Goal: Task Accomplishment & Management: Use online tool/utility

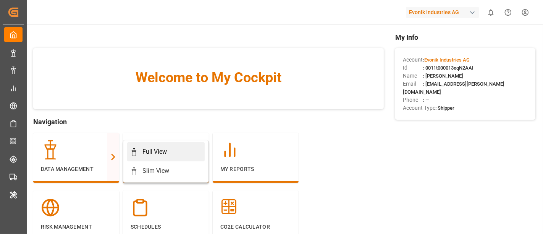
click at [153, 153] on div "Full View" at bounding box center [154, 151] width 24 height 9
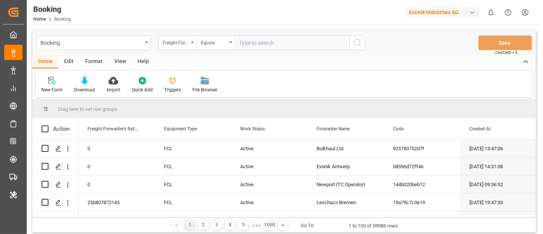
click at [90, 61] on div "Format" at bounding box center [93, 61] width 29 height 13
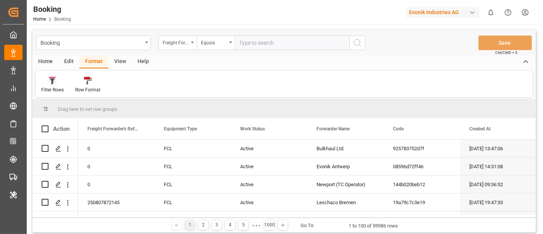
click at [63, 89] on div "Filter Rows" at bounding box center [52, 89] width 23 height 7
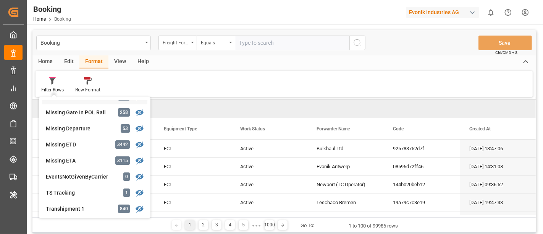
scroll to position [169, 0]
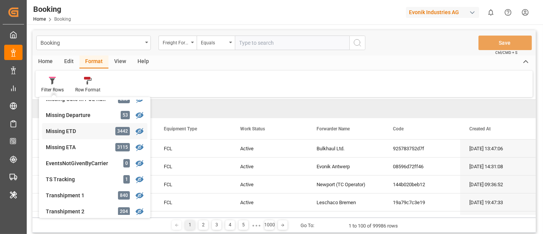
click at [92, 129] on div "Missing ETD" at bounding box center [79, 131] width 67 height 8
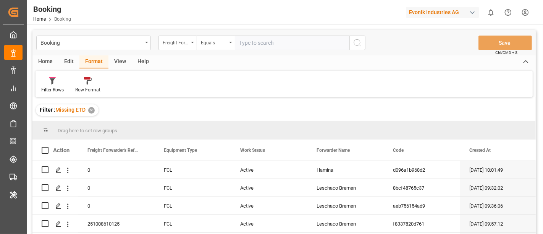
click at [436, 11] on div "Evonik Industries AG" at bounding box center [442, 12] width 73 height 11
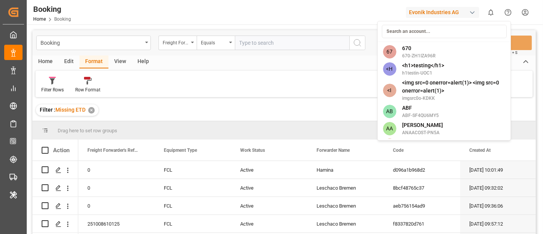
click at [415, 29] on input at bounding box center [444, 31] width 125 height 13
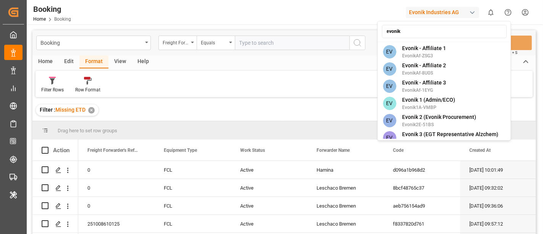
type input "evonik i"
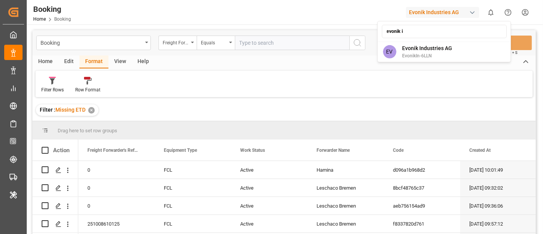
click at [205, 96] on html "Created by potrace 1.15, written by [PERSON_NAME] [DATE]-[DATE] Created by potr…" at bounding box center [271, 117] width 543 height 234
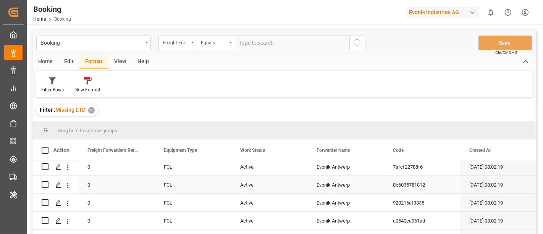
scroll to position [212, 0]
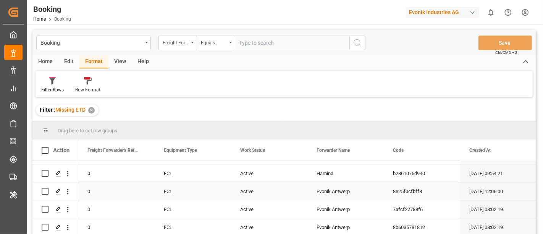
click at [330, 184] on div "Evonik Antwerp" at bounding box center [345, 191] width 76 height 18
click at [246, 41] on input "text" at bounding box center [292, 43] width 115 height 15
click at [190, 43] on div "Freight Forwarder's Reference No." at bounding box center [177, 43] width 38 height 15
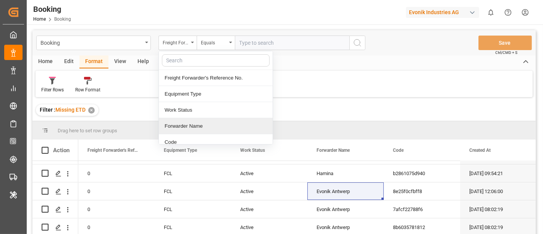
click at [214, 123] on div "Forwarder Name" at bounding box center [216, 126] width 114 height 16
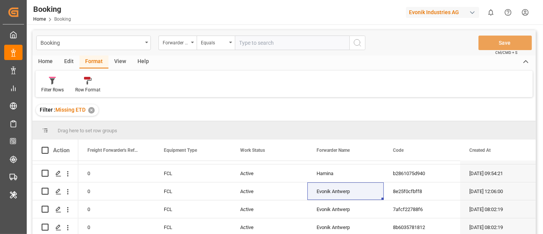
click at [252, 39] on input "text" at bounding box center [292, 43] width 115 height 15
paste input "Evonik Antwerp"
type input "Evonik Antwerp"
click at [354, 37] on button "search button" at bounding box center [357, 43] width 16 height 15
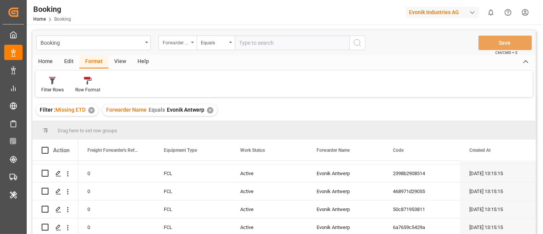
click at [168, 43] on div "Forwarder Name" at bounding box center [176, 41] width 26 height 9
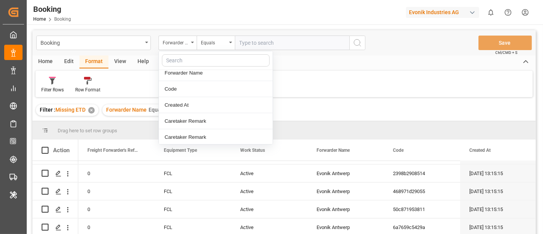
scroll to position [42, 0]
click at [212, 111] on div "Created At" at bounding box center [216, 116] width 114 height 16
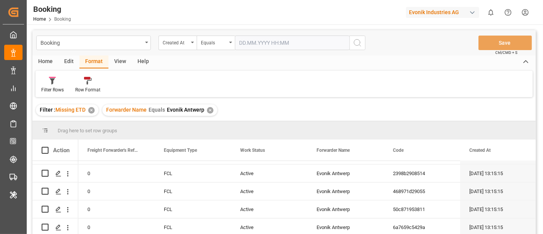
click at [249, 45] on input "text" at bounding box center [292, 43] width 115 height 15
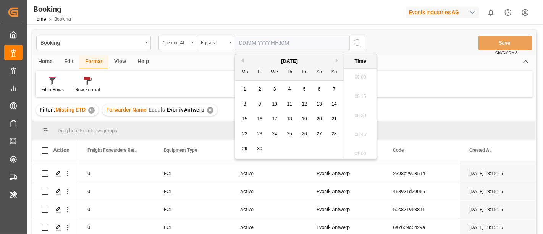
scroll to position [1185, 0]
click at [241, 61] on button "Previous Month" at bounding box center [241, 60] width 5 height 5
click at [289, 149] on span "31" at bounding box center [289, 148] width 5 height 5
type input "31.07.2025 00:00"
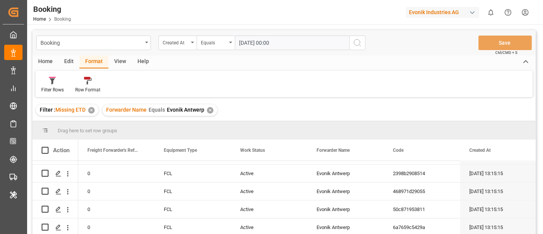
click at [357, 39] on icon "search button" at bounding box center [357, 42] width 9 height 9
click at [49, 84] on div "Filter Rows" at bounding box center [53, 84] width 34 height 17
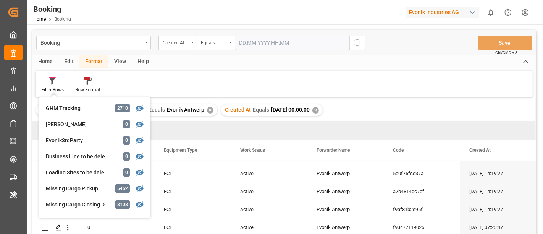
click at [120, 60] on div "View" at bounding box center [119, 61] width 23 height 13
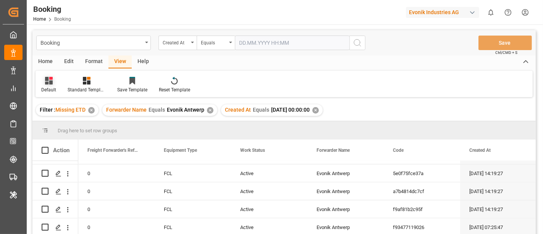
click at [48, 80] on icon at bounding box center [49, 81] width 8 height 8
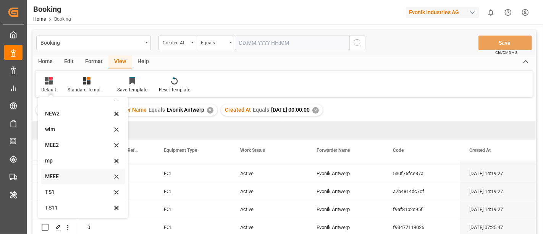
scroll to position [42, 0]
click at [60, 163] on div "mp" at bounding box center [78, 160] width 67 height 8
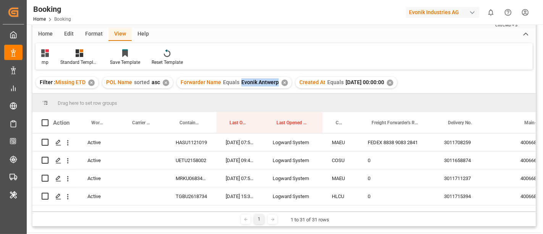
drag, startPoint x: 240, startPoint y: 82, endPoint x: 276, endPoint y: 87, distance: 36.2
click at [276, 87] on div "Forwarder Name Equals Evonik Antwerp ✕" at bounding box center [234, 82] width 115 height 11
copy span "Evonik Antwerp"
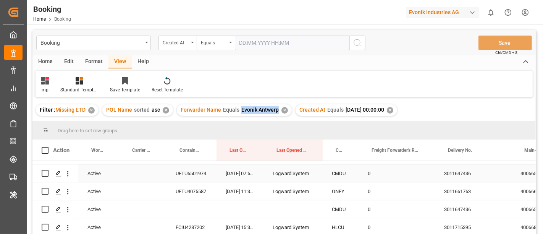
scroll to position [483, 0]
drag, startPoint x: 338, startPoint y: 143, endPoint x: 339, endPoint y: 129, distance: 14.2
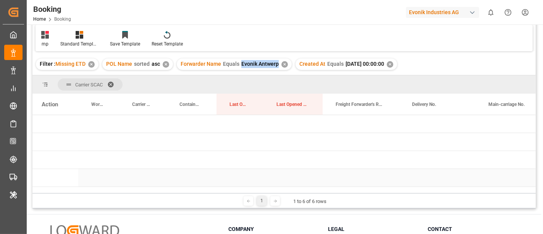
scroll to position [85, 0]
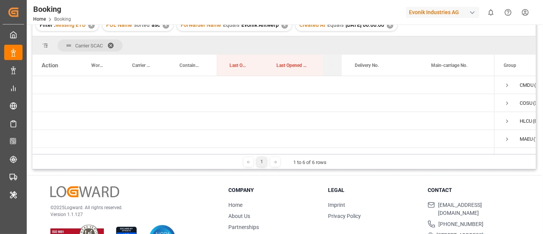
drag, startPoint x: 397, startPoint y: 59, endPoint x: 340, endPoint y: 60, distance: 57.3
click at [340, 60] on div at bounding box center [341, 65] width 3 height 21
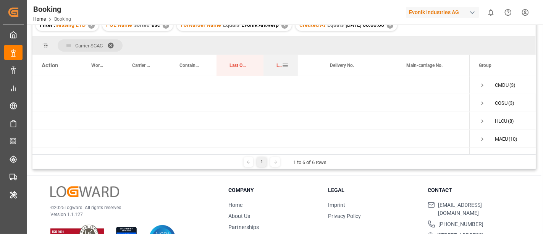
drag, startPoint x: 321, startPoint y: 57, endPoint x: 297, endPoint y: 56, distance: 24.8
click at [297, 56] on div at bounding box center [297, 65] width 3 height 21
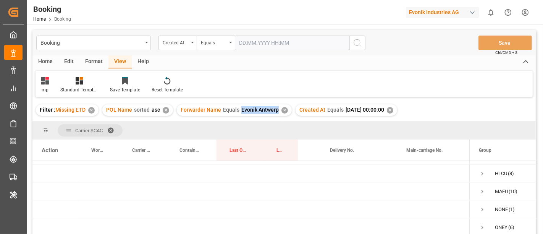
scroll to position [42, 0]
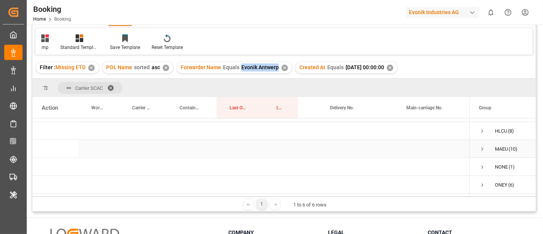
click at [482, 146] on span "Press SPACE to select this row." at bounding box center [482, 148] width 7 height 7
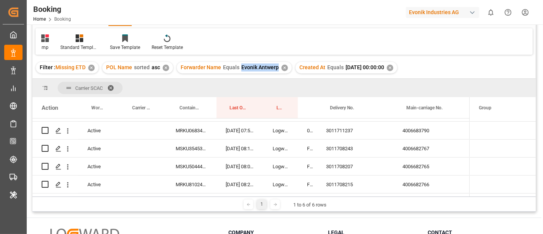
scroll to position [44, 0]
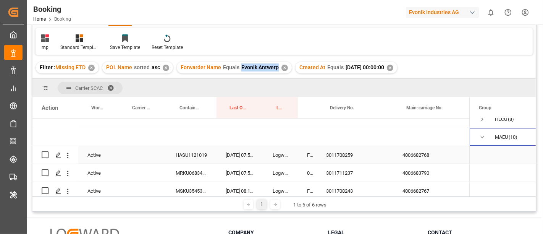
click at [411, 154] on div "4006682768" at bounding box center [431, 155] width 76 height 18
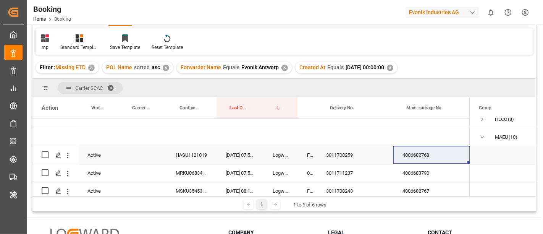
click at [422, 154] on div "4006682768" at bounding box center [431, 155] width 76 height 18
click at [332, 152] on div "3011708259" at bounding box center [355, 155] width 76 height 18
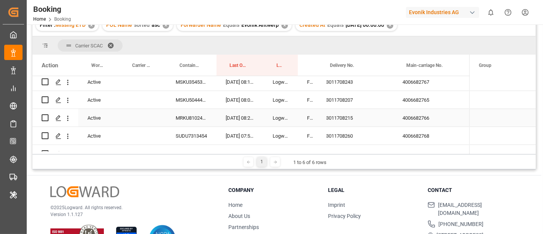
scroll to position [129, 0]
click at [338, 118] on div "3011708260" at bounding box center [355, 117] width 76 height 18
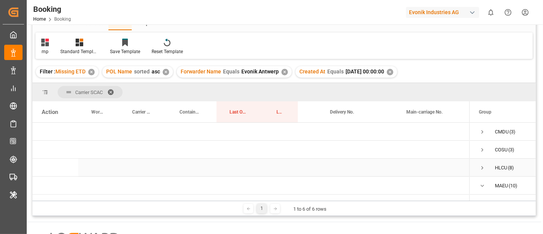
scroll to position [0, 0]
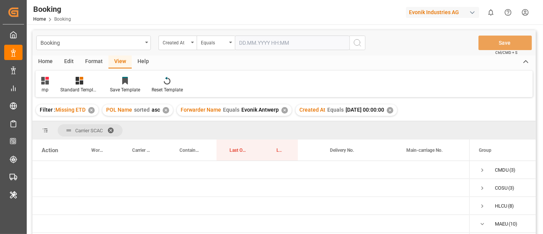
click at [90, 61] on div "Format" at bounding box center [93, 61] width 29 height 13
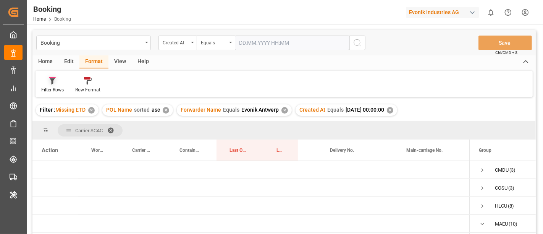
click at [45, 87] on div "Filter Rows" at bounding box center [52, 89] width 23 height 7
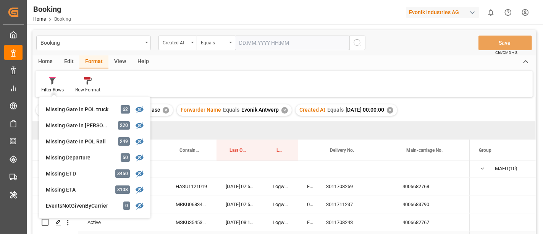
scroll to position [42, 0]
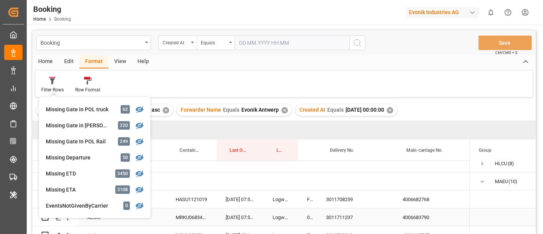
click at [404, 218] on div "4006683790" at bounding box center [431, 217] width 76 height 18
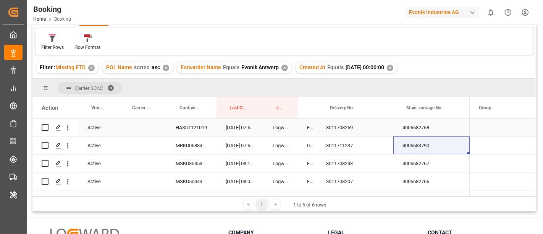
scroll to position [85, 0]
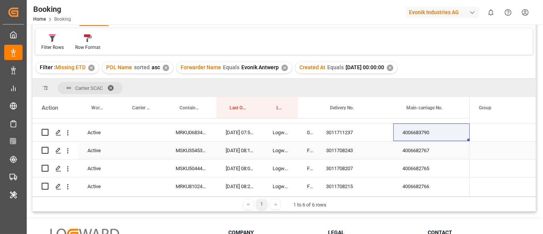
click at [413, 149] on div "4006682767" at bounding box center [431, 150] width 76 height 18
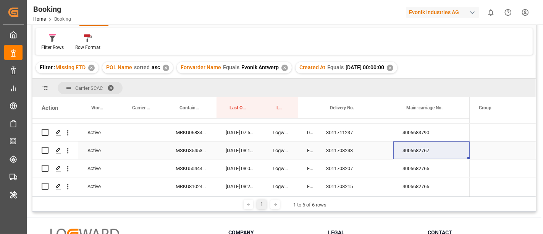
click at [336, 148] on div "3011708243" at bounding box center [355, 150] width 76 height 18
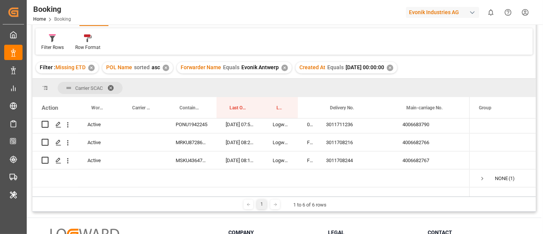
scroll to position [212, 0]
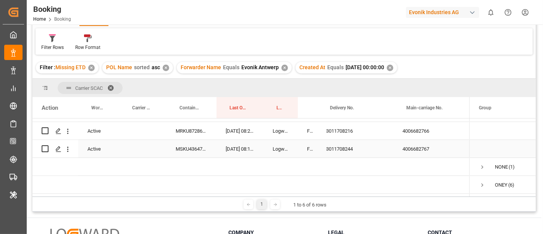
click at [336, 142] on div "3011708244" at bounding box center [355, 149] width 76 height 18
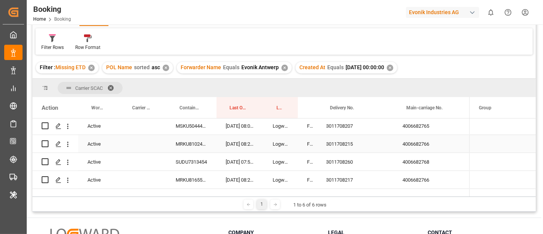
scroll to position [85, 0]
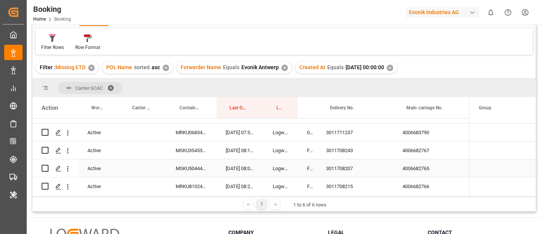
click at [416, 166] on div "4006682765" at bounding box center [431, 168] width 76 height 18
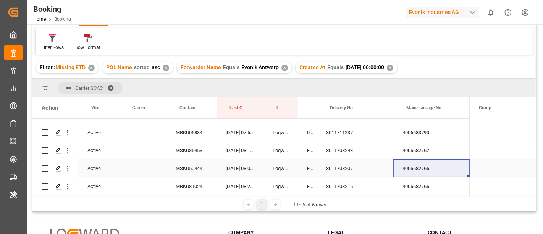
click at [334, 168] on div "3011708207" at bounding box center [355, 168] width 76 height 18
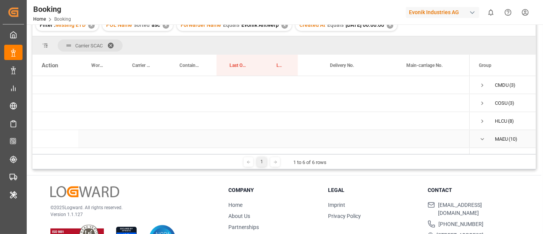
click at [482, 138] on span "Press SPACE to select this row." at bounding box center [482, 139] width 7 height 7
click at [483, 119] on span "Press SPACE to select this row." at bounding box center [482, 121] width 7 height 7
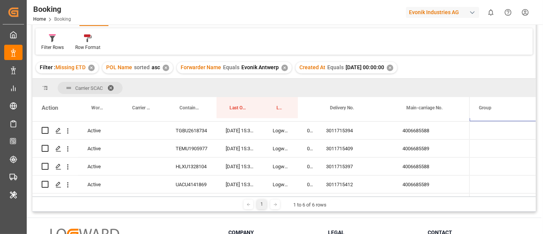
scroll to position [8, 0]
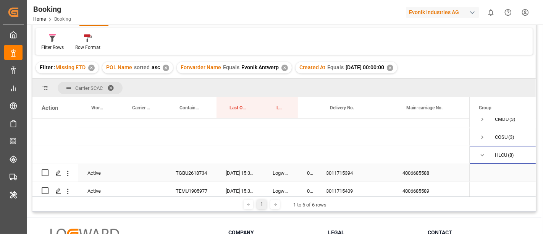
click at [423, 173] on div "4006685588" at bounding box center [431, 173] width 76 height 18
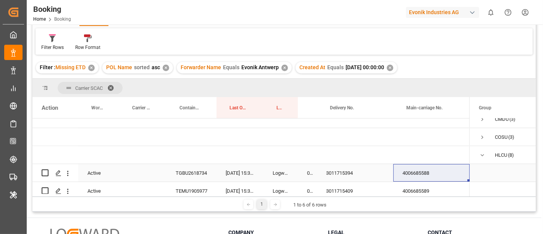
click at [336, 170] on div "3011715394" at bounding box center [355, 173] width 76 height 18
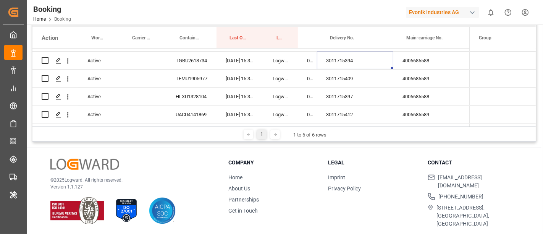
scroll to position [70, 0]
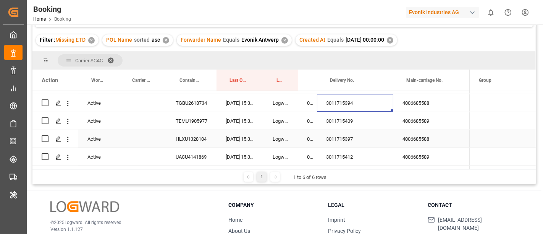
click at [349, 139] on div "3011715397" at bounding box center [355, 139] width 76 height 18
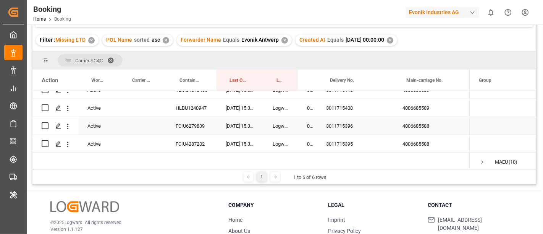
click at [338, 127] on div "3011715396" at bounding box center [355, 126] width 76 height 18
click at [345, 145] on div "3011715395" at bounding box center [355, 144] width 76 height 18
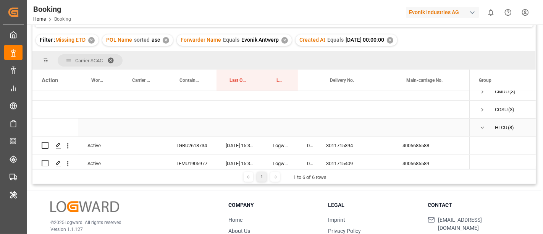
scroll to position [51, 0]
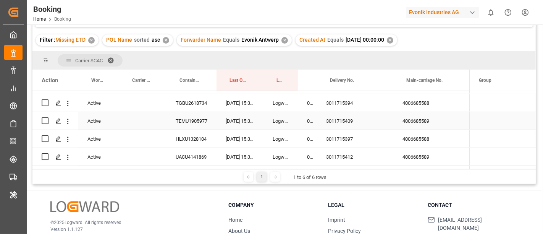
click at [415, 124] on div "4006685589" at bounding box center [431, 121] width 76 height 18
click at [336, 118] on div "3011715409" at bounding box center [355, 121] width 76 height 18
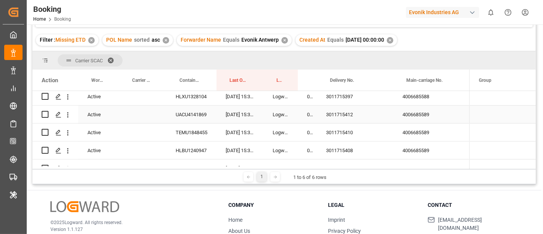
click at [341, 117] on div "3011715412" at bounding box center [355, 114] width 76 height 18
click at [348, 128] on div "3011715410" at bounding box center [355, 132] width 76 height 18
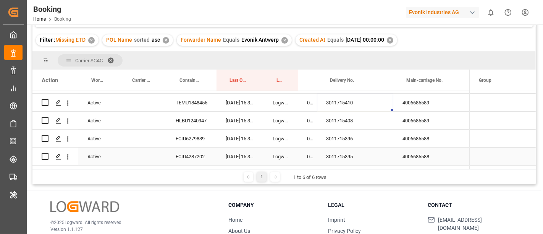
scroll to position [136, 0]
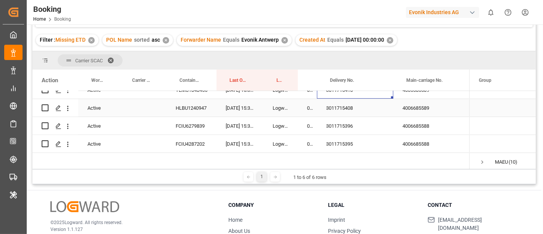
click at [347, 109] on div "3011715408" at bounding box center [355, 108] width 76 height 18
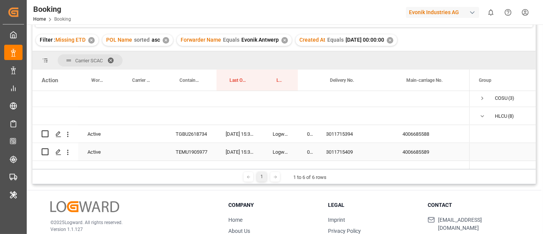
scroll to position [8, 0]
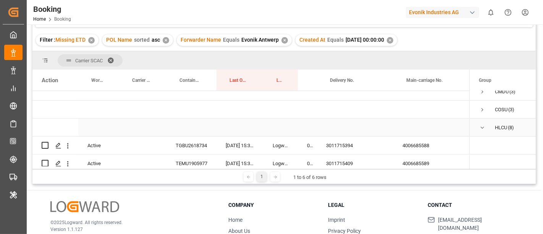
click at [483, 129] on span "Press SPACE to select this row." at bounding box center [482, 127] width 7 height 7
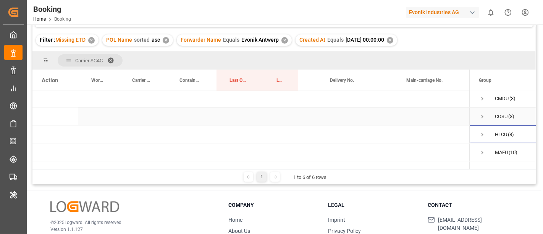
scroll to position [0, 0]
click at [483, 100] on span "Press SPACE to select this row." at bounding box center [482, 100] width 7 height 7
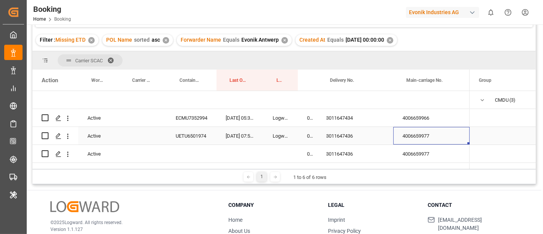
click at [417, 138] on div "4006659977" at bounding box center [431, 136] width 76 height 18
click at [423, 116] on div "4006659966" at bounding box center [431, 118] width 76 height 18
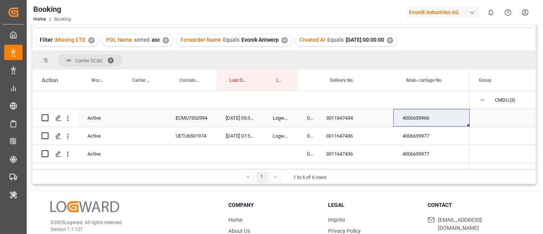
click at [335, 118] on div "3011647434" at bounding box center [355, 118] width 76 height 18
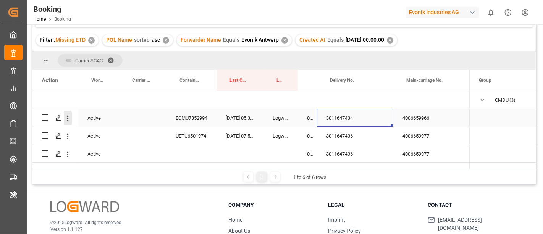
click at [66, 119] on icon "open menu" at bounding box center [68, 118] width 8 height 8
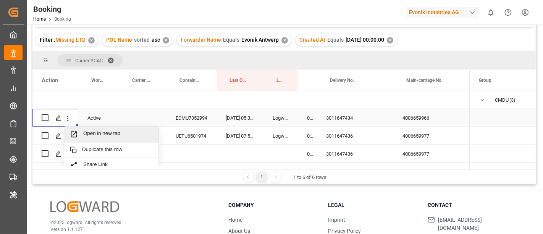
click at [95, 134] on span "Open in new tab" at bounding box center [117, 134] width 69 height 8
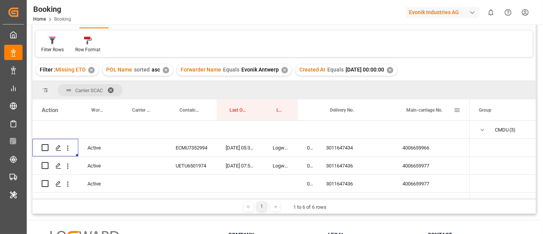
scroll to position [27, 0]
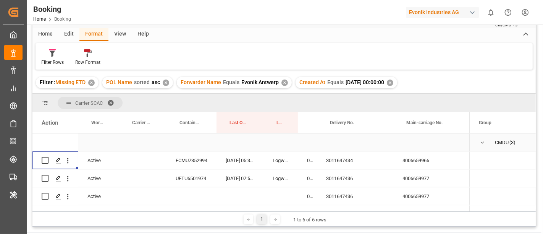
click at [485, 142] on span "Press SPACE to select this row." at bounding box center [482, 142] width 7 height 7
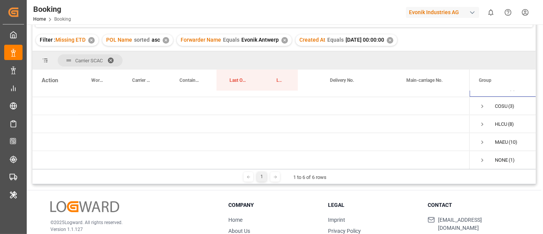
scroll to position [0, 0]
click at [481, 115] on span "Press SPACE to select this row." at bounding box center [482, 118] width 7 height 7
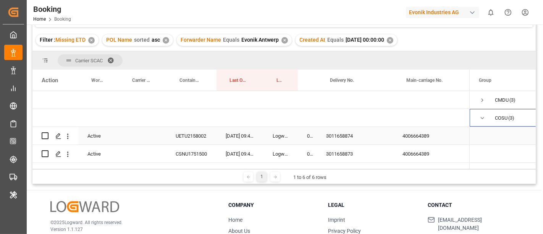
click at [424, 137] on div "4006664389" at bounding box center [431, 136] width 76 height 18
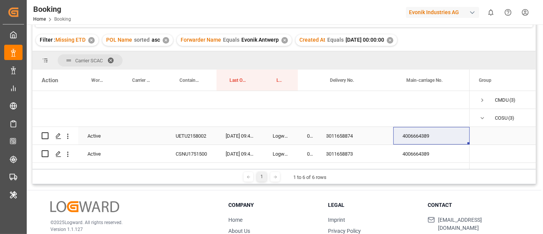
click at [324, 135] on div "3011658874" at bounding box center [355, 136] width 76 height 18
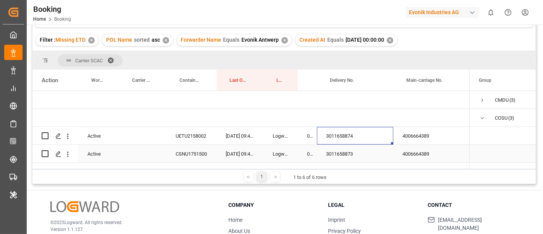
scroll to position [42, 0]
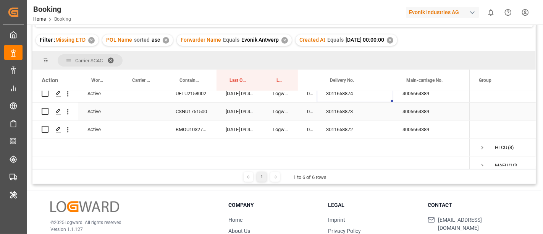
click at [354, 114] on div "3011658873" at bounding box center [355, 111] width 76 height 18
click at [342, 124] on div "3011658872" at bounding box center [355, 129] width 76 height 18
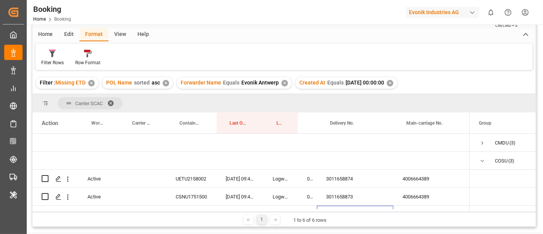
scroll to position [0, 0]
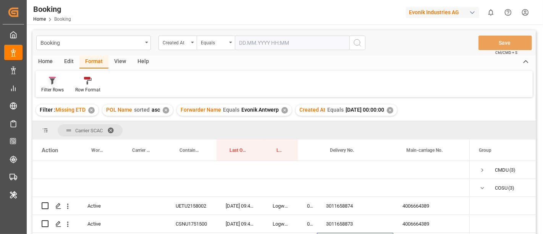
click at [48, 90] on div "Filter Rows" at bounding box center [52, 89] width 23 height 7
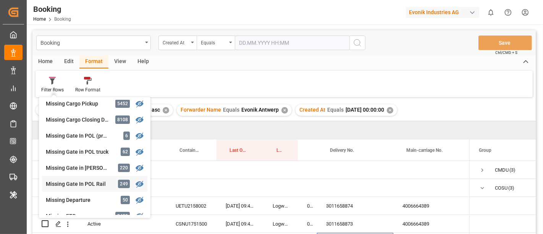
scroll to position [128, 0]
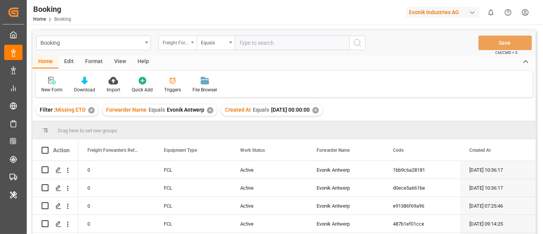
click at [169, 41] on div "Freight Forwarder's Reference No." at bounding box center [176, 41] width 26 height 9
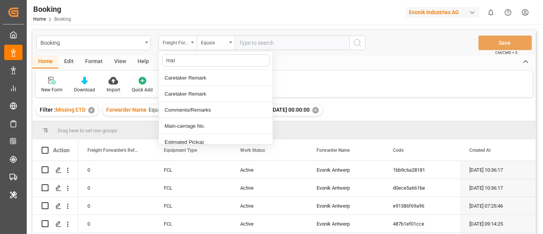
type input "main"
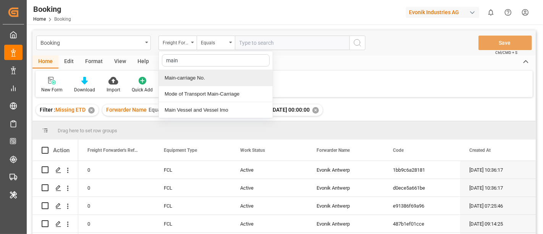
click at [203, 73] on div "Main-carriage No." at bounding box center [216, 78] width 114 height 16
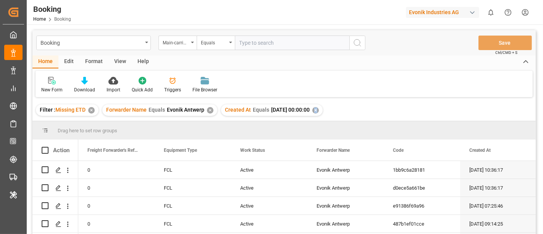
click at [319, 110] on div "✕" at bounding box center [315, 110] width 6 height 6
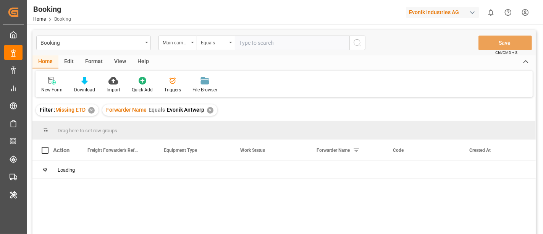
click at [208, 111] on div "✕" at bounding box center [210, 110] width 6 height 6
click at [92, 111] on div "✕" at bounding box center [91, 110] width 6 height 6
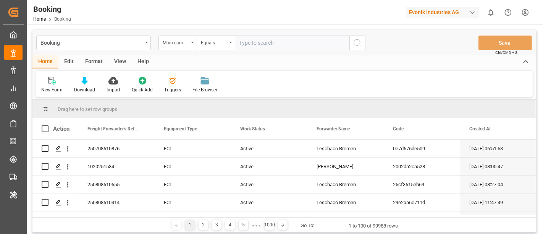
click at [270, 37] on input "text" at bounding box center [292, 43] width 115 height 15
paste input "4006682768"
type input "4006682768"
click at [362, 43] on icon "search button" at bounding box center [357, 42] width 9 height 9
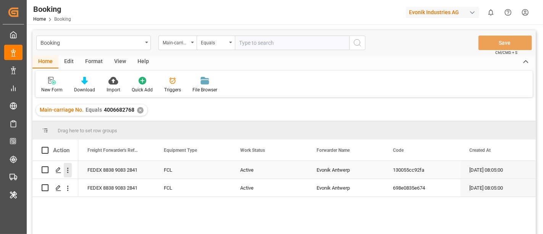
click at [69, 173] on icon "open menu" at bounding box center [68, 170] width 8 height 8
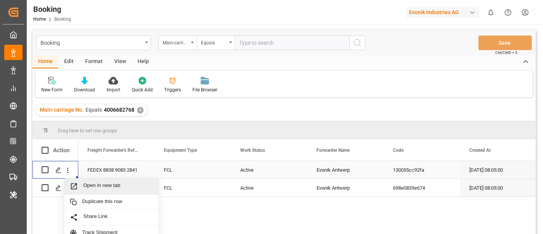
click at [107, 186] on span "Open in new tab" at bounding box center [117, 186] width 69 height 8
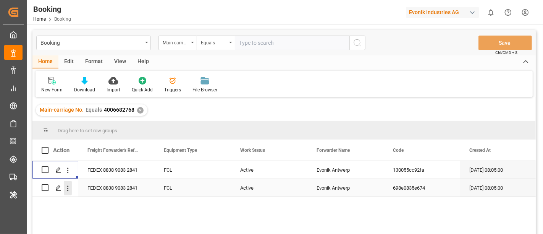
click at [69, 189] on icon "open menu" at bounding box center [68, 188] width 8 height 8
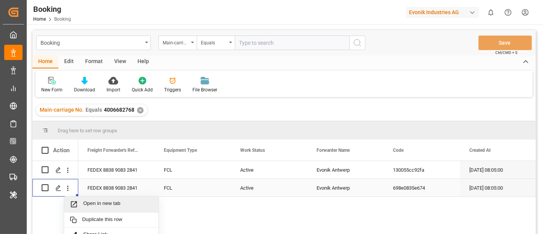
click at [93, 199] on div "Open in new tab" at bounding box center [111, 204] width 94 height 16
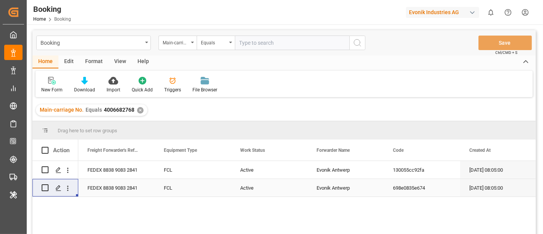
click at [263, 37] on input "text" at bounding box center [292, 43] width 115 height 15
paste input "7001229279"
type input "7001229279"
click at [358, 42] on icon "search button" at bounding box center [357, 42] width 9 height 9
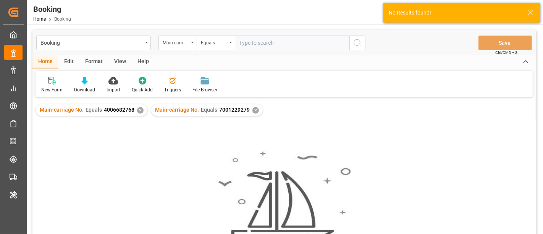
click at [137, 110] on div "✕" at bounding box center [140, 110] width 6 height 6
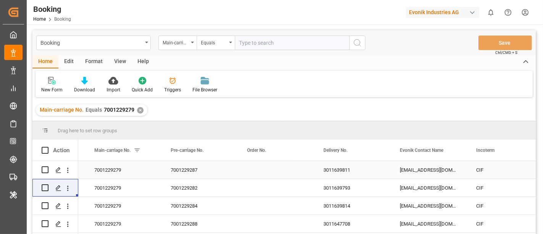
click at [338, 174] on div "3011639811" at bounding box center [352, 170] width 76 height 18
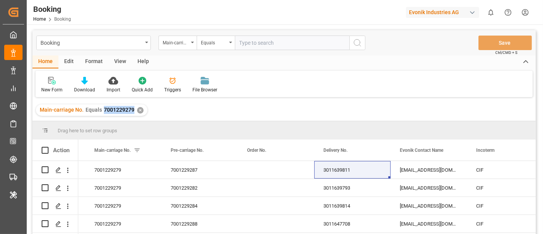
drag, startPoint x: 100, startPoint y: 111, endPoint x: 134, endPoint y: 120, distance: 34.7
click at [134, 120] on div "Main-carriage No. Equals 7001229279 ✕" at bounding box center [283, 109] width 503 height 21
copy span "7001229279"
click at [347, 173] on div "3011639811" at bounding box center [352, 170] width 76 height 18
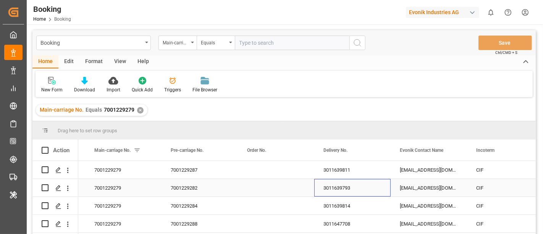
click at [344, 187] on div "3011639793" at bounding box center [352, 188] width 76 height 18
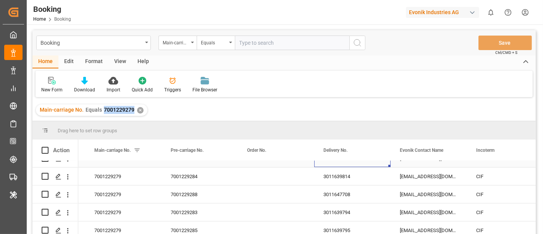
scroll to position [42, 0]
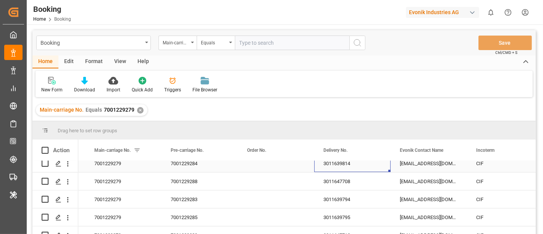
click at [342, 165] on div "3011639814" at bounding box center [352, 163] width 76 height 18
click at [354, 179] on div "3011647708" at bounding box center [352, 181] width 76 height 18
click at [342, 195] on div "3011639794" at bounding box center [352, 199] width 76 height 18
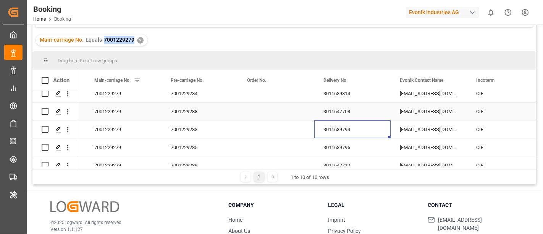
scroll to position [85, 0]
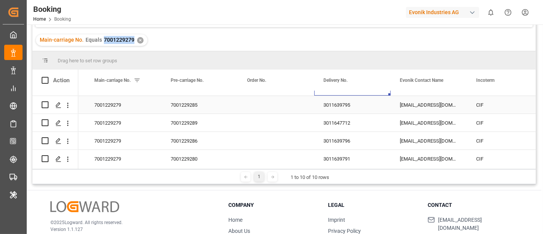
click at [345, 103] on div "3011639795" at bounding box center [352, 105] width 76 height 18
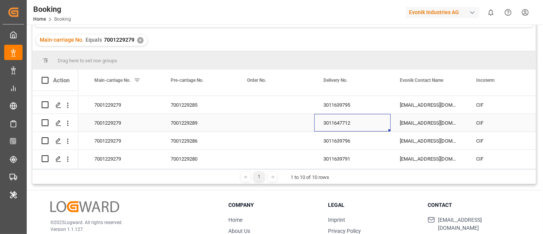
click at [353, 123] on div "3011647712" at bounding box center [352, 123] width 76 height 18
click at [342, 140] on div "3011639796" at bounding box center [352, 141] width 76 height 18
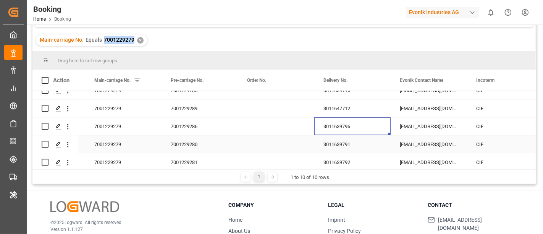
scroll to position [106, 0]
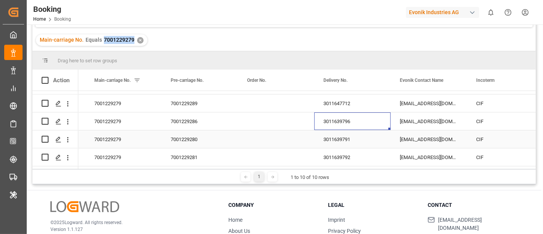
click at [337, 131] on div "3011639791" at bounding box center [352, 139] width 76 height 18
click at [341, 153] on div "3011639792" at bounding box center [352, 157] width 76 height 18
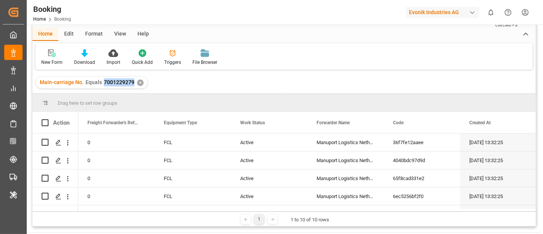
scroll to position [0, 0]
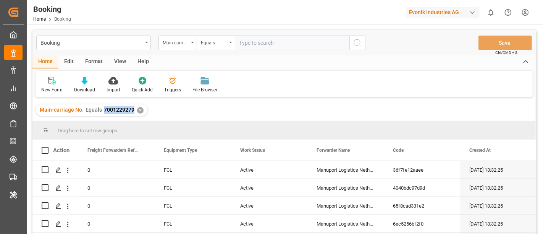
click at [258, 44] on input "text" at bounding box center [292, 43] width 115 height 15
paste input "7001223740"
type input "7001223740"
click at [362, 39] on button "search button" at bounding box center [357, 43] width 16 height 15
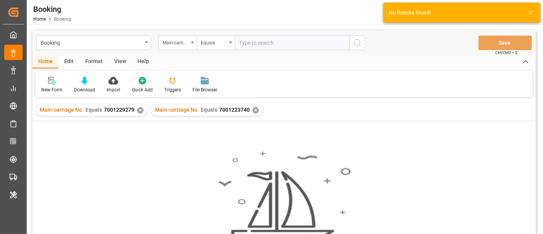
click at [139, 112] on div "✕" at bounding box center [140, 110] width 6 height 6
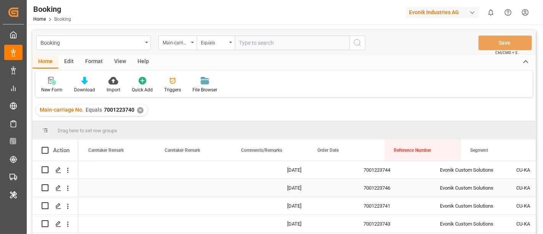
scroll to position [0, 431]
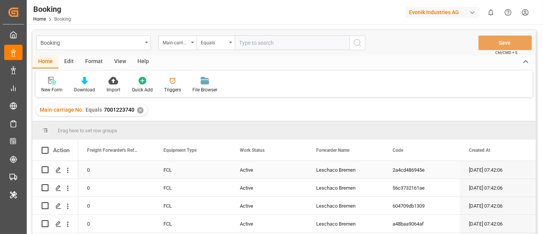
click at [245, 171] on div "Active" at bounding box center [269, 170] width 76 height 18
click at [245, 171] on span "Active" at bounding box center [249, 174] width 15 height 8
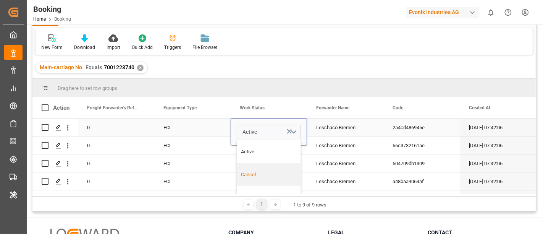
click at [258, 172] on div "Cancel" at bounding box center [268, 175] width 55 height 8
click at [209, 158] on div "FCL" at bounding box center [192, 163] width 76 height 18
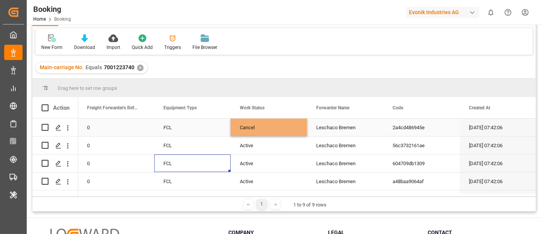
click at [248, 125] on div "Cancel" at bounding box center [269, 127] width 76 height 18
drag, startPoint x: 256, startPoint y: 136, endPoint x: 260, endPoint y: 172, distance: 36.8
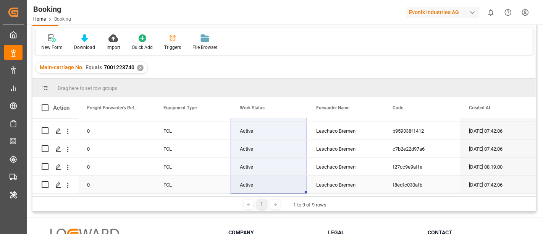
drag, startPoint x: 266, startPoint y: 141, endPoint x: 259, endPoint y: 179, distance: 38.9
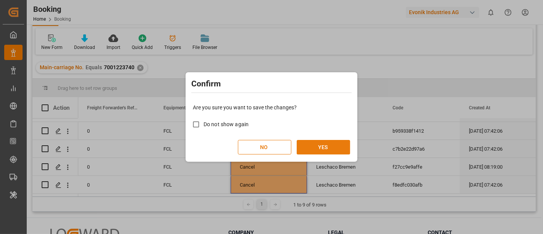
click at [322, 150] on button "YES" at bounding box center [323, 147] width 53 height 15
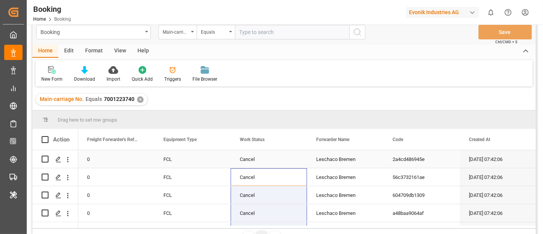
scroll to position [0, 0]
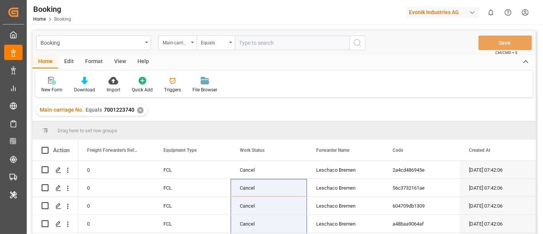
click at [256, 46] on input "text" at bounding box center [292, 43] width 115 height 15
paste input "4006682767"
type input "4006682767"
click at [359, 42] on icon "search button" at bounding box center [357, 42] width 9 height 9
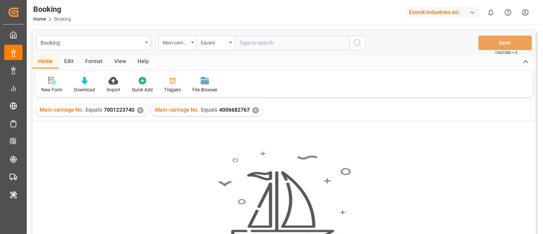
click at [137, 108] on div "✕" at bounding box center [140, 110] width 6 height 6
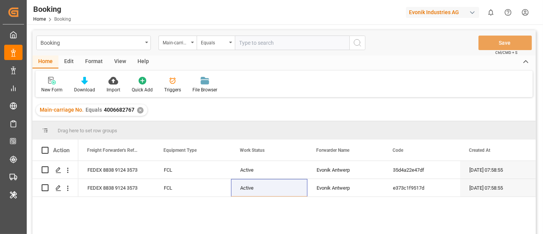
click at [269, 46] on input "text" at bounding box center [292, 43] width 115 height 15
paste input "4006682767"
type input "4006682767"
click at [357, 39] on icon "search button" at bounding box center [357, 42] width 9 height 9
click at [252, 108] on div "✕" at bounding box center [255, 110] width 6 height 6
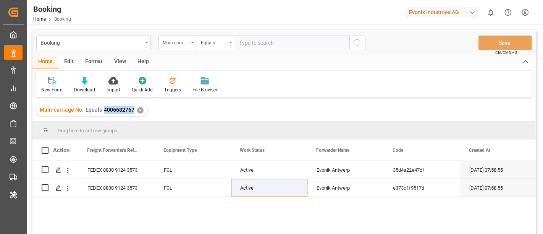
drag, startPoint x: 101, startPoint y: 109, endPoint x: 132, endPoint y: 111, distance: 30.6
click at [132, 111] on div "Main-carriage No. Equals 4006682767" at bounding box center [87, 110] width 95 height 8
copy span "4006682767"
click at [247, 38] on input "text" at bounding box center [292, 43] width 115 height 15
paste input "4006682765"
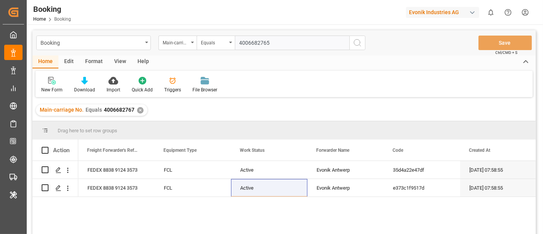
type input "4006682765"
click at [355, 43] on icon "search button" at bounding box center [357, 42] width 9 height 9
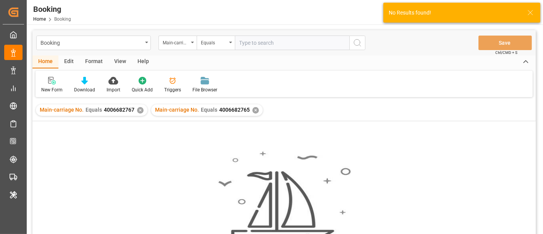
click at [138, 113] on div "✕" at bounding box center [140, 110] width 6 height 6
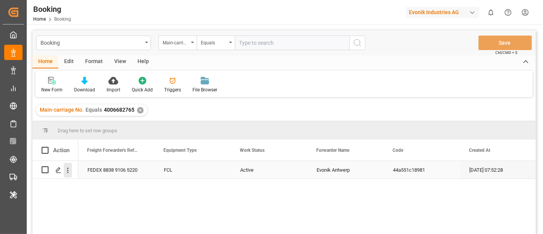
click at [68, 176] on button "open menu" at bounding box center [68, 170] width 8 height 15
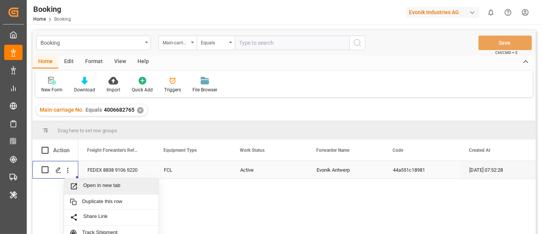
click at [95, 184] on span "Open in new tab" at bounding box center [117, 186] width 69 height 8
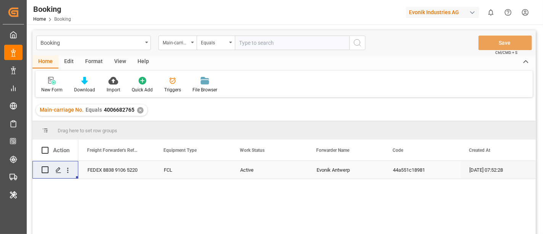
click at [266, 42] on input "text" at bounding box center [292, 43] width 115 height 15
paste input "4006685588"
type input "4006685588"
click at [353, 46] on icon "search button" at bounding box center [357, 42] width 9 height 9
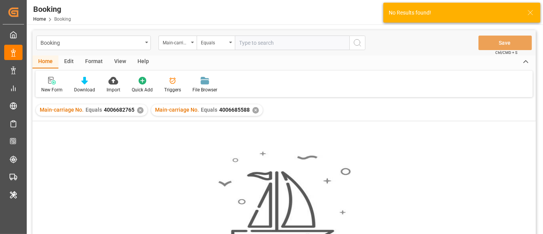
click at [140, 107] on div "✕" at bounding box center [140, 110] width 6 height 6
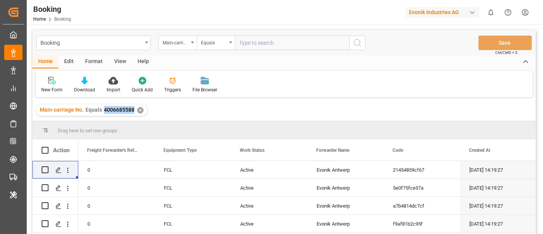
drag, startPoint x: 103, startPoint y: 111, endPoint x: 133, endPoint y: 114, distance: 29.6
click at [133, 114] on div "Main-carriage No. Equals 4006685588 ✕" at bounding box center [91, 109] width 111 height 11
copy span "4006685588"
click at [69, 173] on icon "open menu" at bounding box center [68, 170] width 8 height 8
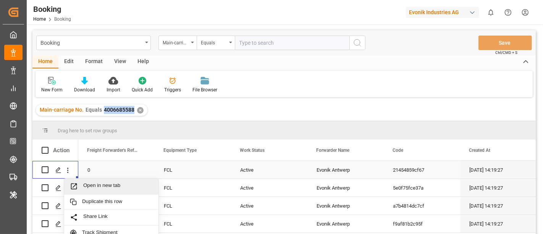
click at [107, 183] on span "Open in new tab" at bounding box center [117, 186] width 69 height 8
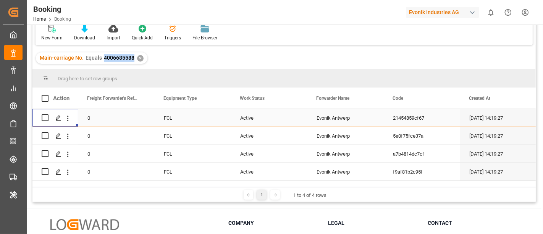
scroll to position [85, 0]
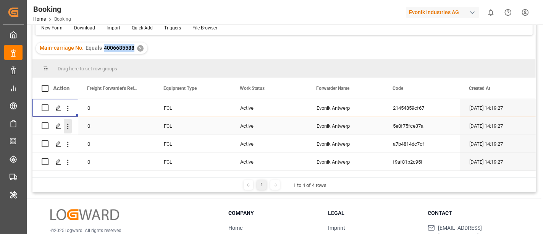
click at [66, 129] on icon "open menu" at bounding box center [68, 126] width 8 height 8
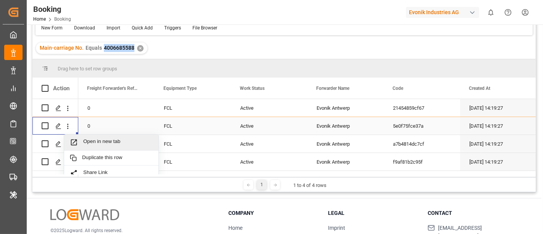
click at [96, 140] on span "Open in new tab" at bounding box center [117, 142] width 69 height 8
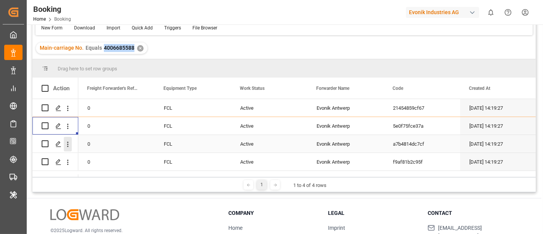
click at [66, 145] on icon "open menu" at bounding box center [68, 144] width 8 height 8
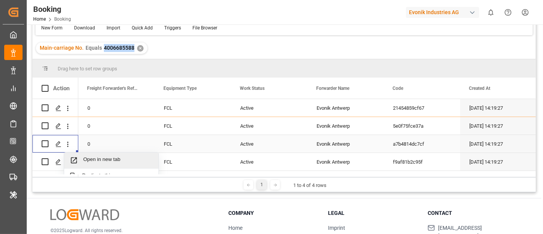
click at [102, 158] on span "Open in new tab" at bounding box center [117, 160] width 69 height 8
click at [68, 160] on icon "open menu" at bounding box center [68, 162] width 8 height 8
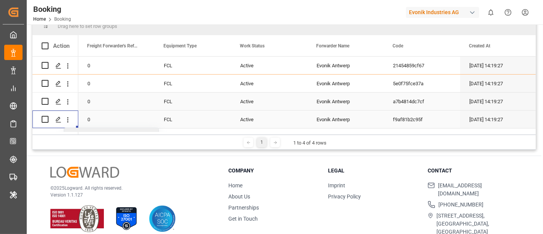
scroll to position [42, 0]
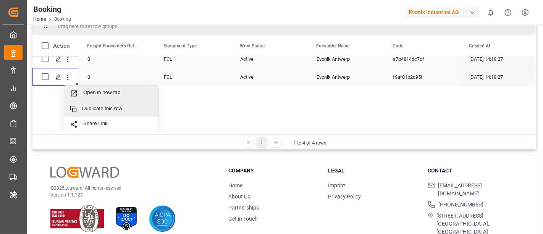
click at [109, 88] on div "Open in new tab" at bounding box center [111, 94] width 94 height 16
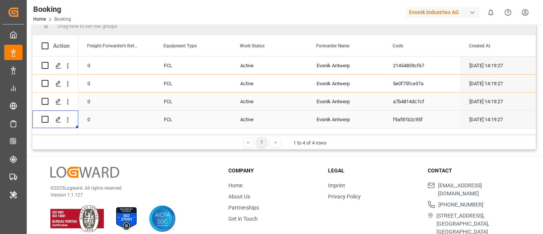
scroll to position [0, 0]
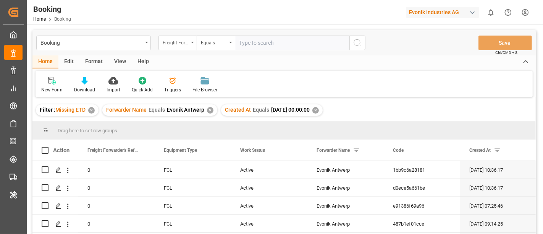
click at [180, 41] on div "Freight Forwarder's Reference No." at bounding box center [176, 41] width 26 height 9
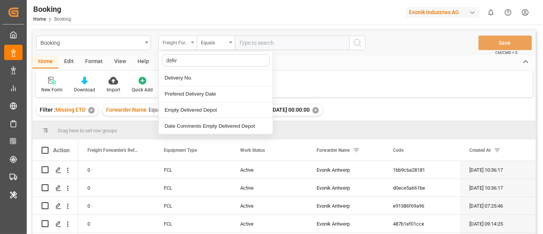
type input "delive"
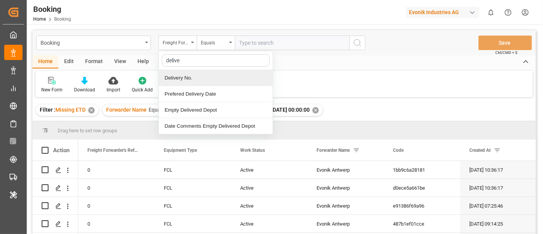
click at [191, 78] on div "Delivery No." at bounding box center [216, 78] width 114 height 16
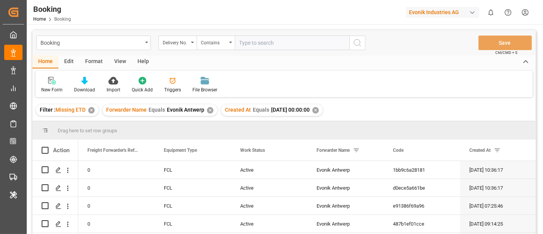
click at [319, 108] on div "✕" at bounding box center [315, 110] width 6 height 6
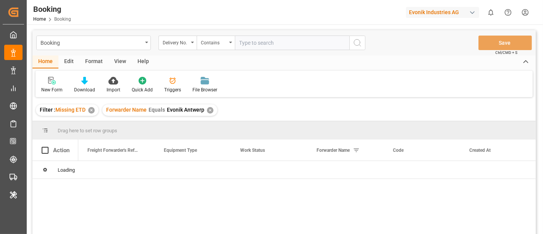
click at [210, 111] on div "✕" at bounding box center [210, 110] width 6 height 6
click at [92, 108] on div "✕" at bounding box center [91, 110] width 6 height 6
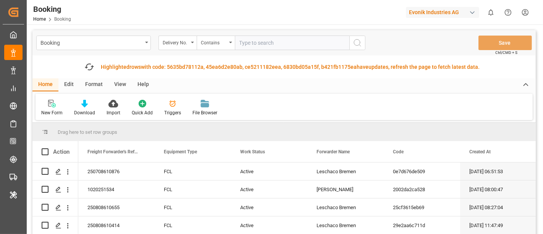
click at [282, 43] on input "text" at bounding box center [292, 43] width 115 height 15
paste input "3011708259"
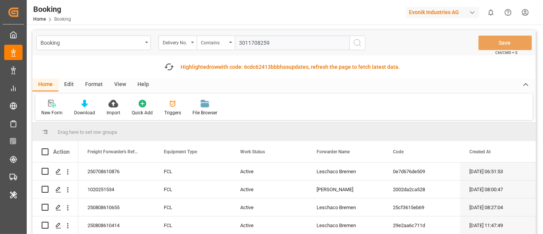
type input "3011708259"
click at [361, 42] on icon "search button" at bounding box center [357, 42] width 9 height 9
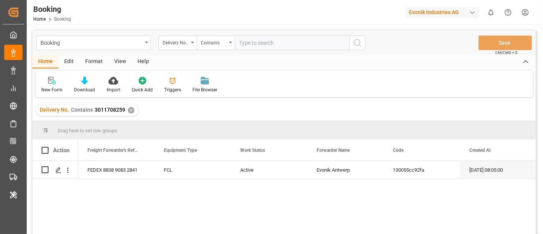
click at [252, 39] on input "text" at bounding box center [292, 43] width 115 height 15
paste input "3011708260"
type input "3011708260"
click at [359, 45] on icon "search button" at bounding box center [357, 42] width 9 height 9
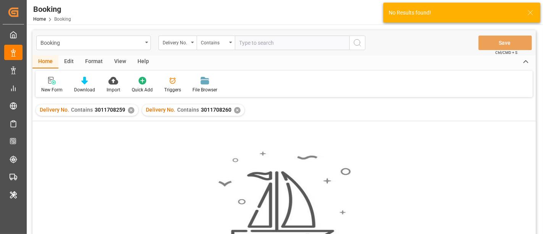
click at [129, 110] on div "✕" at bounding box center [131, 110] width 6 height 6
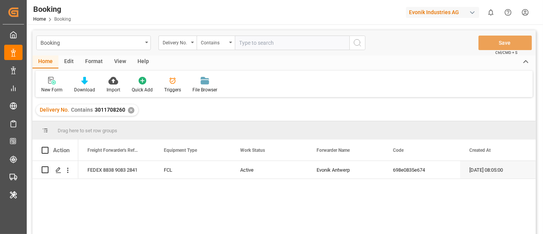
click at [244, 44] on input "text" at bounding box center [292, 43] width 115 height 15
paste input "3011685235"
type input "3011685235"
click at [355, 41] on icon "search button" at bounding box center [357, 42] width 9 height 9
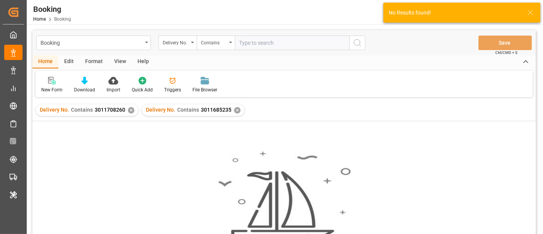
click at [131, 111] on div "✕" at bounding box center [131, 110] width 6 height 6
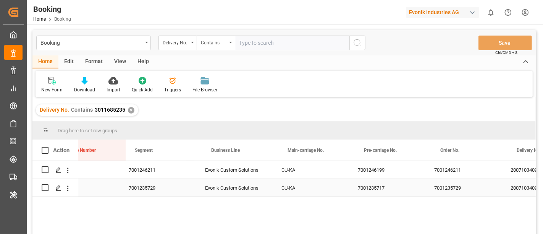
scroll to position [0, 814]
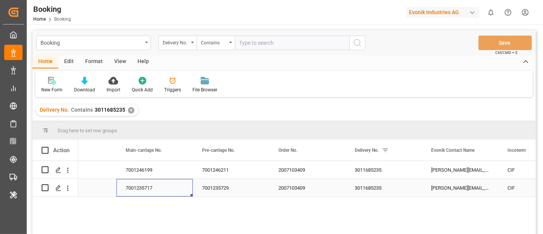
click at [138, 186] on div "7001235717" at bounding box center [154, 188] width 76 height 18
click at [124, 167] on div "7001246199" at bounding box center [154, 170] width 76 height 18
click at [141, 193] on div "7001235717" at bounding box center [154, 188] width 76 height 18
click at [149, 167] on div "7001246199" at bounding box center [154, 170] width 76 height 18
click at [151, 188] on div "7001235717" at bounding box center [154, 188] width 76 height 18
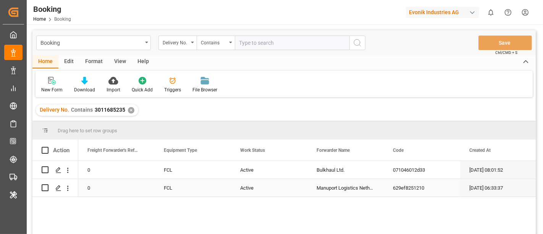
click at [241, 184] on div "Active" at bounding box center [269, 188] width 76 height 18
click at [246, 184] on span "Active" at bounding box center [250, 183] width 15 height 8
click at [344, 212] on div "12.08.2025 08:01:52 071046012d33 Bulkhaul Ltd. Active FCL 0 7001235717 30.07.20…" at bounding box center [306, 200] width 457 height 78
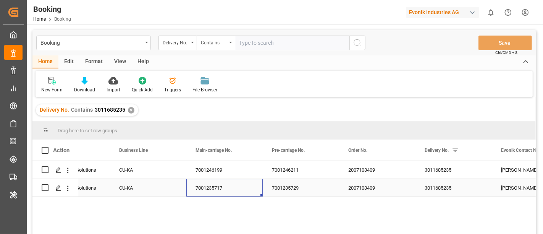
click at [215, 186] on div "7001235717" at bounding box center [224, 188] width 76 height 18
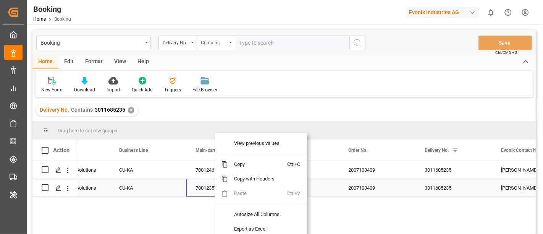
click at [186, 186] on div "7001235717" at bounding box center [224, 188] width 76 height 18
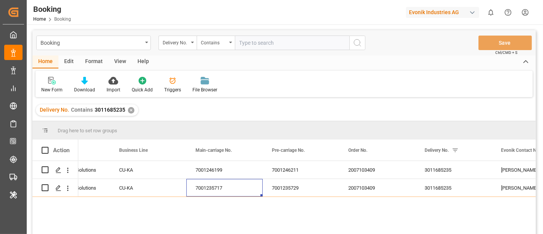
click at [252, 39] on input "text" at bounding box center [292, 43] width 115 height 15
paste input "3011639811"
type input "3011639811"
click at [364, 40] on button "search button" at bounding box center [357, 43] width 16 height 15
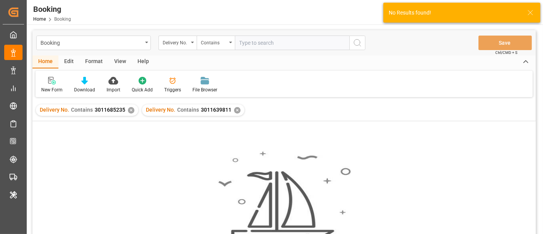
click at [130, 109] on div "✕" at bounding box center [131, 110] width 6 height 6
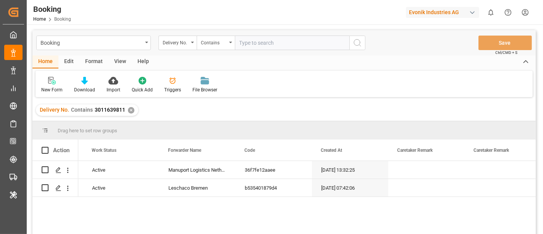
scroll to position [0, 146]
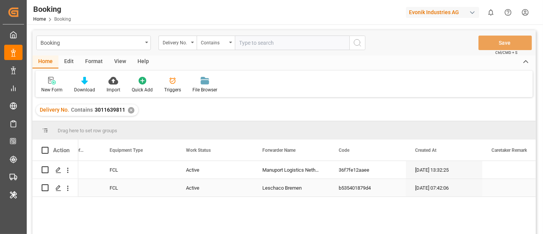
click at [280, 191] on div "Leschaco Bremen" at bounding box center [291, 188] width 76 height 18
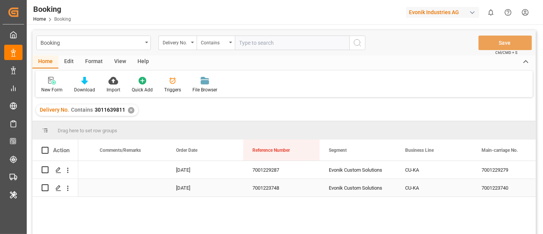
scroll to position [0, 534]
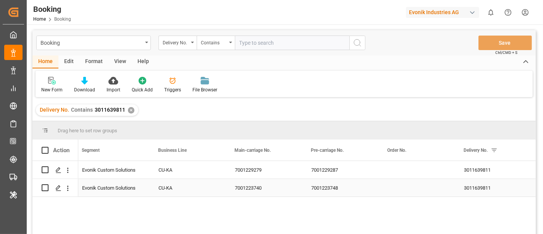
click at [333, 186] on div "7001223748" at bounding box center [340, 188] width 76 height 18
click at [260, 182] on div "7001223740" at bounding box center [264, 188] width 76 height 18
click at [270, 187] on div "7001223740" at bounding box center [264, 188] width 76 height 18
click at [244, 169] on div "7001229279" at bounding box center [264, 170] width 76 height 18
click at [252, 38] on input "text" at bounding box center [292, 43] width 115 height 15
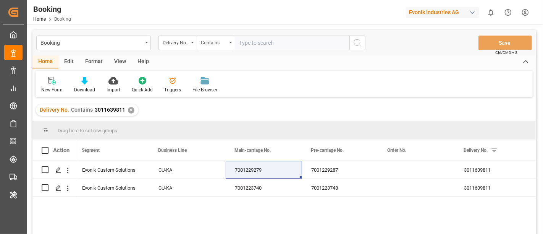
paste input "3011647712"
type input "3011647712"
click at [361, 42] on icon "search button" at bounding box center [357, 42] width 9 height 9
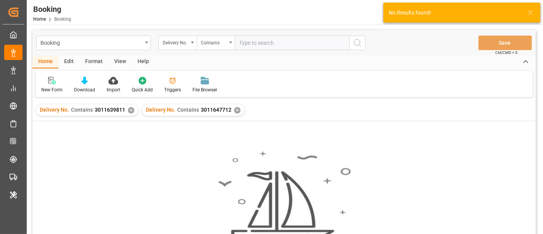
click at [131, 108] on div "✕" at bounding box center [131, 110] width 6 height 6
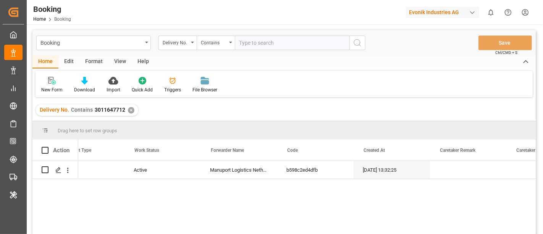
scroll to position [0, 107]
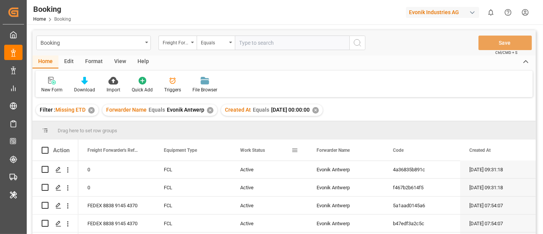
scroll to position [85, 0]
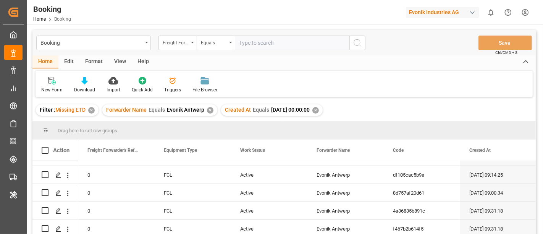
click at [209, 111] on div "✕" at bounding box center [210, 110] width 6 height 6
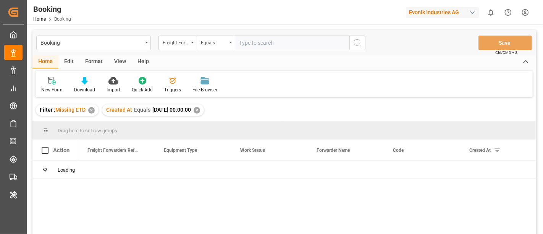
click at [200, 111] on div "✕" at bounding box center [197, 110] width 6 height 6
click at [91, 109] on div "✕" at bounding box center [91, 110] width 6 height 6
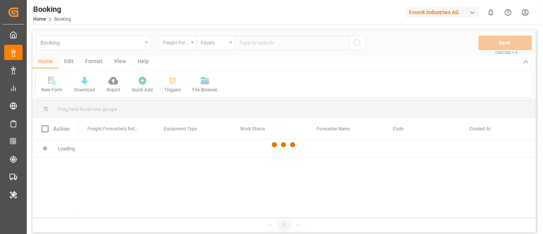
click at [174, 39] on div at bounding box center [283, 144] width 503 height 229
click at [176, 42] on div at bounding box center [283, 144] width 503 height 229
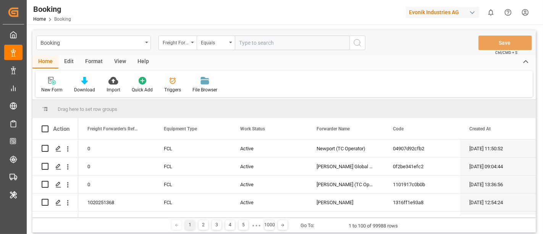
click at [176, 42] on div "Freight Forwarder's Reference No." at bounding box center [176, 41] width 26 height 9
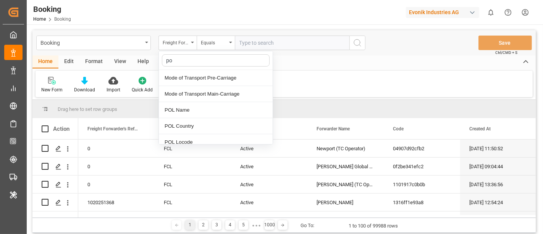
type input "pod"
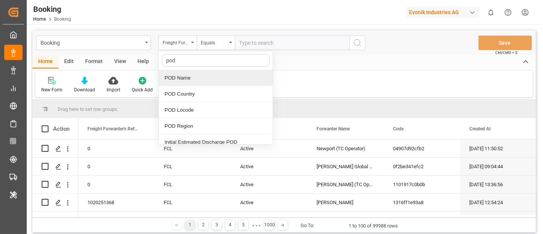
click at [231, 76] on div "POD Name" at bounding box center [216, 78] width 114 height 16
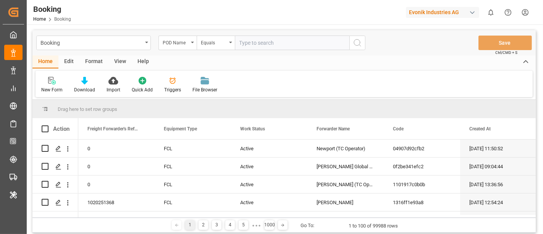
click at [250, 43] on input "text" at bounding box center [292, 43] width 115 height 15
paste input "Arica"
type input "Arica"
click at [364, 41] on button "search button" at bounding box center [357, 43] width 16 height 15
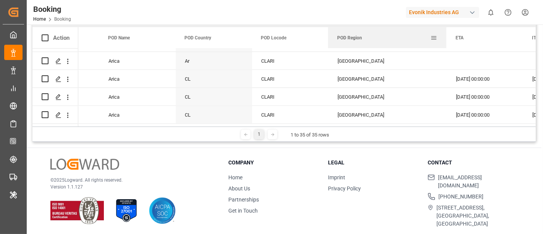
drag, startPoint x: 403, startPoint y: 31, endPoint x: 445, endPoint y: 34, distance: 42.5
click at [445, 34] on div at bounding box center [446, 37] width 3 height 21
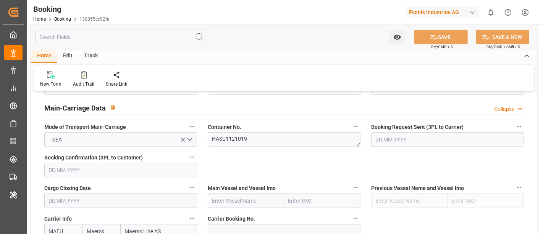
scroll to position [509, 0]
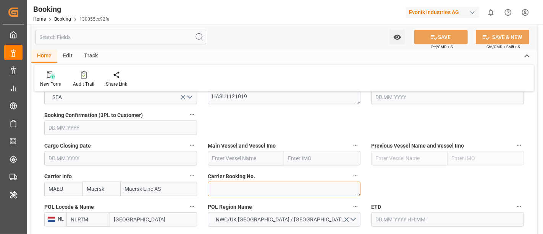
click at [234, 188] on textarea at bounding box center [284, 188] width 153 height 15
paste textarea "720995213"
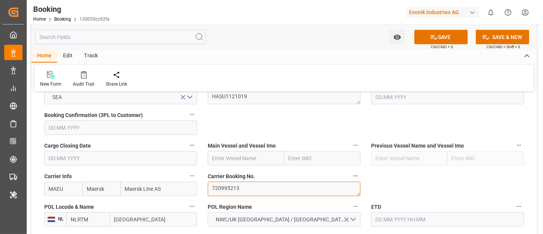
click at [209, 186] on textarea "720995213" at bounding box center [284, 188] width 153 height 15
type textarea "720995213"
click at [65, 185] on input "MAEU" at bounding box center [63, 188] width 38 height 15
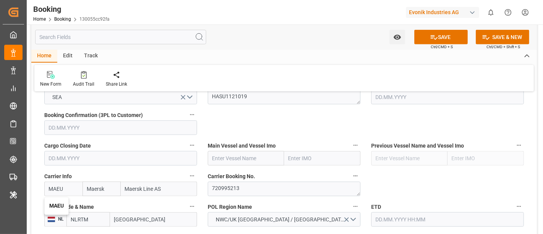
click at [56, 202] on b "MAEU" at bounding box center [56, 205] width 15 height 6
type input "MAEU"
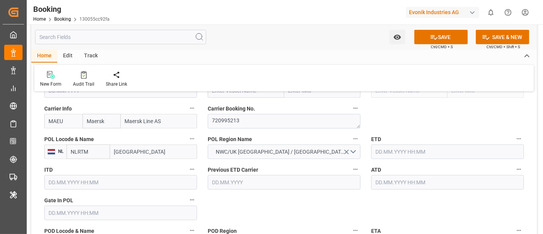
scroll to position [594, 0]
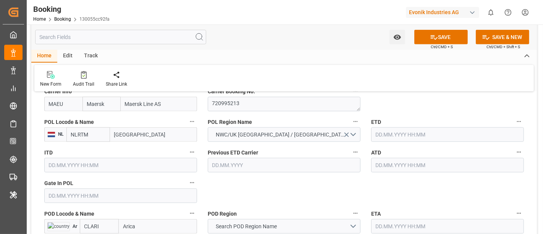
click at [134, 135] on input "[GEOGRAPHIC_DATA]" at bounding box center [153, 134] width 87 height 15
paste input "[GEOGRAPHIC_DATA]"
type input "[GEOGRAPHIC_DATA]"
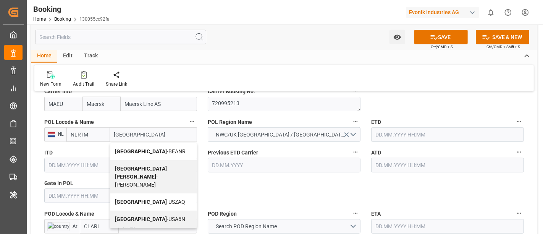
click at [145, 150] on span "Antwerp - BEANR" at bounding box center [150, 151] width 71 height 6
type input "BEANR"
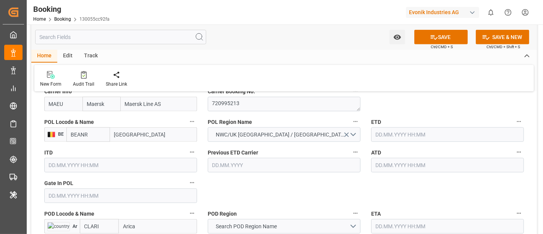
type input "Antwerp"
click at [74, 194] on input "text" at bounding box center [120, 195] width 153 height 15
paste input "18.08.2025 00:00"
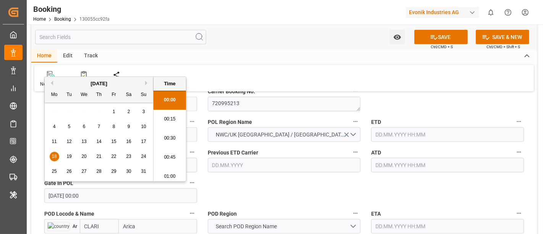
scroll to position [1185, 0]
type input "18.08.2025 00:00"
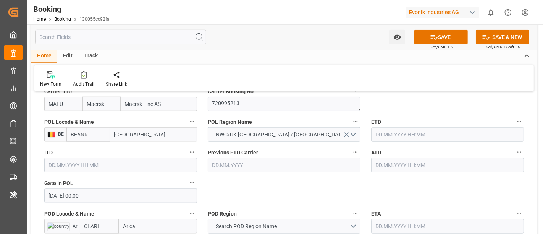
click at [389, 136] on input "text" at bounding box center [447, 134] width 153 height 15
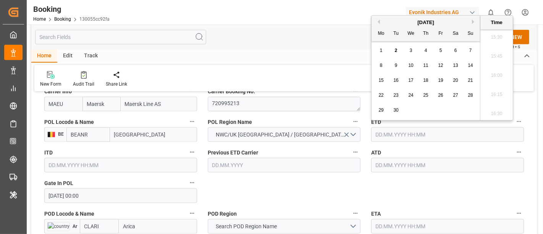
click at [378, 19] on button "Previous Month" at bounding box center [377, 21] width 5 height 5
click at [383, 110] on span "25" at bounding box center [380, 109] width 5 height 5
type input "25.08.2025 00:00"
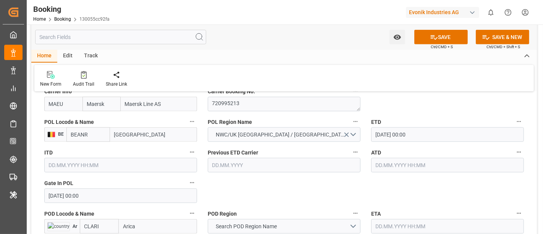
click at [430, 127] on input "25.08.2025 00:00" at bounding box center [447, 134] width 153 height 15
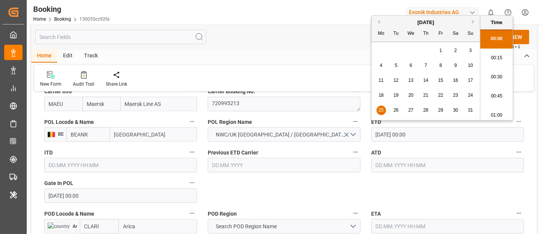
click at [430, 127] on input "25.08.2025 00:00" at bounding box center [447, 134] width 153 height 15
click at [397, 167] on input "text" at bounding box center [447, 165] width 153 height 15
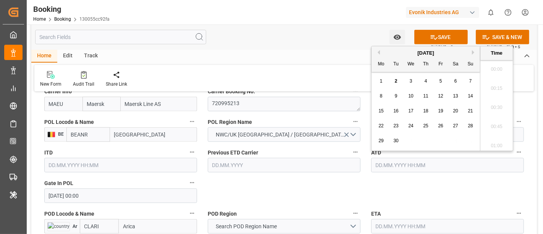
paste input "25.08.2025 00:00"
type input "25.08.2025 00:00"
click at [380, 137] on div "25" at bounding box center [381, 140] width 10 height 9
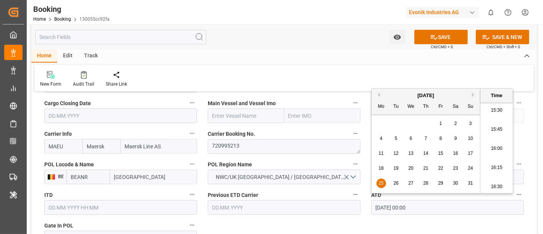
click at [220, 114] on input "text" at bounding box center [246, 115] width 76 height 15
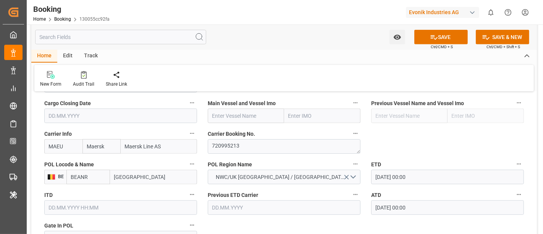
paste input "LUCIE SCHULTE"
type input "LUCIE SCHULTE"
click at [230, 134] on b "LUCIE SCHULTE" at bounding box center [233, 132] width 41 height 6
type input "9301926"
type input "LUCIE SCHULTE"
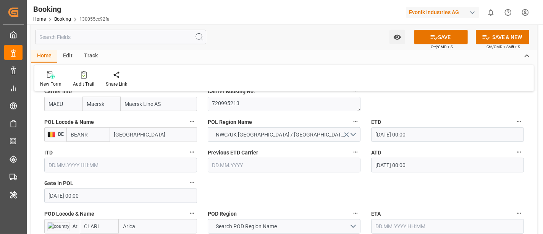
scroll to position [636, 0]
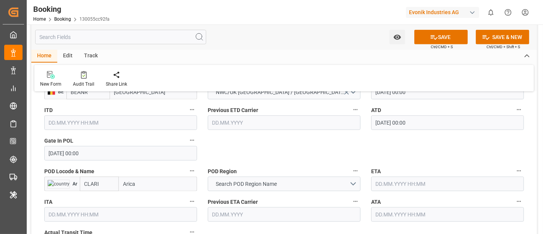
click at [125, 183] on input "Arica" at bounding box center [158, 183] width 78 height 15
paste input "RICA"
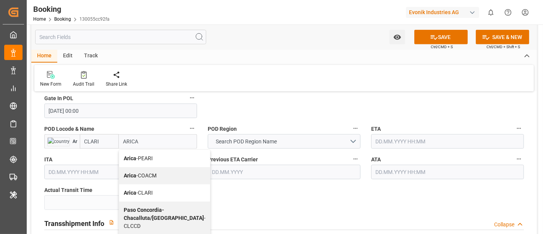
type input "ARICA"
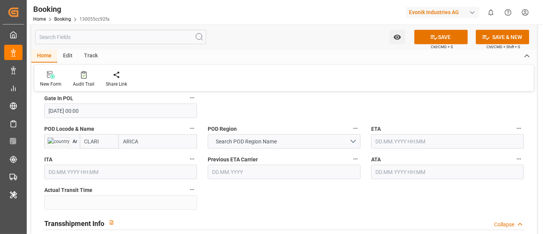
click at [94, 143] on input "CLARI" at bounding box center [99, 141] width 39 height 15
paste input "text"
click at [76, 139] on span "Ar" at bounding box center [73, 141] width 7 height 5
click at [81, 138] on input "CLARI" at bounding box center [99, 141] width 39 height 15
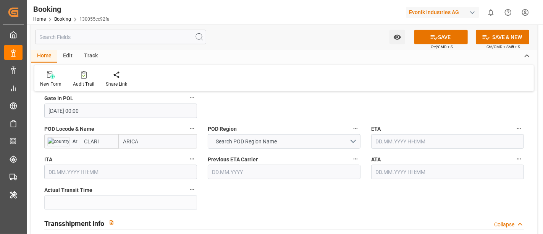
click at [81, 138] on input "CLARI" at bounding box center [99, 141] width 39 height 15
click at [92, 139] on input "CLARI" at bounding box center [99, 141] width 39 height 15
paste input "text"
click at [103, 141] on input "CLARI" at bounding box center [99, 141] width 39 height 15
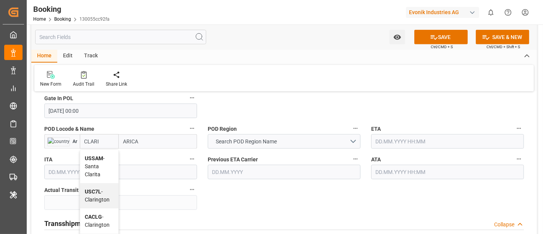
click at [108, 139] on input "CLARI" at bounding box center [99, 141] width 39 height 15
click at [106, 140] on input "CLARI" at bounding box center [99, 141] width 39 height 15
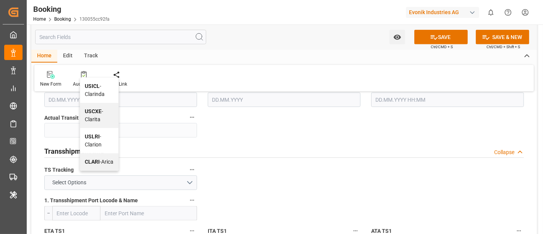
scroll to position [763, 0]
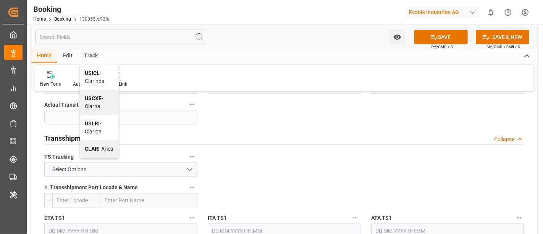
click at [97, 147] on div "CLARI - Arica" at bounding box center [99, 148] width 38 height 17
type input "CLARI"
type input "Arica"
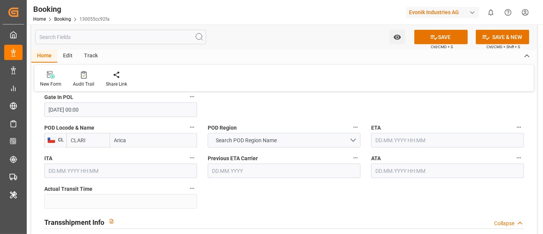
scroll to position [678, 0]
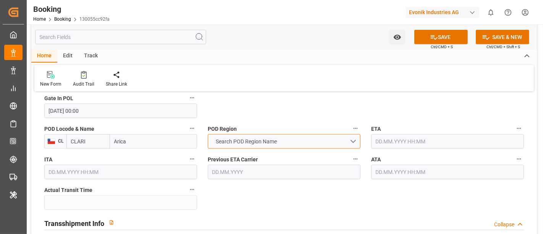
click at [293, 144] on button "Search POD Region Name" at bounding box center [284, 141] width 153 height 15
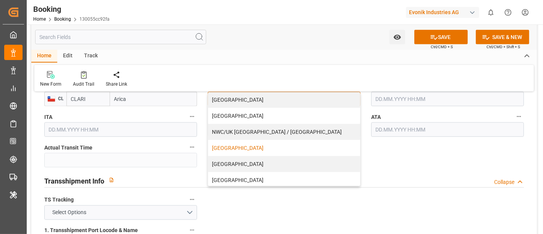
scroll to position [195, 0]
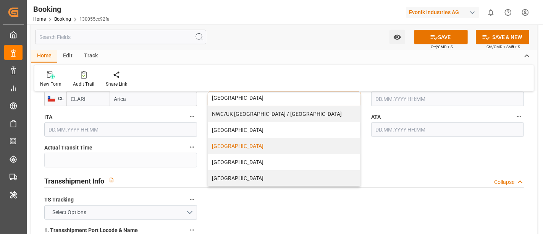
click at [292, 139] on div "[GEOGRAPHIC_DATA]" at bounding box center [284, 146] width 152 height 16
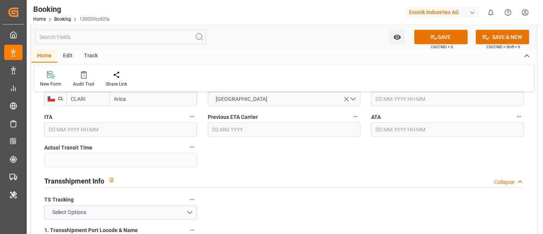
click at [345, 173] on div "Transshipment Info Collapse" at bounding box center [283, 180] width 479 height 15
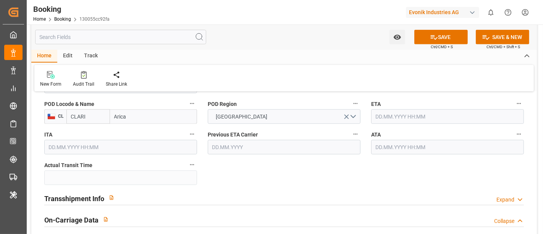
scroll to position [678, 0]
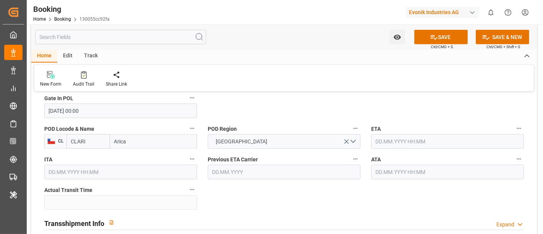
click at [387, 141] on input "text" at bounding box center [447, 141] width 153 height 15
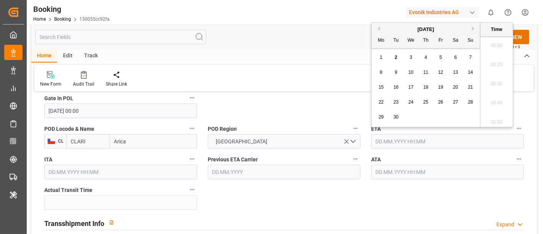
scroll to position [1185, 0]
paste input "08.10.2025 00:00"
type input "08.10.2025 00:00"
click at [409, 72] on div "8" at bounding box center [411, 72] width 10 height 9
click at [337, 212] on div "Transshipment Info Expand" at bounding box center [284, 223] width 490 height 22
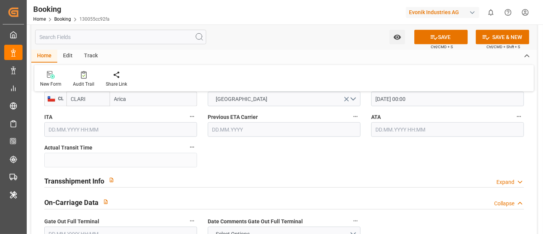
scroll to position [763, 0]
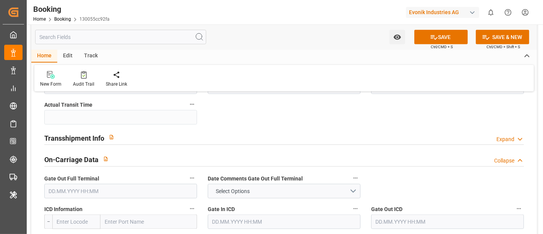
click at [137, 139] on div "Transshipment Info Expand" at bounding box center [283, 137] width 479 height 15
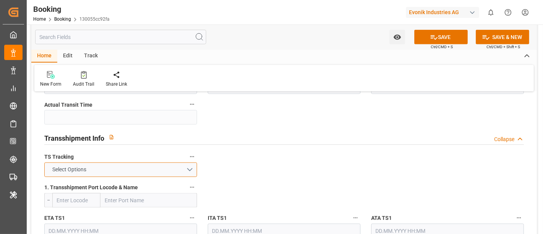
click at [118, 168] on button "Select Options" at bounding box center [120, 169] width 153 height 15
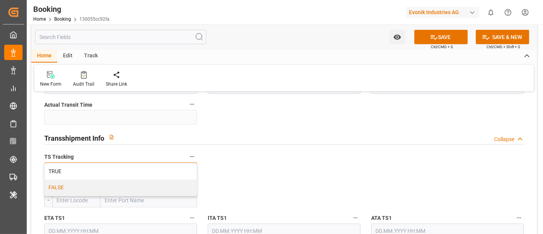
click at [104, 185] on div "FALSE" at bounding box center [121, 187] width 152 height 16
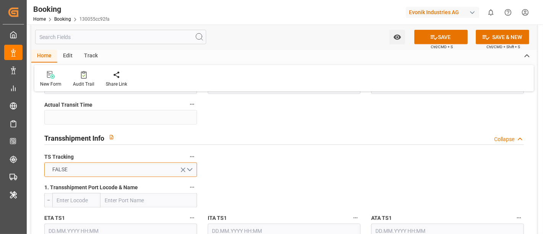
click at [83, 166] on button "FALSE" at bounding box center [120, 169] width 153 height 15
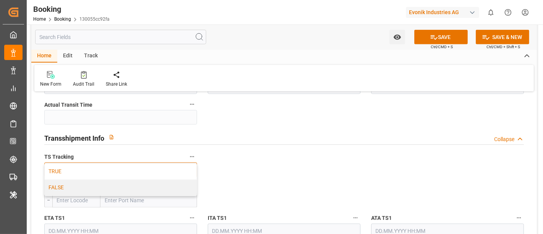
click at [82, 163] on div "TRUE" at bounding box center [121, 171] width 152 height 16
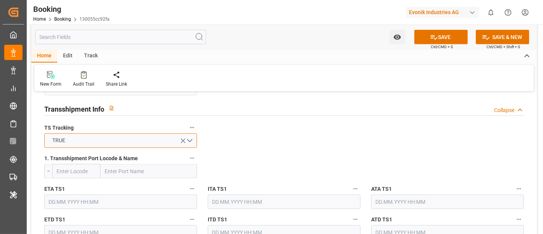
scroll to position [806, 0]
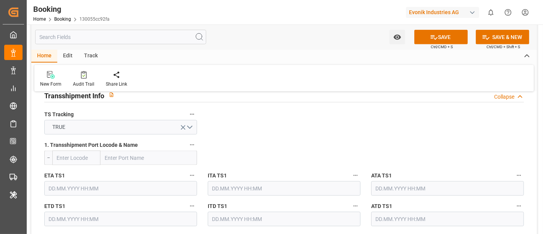
click at [119, 160] on input "text" at bounding box center [148, 157] width 97 height 15
paste input "MANZANILLO"
type input "MANZANILLO"
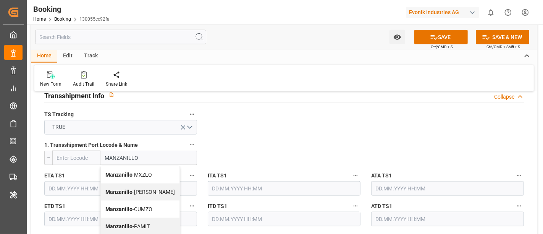
scroll to position [848, 0]
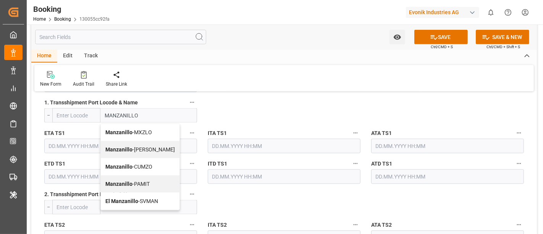
click at [157, 131] on div "Manzanillo - MXZLO" at bounding box center [140, 132] width 79 height 17
type input "MXZLO"
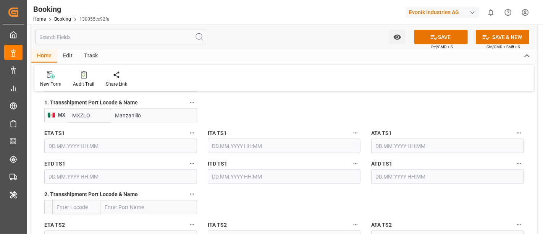
type input "Manzanillo"
click at [114, 145] on input "text" at bounding box center [120, 146] width 153 height 15
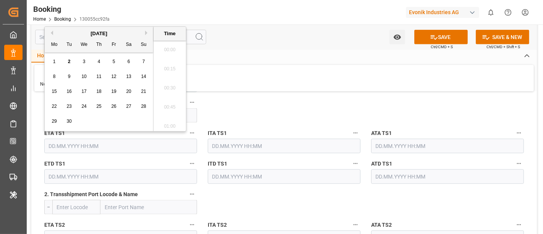
scroll to position [1223, 0]
click at [125, 107] on div "27" at bounding box center [129, 106] width 10 height 9
type input "27.09.2025 00:00"
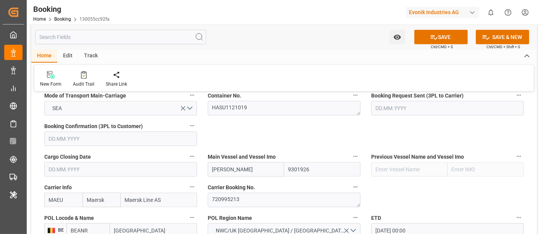
scroll to position [497, 0]
click at [246, 109] on textarea "HASU1121019" at bounding box center [284, 108] width 153 height 15
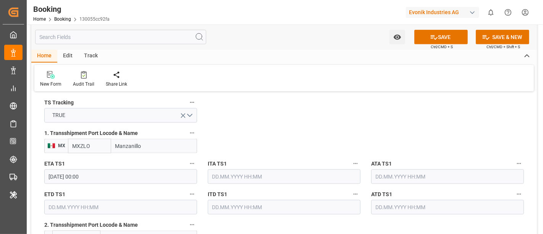
scroll to position [837, 0]
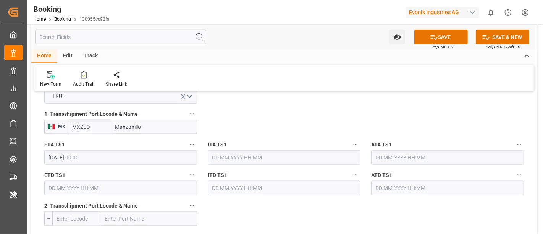
click at [55, 177] on span "ETD TS1" at bounding box center [54, 175] width 21 height 8
click at [187, 177] on button "ETD TS1" at bounding box center [192, 175] width 10 height 10
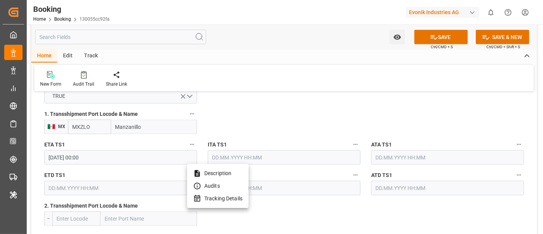
click at [59, 187] on div at bounding box center [271, 117] width 543 height 234
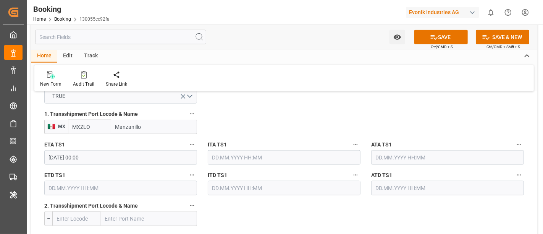
click at [55, 185] on input "text" at bounding box center [120, 188] width 153 height 15
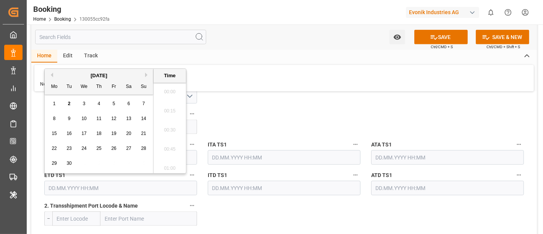
scroll to position [1242, 0]
click at [145, 73] on button "Next Month" at bounding box center [147, 75] width 5 height 5
click at [99, 103] on span "2" at bounding box center [99, 103] width 3 height 5
type input "02.10.2025 00:00"
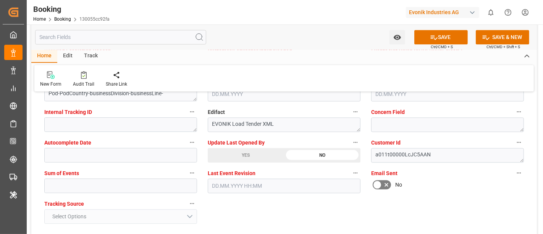
scroll to position [1516, 0]
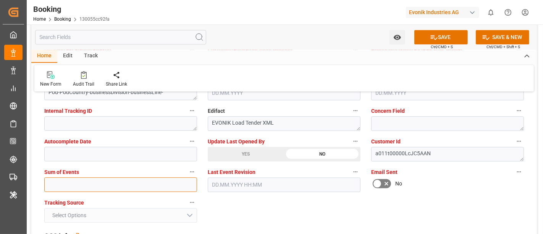
click at [80, 178] on input "text" at bounding box center [120, 184] width 153 height 15
type input "0"
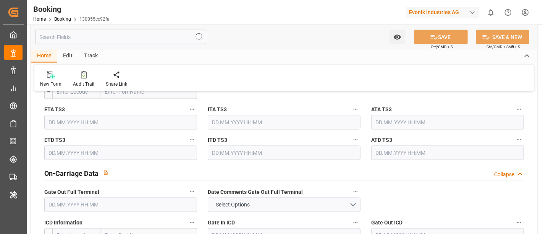
scroll to position [1048, 0]
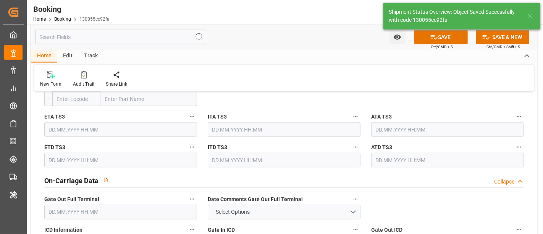
type textarea "[PERSON_NAME]"
type textarea "Pod-businessDivision-businessLine-"
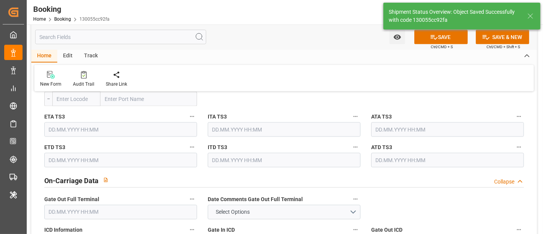
type textarea "Yes"
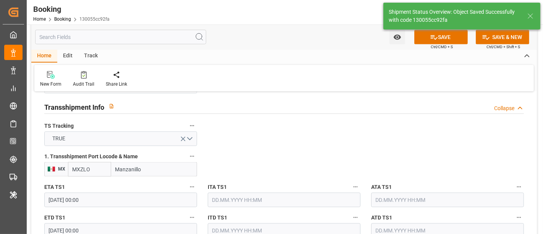
type input "25.08.2025 00:00"
type input "08.10.2025 00:00"
type input "27.09.2025 00:00"
type input "02.10.2025 00:00"
type input "02.09.2025 11:24"
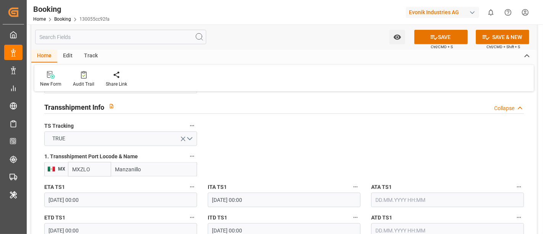
click at [59, 198] on input "27.09.2025 00:00" at bounding box center [120, 199] width 153 height 15
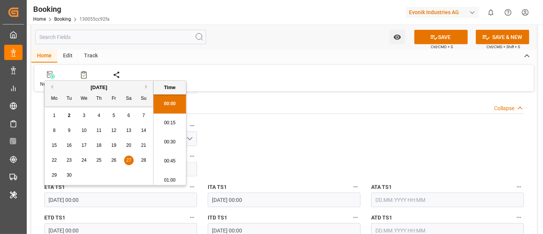
click at [59, 198] on input "27.09.2025 00:00" at bounding box center [120, 199] width 153 height 15
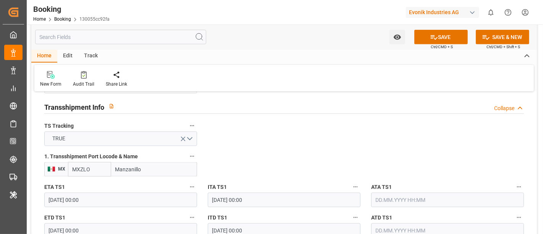
scroll to position [837, 0]
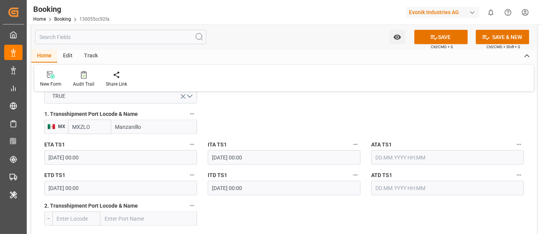
click at [99, 187] on input "02.10.2025 00:00" at bounding box center [120, 188] width 153 height 15
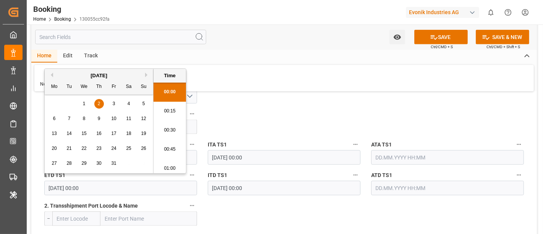
click at [99, 187] on input "02.10.2025 00:00" at bounding box center [120, 188] width 153 height 15
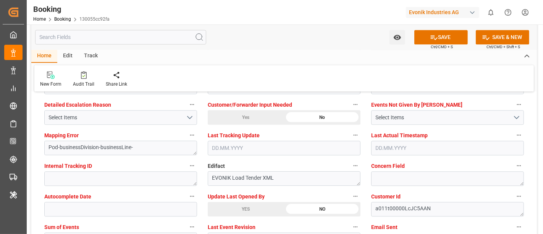
scroll to position [1473, 0]
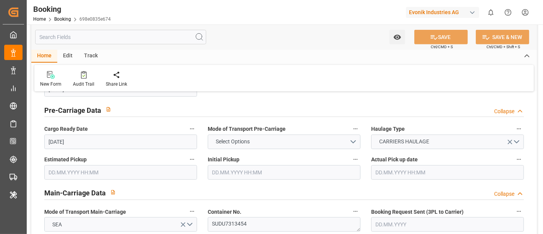
scroll to position [466, 0]
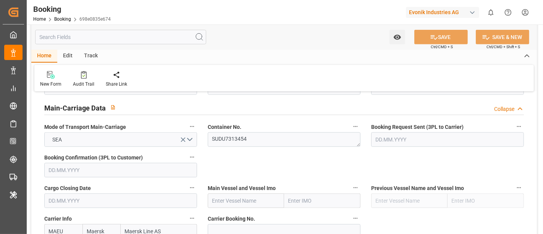
click at [215, 202] on input "text" at bounding box center [246, 200] width 76 height 15
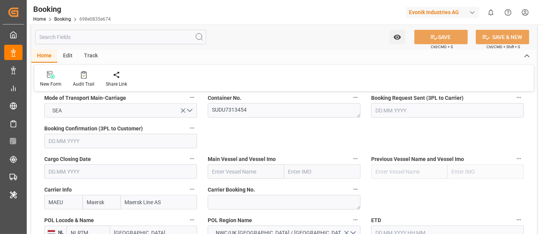
scroll to position [509, 0]
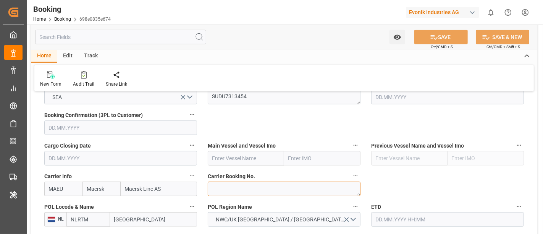
click at [222, 189] on textarea at bounding box center [284, 188] width 153 height 15
paste textarea "720995213"
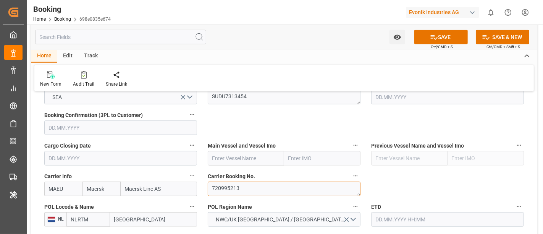
click at [209, 186] on textarea "720995213" at bounding box center [284, 188] width 153 height 15
type textarea "720995213"
click at [65, 186] on input "MAEU" at bounding box center [63, 188] width 38 height 15
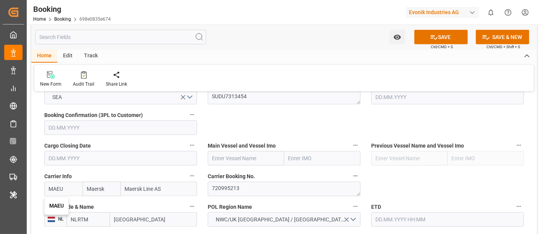
click at [56, 205] on b "MAEU" at bounding box center [56, 205] width 15 height 6
type input "MAEU"
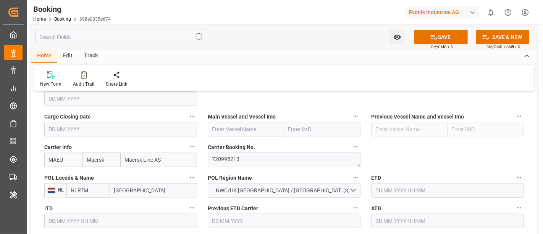
scroll to position [551, 0]
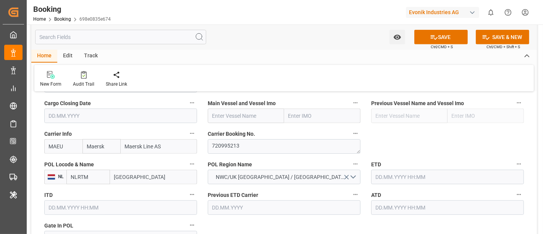
click at [125, 176] on input "Rotterdam" at bounding box center [153, 176] width 87 height 15
paste input "Antwerp"
type input "Antwerp"
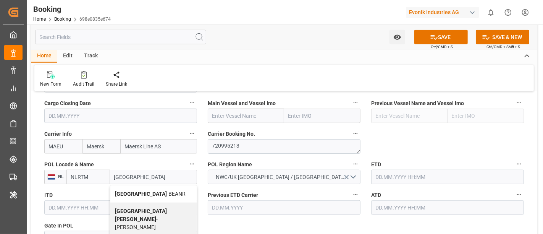
click at [151, 190] on span "Antwerp - BEANR" at bounding box center [150, 193] width 71 height 6
type input "BEANR"
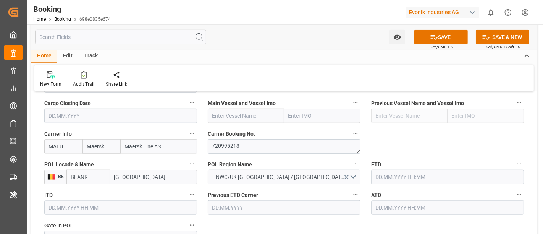
type input "Antwerp"
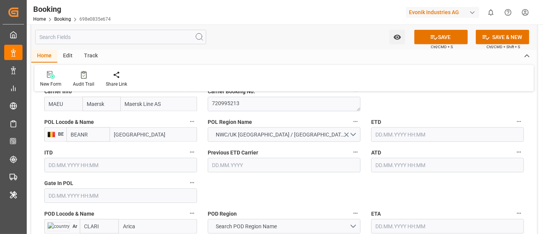
scroll to position [636, 0]
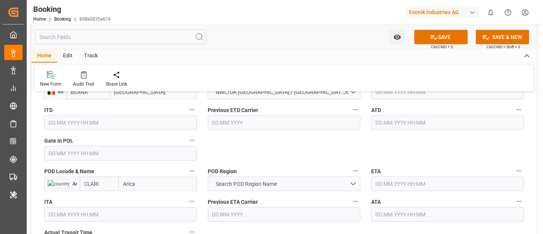
click at [76, 155] on input "text" at bounding box center [120, 153] width 153 height 15
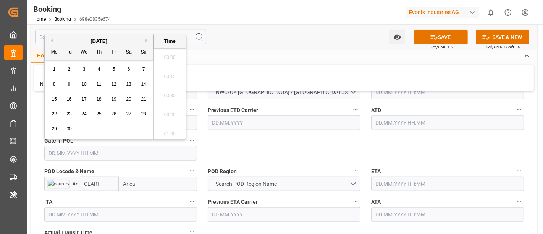
scroll to position [1185, 0]
click at [51, 41] on button "Previous Month" at bounding box center [50, 40] width 5 height 5
click at [54, 115] on span "18" at bounding box center [54, 113] width 5 height 5
type input "18.08.2025 00:00"
click at [99, 155] on input "18.08.2025 00:00" at bounding box center [120, 153] width 153 height 15
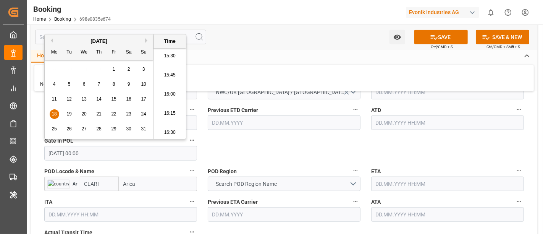
click at [99, 155] on input "18.08.2025 00:00" at bounding box center [120, 153] width 153 height 15
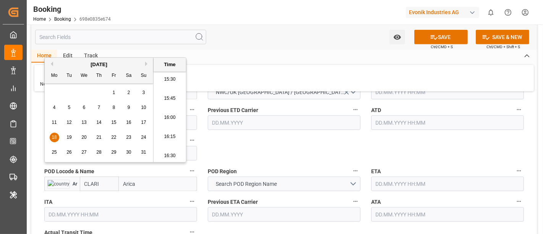
scroll to position [594, 0]
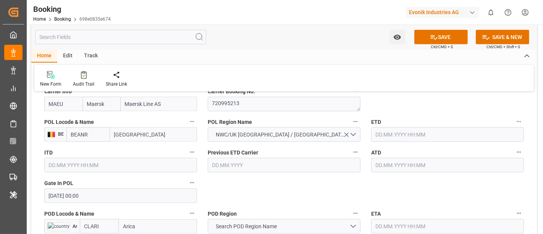
click at [387, 132] on input "text" at bounding box center [447, 134] width 153 height 15
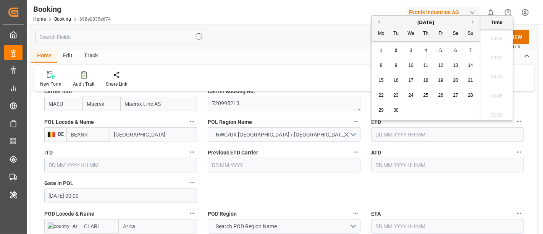
scroll to position [1185, 0]
paste input "25.08.2025 00:00"
type input "25.08.2025 00:00"
click at [382, 111] on span "25" at bounding box center [380, 109] width 5 height 5
click at [383, 163] on input "text" at bounding box center [447, 165] width 153 height 15
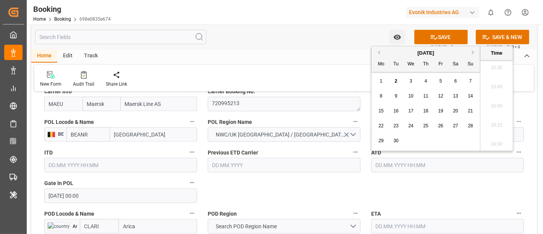
paste input "25.08.2025 00:00"
type input "25.08.2025 00:00"
click at [381, 142] on span "25" at bounding box center [380, 140] width 5 height 5
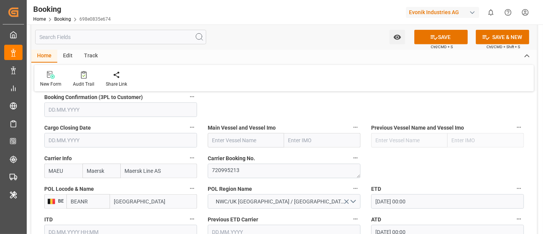
scroll to position [509, 0]
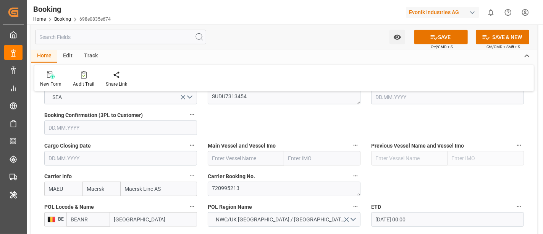
click at [221, 155] on input "text" at bounding box center [246, 158] width 76 height 15
paste input "LUCIE SCHULTE"
type input "LUCIE SCHULTE"
click at [241, 173] on b "LUCIE SCHULTE" at bounding box center [233, 175] width 41 height 6
type input "9301926"
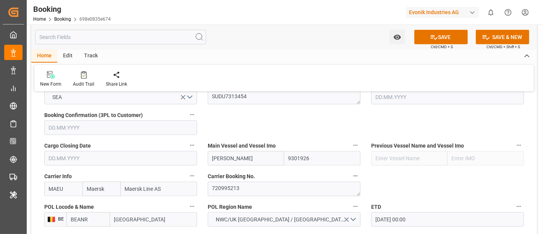
type input "LUCIE SCHULTE"
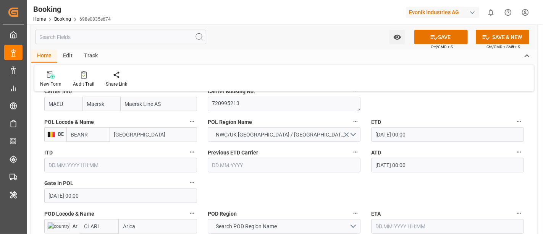
scroll to position [636, 0]
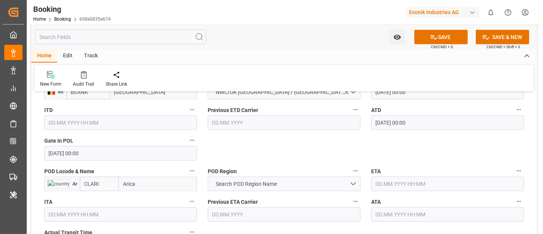
click at [98, 183] on input "CLARI" at bounding box center [99, 183] width 39 height 15
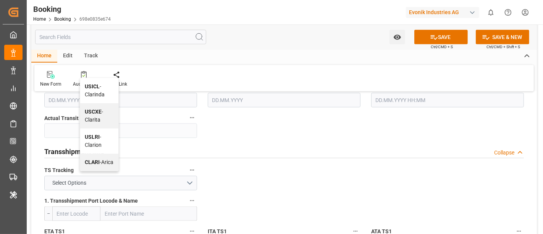
scroll to position [763, 0]
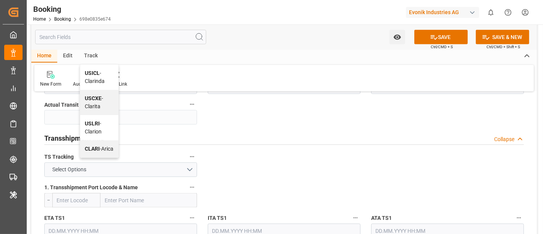
click at [98, 145] on b "CLARI" at bounding box center [92, 148] width 15 height 6
type input "CLARI"
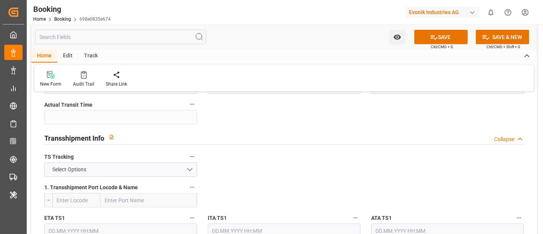
click at [270, 144] on div "Transshipment Info Collapse" at bounding box center [284, 138] width 490 height 22
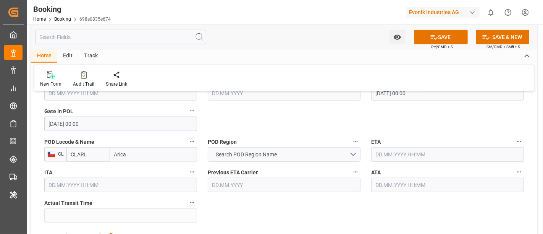
scroll to position [678, 0]
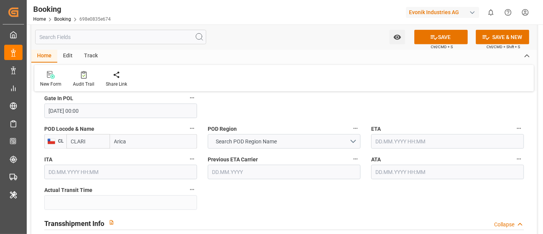
click at [84, 141] on input "CLARI" at bounding box center [88, 141] width 44 height 15
click at [124, 140] on input "Arica" at bounding box center [153, 141] width 87 height 15
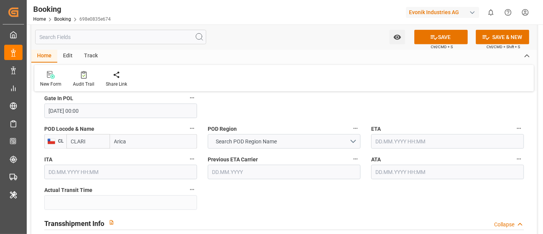
click at [124, 140] on input "Arica" at bounding box center [153, 141] width 87 height 15
click at [289, 142] on button "Search POD Region Name" at bounding box center [284, 141] width 153 height 15
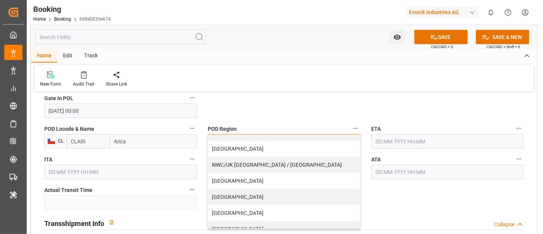
scroll to position [195, 0]
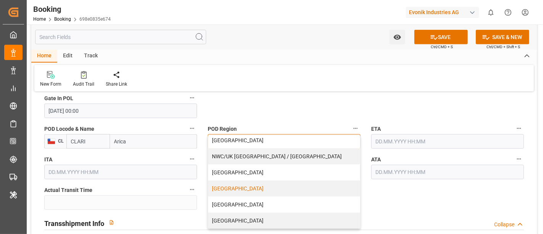
click at [301, 188] on div "[GEOGRAPHIC_DATA]" at bounding box center [284, 188] width 152 height 16
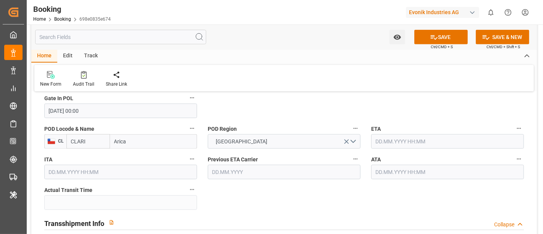
click at [383, 142] on input "text" at bounding box center [447, 141] width 153 height 15
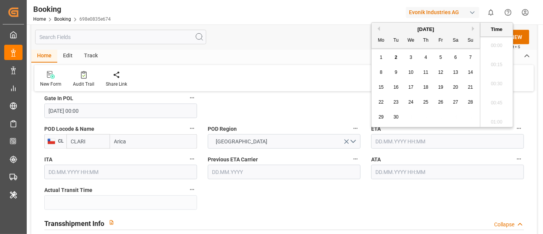
scroll to position [1185, 0]
click at [472, 28] on button "Next Month" at bounding box center [474, 28] width 5 height 5
click at [415, 72] on div "8" at bounding box center [411, 72] width 10 height 9
type input "08.10.2025 00:00"
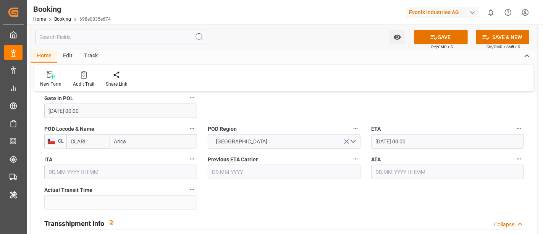
click at [426, 142] on input "08.10.2025 00:00" at bounding box center [447, 141] width 153 height 15
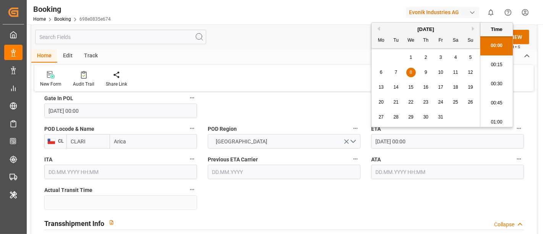
click at [426, 142] on input "08.10.2025 00:00" at bounding box center [447, 141] width 153 height 15
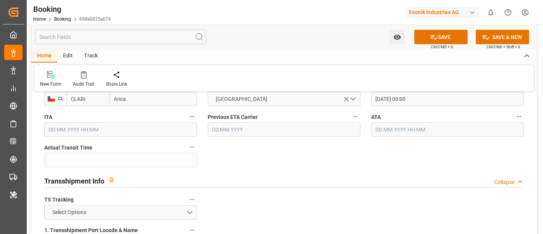
scroll to position [763, 0]
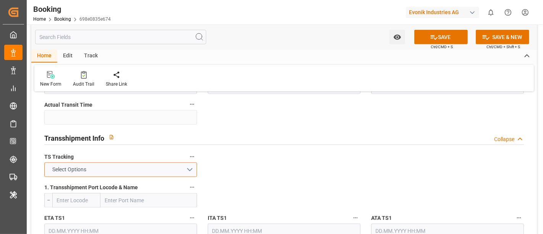
click at [102, 168] on button "Select Options" at bounding box center [120, 169] width 153 height 15
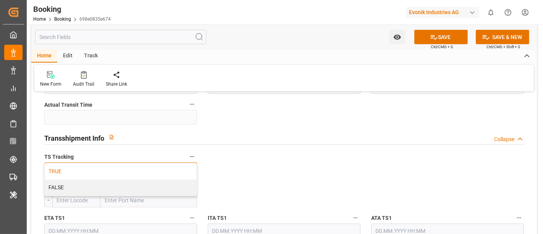
click at [89, 170] on div "TRUE" at bounding box center [121, 171] width 152 height 16
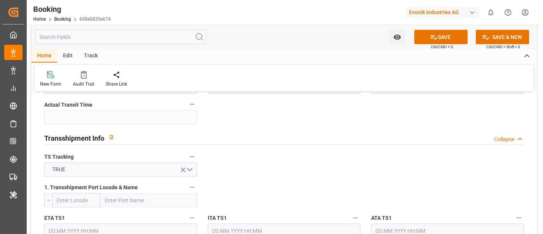
click at [79, 198] on input "text" at bounding box center [76, 200] width 48 height 15
paste input "MXZLO"
type input "MXZLO"
click at [83, 221] on span "MXZLO - Manzanillo" at bounding box center [70, 221] width 26 height 14
type input "Manzanillo"
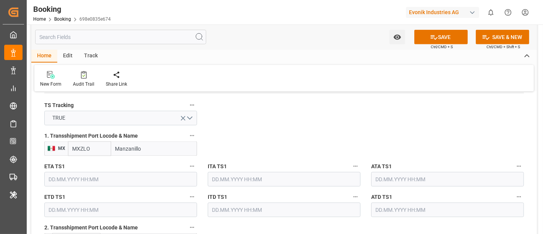
scroll to position [848, 0]
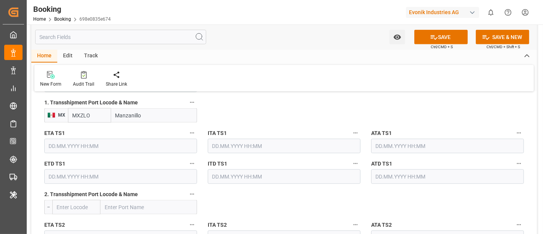
type input "MXZLO"
click at [70, 146] on input "text" at bounding box center [120, 146] width 153 height 15
paste input "27.09.2025 00:00"
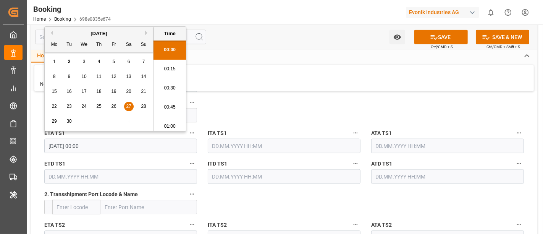
scroll to position [1242, 0]
type input "27.09.2025 00:00"
click at [128, 106] on span "27" at bounding box center [128, 105] width 5 height 5
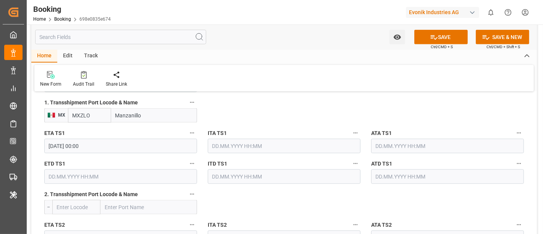
click at [68, 177] on input "text" at bounding box center [120, 176] width 153 height 15
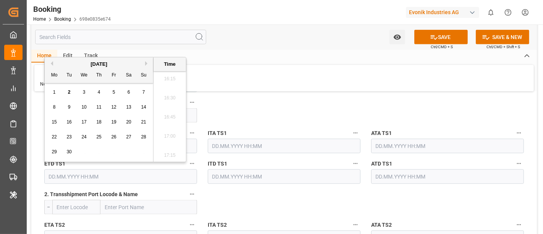
paste input "02.10.2025 00:00"
type input "02.10.2025 00:00"
click at [97, 89] on div "2" at bounding box center [99, 92] width 10 height 9
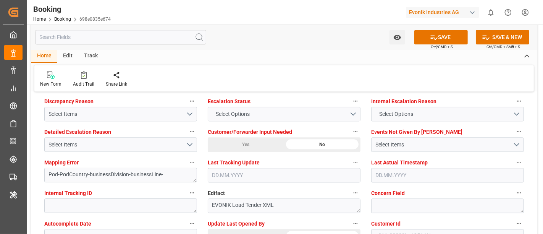
scroll to position [1484, 0]
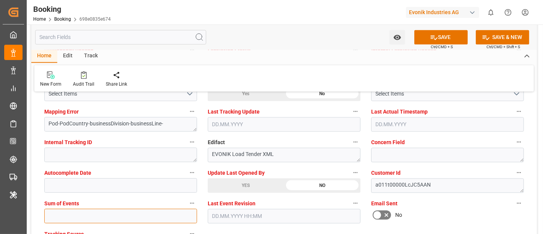
click at [58, 209] on input "text" at bounding box center [120, 215] width 153 height 15
type input "0"
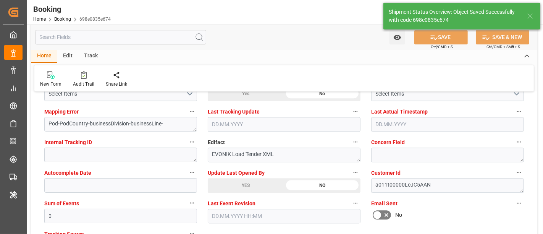
type textarea "[PERSON_NAME]"
type textarea "Pod-businessDivision-businessLine-"
type textarea "Yes"
type input "25.08.2025 00:00"
type input "08.10.2025 00:00"
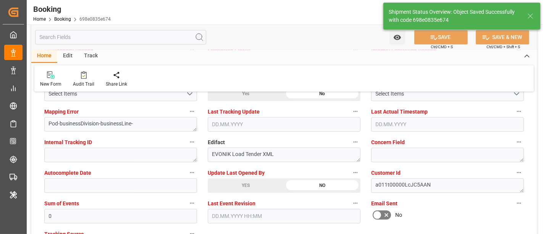
type input "27.09.2025 00:00"
type input "02.10.2025 00:00"
type input "02.09.2025 11:24"
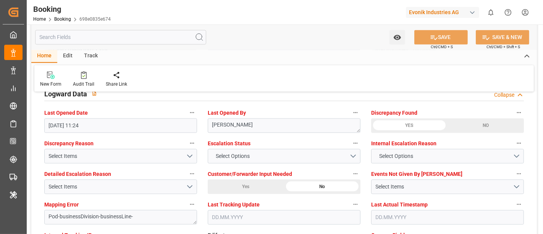
scroll to position [1357, 0]
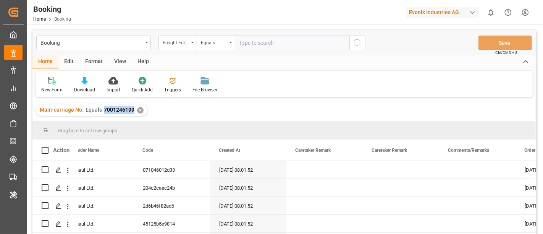
drag, startPoint x: 102, startPoint y: 109, endPoint x: 133, endPoint y: 113, distance: 31.2
click at [133, 113] on div "Main-carriage No. Equals 7001246199 ✕" at bounding box center [91, 109] width 111 height 11
copy span "7001246199"
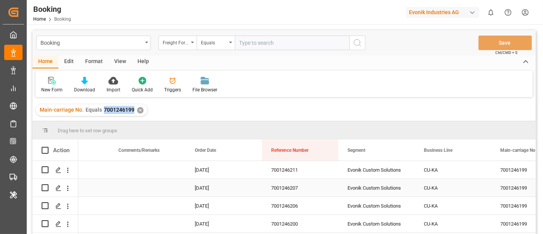
scroll to position [0, 681]
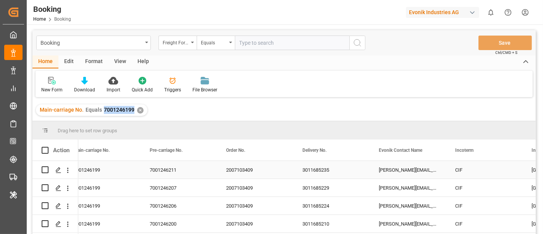
click at [309, 168] on div "3011685235" at bounding box center [331, 170] width 76 height 18
click at [108, 109] on span "7001246199" at bounding box center [119, 110] width 31 height 6
drag, startPoint x: 103, startPoint y: 108, endPoint x: 132, endPoint y: 113, distance: 29.7
click at [132, 113] on div "Main-carriage No. Equals 7001246199" at bounding box center [87, 110] width 95 height 8
copy span "7001246199"
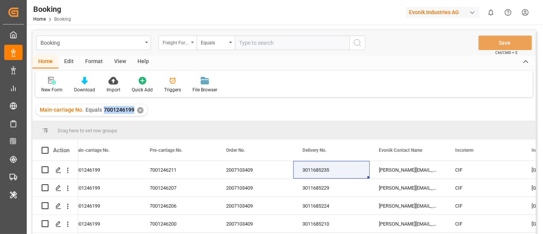
click at [167, 44] on div "Freight Forwarder's Reference No." at bounding box center [176, 41] width 26 height 9
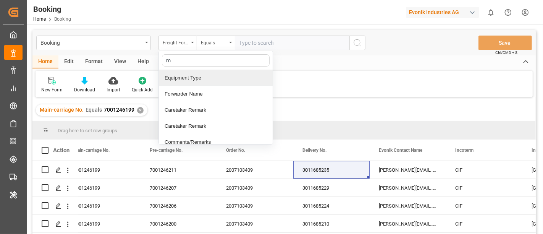
type input "m"
type input "main"
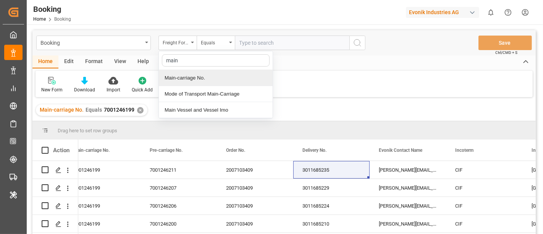
click at [213, 76] on div "Main-carriage No." at bounding box center [216, 78] width 114 height 16
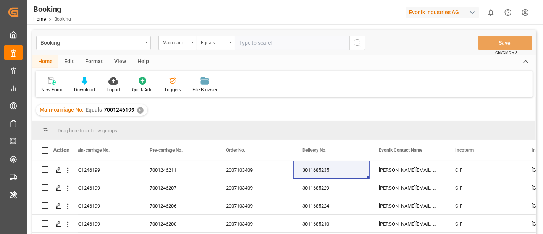
click at [250, 40] on input "text" at bounding box center [292, 43] width 115 height 15
paste input "7001235717"
type input "7001235717"
click at [356, 42] on icon "search button" at bounding box center [357, 42] width 9 height 9
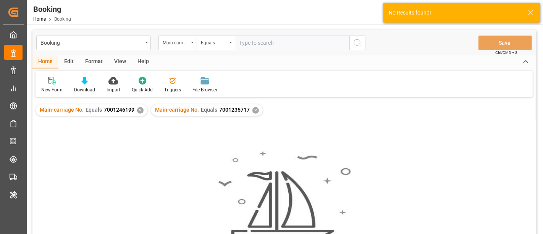
click at [139, 111] on div "✕" at bounding box center [140, 110] width 6 height 6
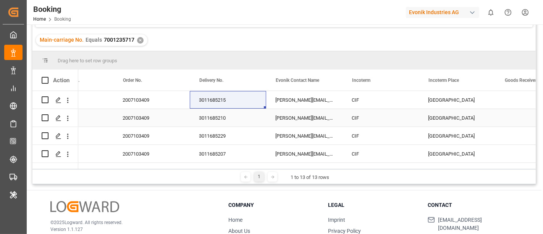
scroll to position [0, 1110]
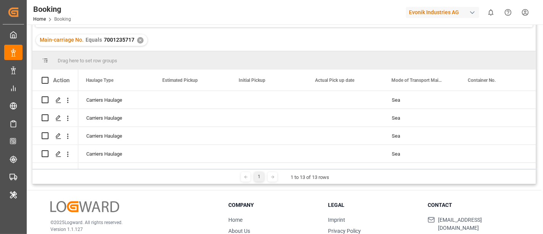
drag, startPoint x: 132, startPoint y: 168, endPoint x: 113, endPoint y: 169, distance: 18.3
click at [113, 169] on div "1 1 to 13 of 13 rows" at bounding box center [283, 176] width 503 height 15
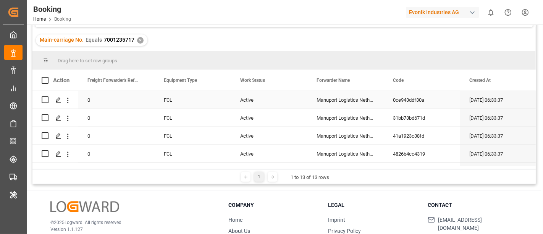
click at [245, 97] on div "Active" at bounding box center [269, 100] width 76 height 18
click at [253, 104] on span "Active" at bounding box center [250, 104] width 15 height 8
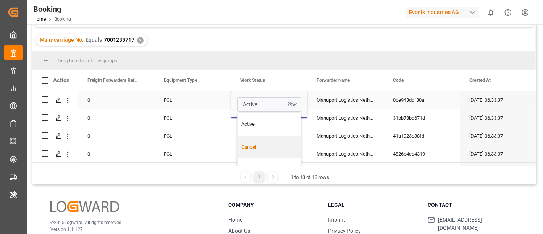
click at [263, 140] on div "Cancel" at bounding box center [268, 147] width 63 height 23
click at [227, 132] on div "FCL" at bounding box center [193, 136] width 76 height 18
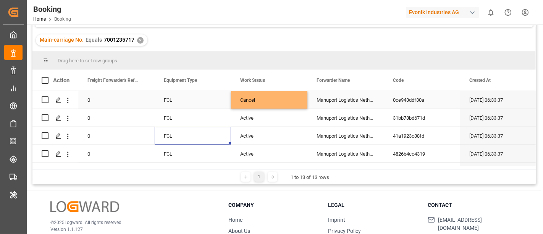
click at [264, 100] on div "Cancel" at bounding box center [269, 100] width 76 height 18
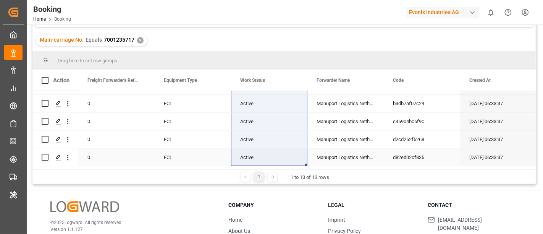
drag, startPoint x: 267, startPoint y: 114, endPoint x: 268, endPoint y: 155, distance: 41.2
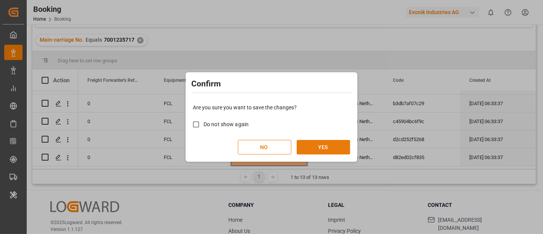
click at [318, 148] on button "YES" at bounding box center [323, 147] width 53 height 15
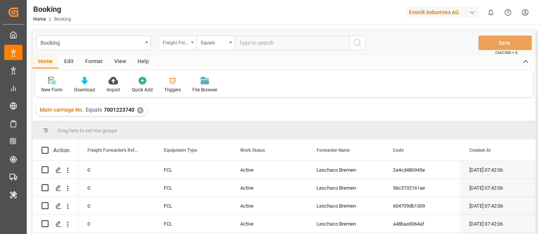
click at [183, 44] on div "Freight Forwarder's Reference No." at bounding box center [176, 41] width 26 height 9
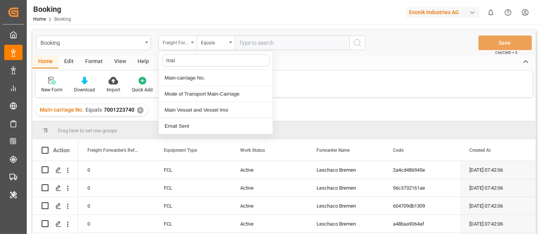
type input "main"
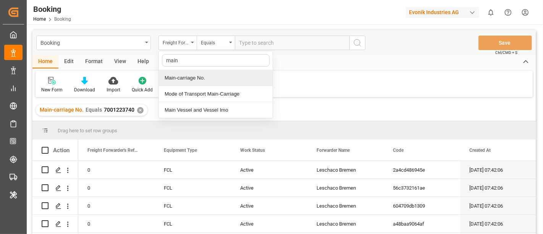
click at [217, 78] on div "Main-carriage No." at bounding box center [216, 78] width 114 height 16
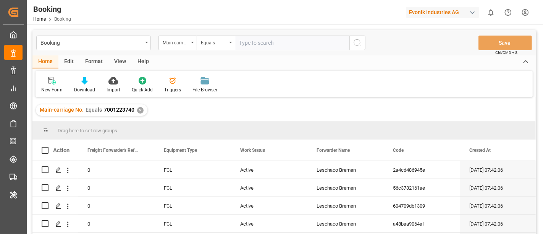
click at [255, 33] on div "Booking Main-carriage No. Equals Save Ctrl/CMD + S" at bounding box center [283, 42] width 503 height 25
click at [255, 37] on input "text" at bounding box center [292, 43] width 115 height 15
paste input "7001229279"
type input "7001229279"
click at [357, 40] on icon "search button" at bounding box center [357, 42] width 9 height 9
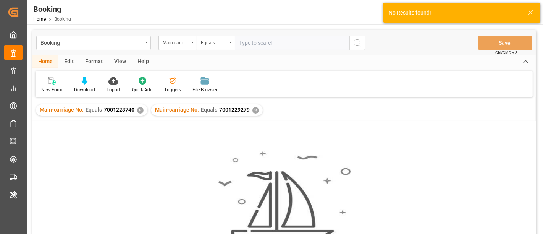
click at [139, 110] on div "✕" at bounding box center [140, 110] width 6 height 6
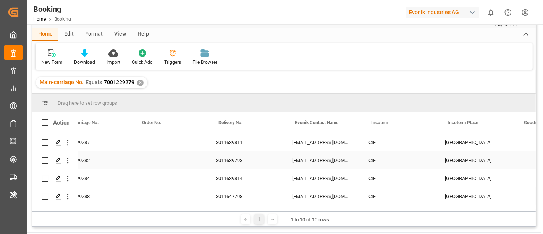
scroll to position [0, 1094]
click at [232, 145] on div "3011639811" at bounding box center [244, 142] width 76 height 18
click at [242, 166] on div "3011639793" at bounding box center [244, 160] width 76 height 18
click at [238, 176] on div "3011639814" at bounding box center [244, 178] width 76 height 18
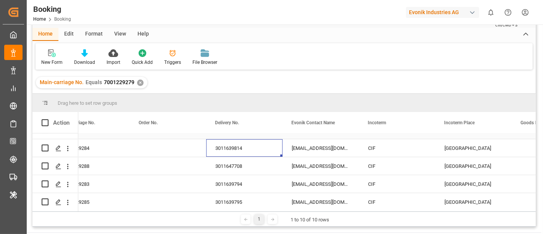
scroll to position [42, 0]
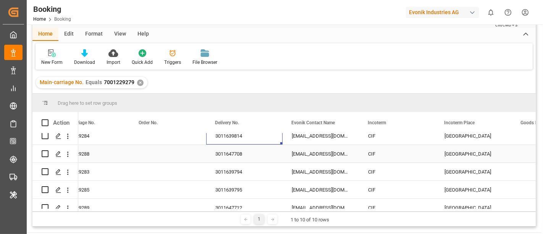
click at [246, 152] on div "3011647708" at bounding box center [244, 154] width 76 height 18
click at [229, 177] on div "3011639794" at bounding box center [244, 172] width 76 height 18
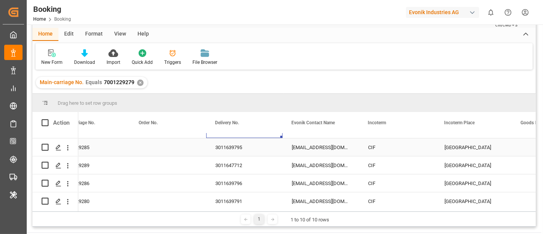
click at [241, 144] on div "3011639795" at bounding box center [244, 147] width 76 height 18
click at [246, 166] on div "3011647712" at bounding box center [244, 165] width 76 height 18
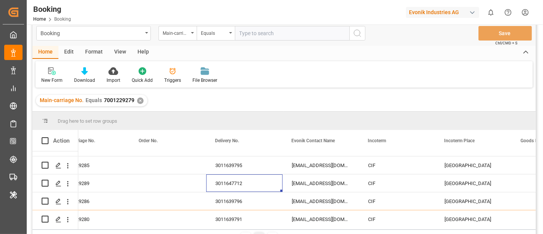
scroll to position [0, 0]
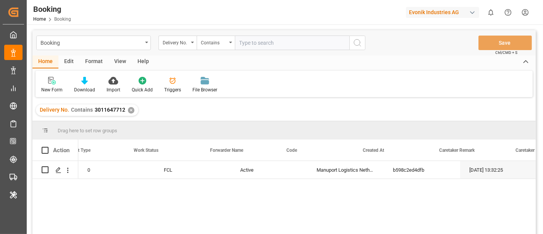
scroll to position [0, 107]
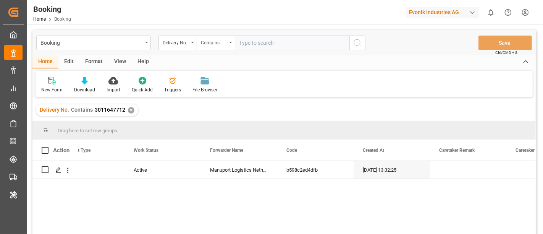
click at [255, 43] on input "text" at bounding box center [292, 43] width 115 height 15
paste input "3011708243"
type input "3011708243"
click at [361, 42] on icon "search button" at bounding box center [357, 42] width 9 height 9
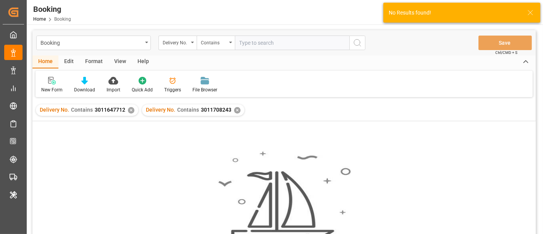
click at [128, 108] on div "✕" at bounding box center [131, 110] width 6 height 6
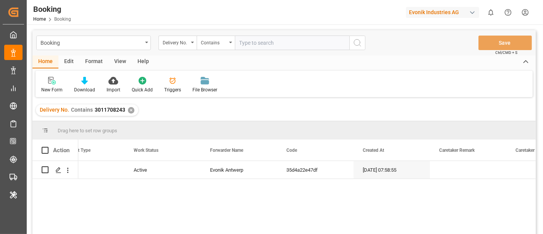
click at [255, 42] on input "text" at bounding box center [292, 43] width 115 height 15
paste input "3011708244"
type input "3011708244"
click at [360, 45] on icon "search button" at bounding box center [357, 42] width 9 height 9
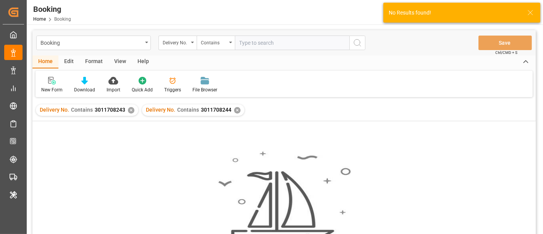
click at [128, 110] on div "✕" at bounding box center [131, 110] width 6 height 6
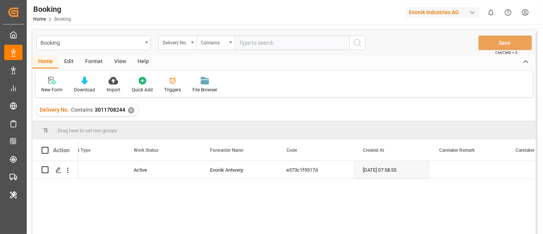
click at [282, 42] on input "text" at bounding box center [292, 43] width 115 height 15
paste input "3011708207"
type input "3011708207"
click at [358, 40] on icon "search button" at bounding box center [357, 42] width 9 height 9
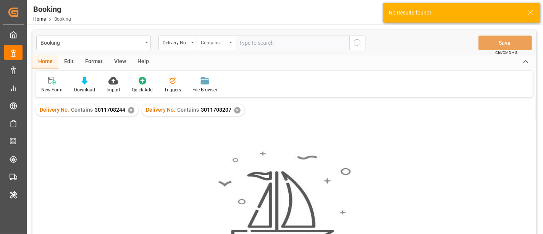
click at [128, 111] on div "✕" at bounding box center [131, 110] width 6 height 6
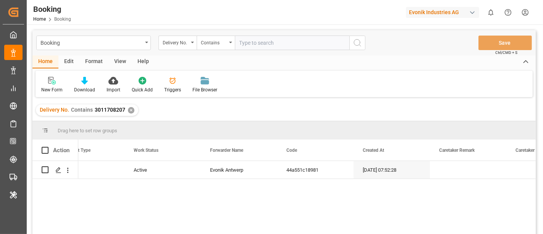
click at [220, 184] on div "FEDEX 8838 9106 5220 FCL Active [GEOGRAPHIC_DATA] [DATE] 07:52:28" at bounding box center [306, 200] width 457 height 78
click at [258, 42] on input "text" at bounding box center [292, 43] width 115 height 15
paste input "3011715394"
type input "3011715394"
click at [363, 42] on button "search button" at bounding box center [357, 43] width 16 height 15
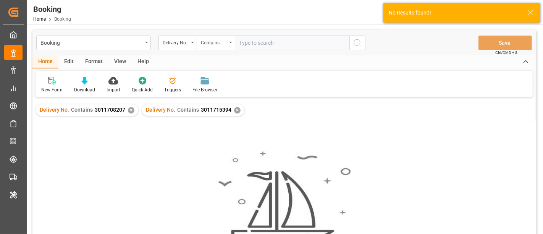
click at [129, 110] on div "✕" at bounding box center [131, 110] width 6 height 6
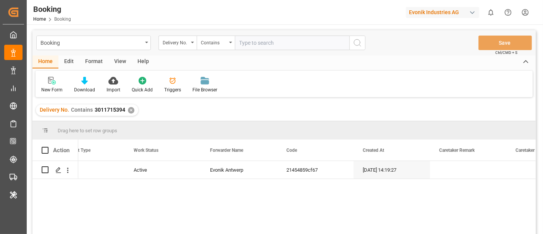
click at [255, 42] on input "text" at bounding box center [292, 43] width 115 height 15
paste input "3011715397"
type input "3011715397"
click at [355, 41] on icon "search button" at bounding box center [357, 42] width 9 height 9
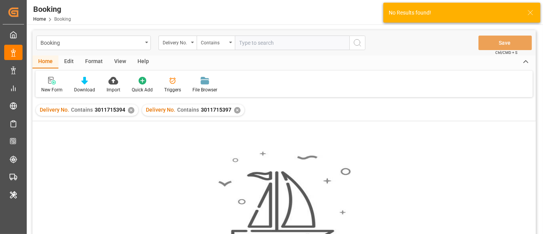
click at [128, 110] on div "✕" at bounding box center [131, 110] width 6 height 6
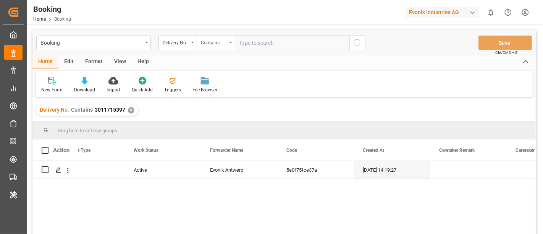
click at [252, 40] on input "text" at bounding box center [292, 43] width 115 height 15
paste input "3011715396"
type input "3011715396"
click at [361, 42] on icon "search button" at bounding box center [357, 42] width 9 height 9
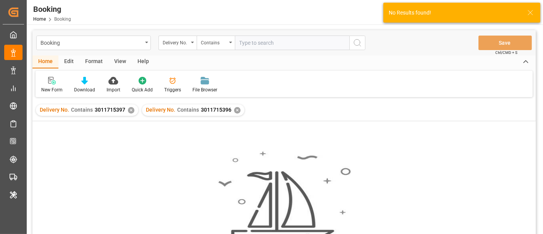
click at [129, 111] on div "✕" at bounding box center [131, 110] width 6 height 6
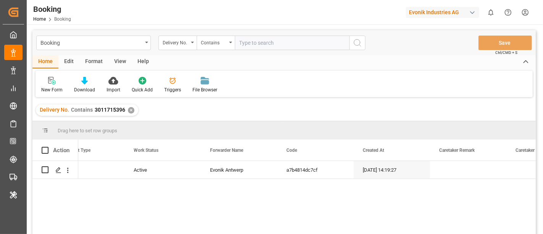
click at [263, 41] on input "text" at bounding box center [292, 43] width 115 height 15
paste input "3011715395"
type input "3011715395"
click at [353, 41] on icon "search button" at bounding box center [357, 42] width 9 height 9
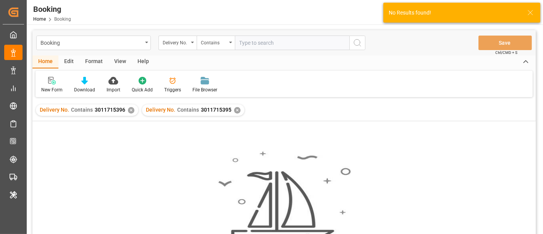
click at [130, 109] on div "✕" at bounding box center [131, 110] width 6 height 6
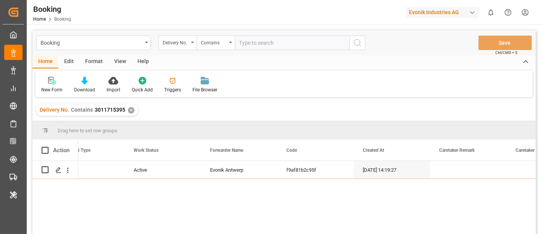
click at [258, 35] on div "Booking Delivery No. Contains Save Ctrl/CMD + S" at bounding box center [283, 42] width 503 height 25
click at [260, 45] on input "text" at bounding box center [292, 43] width 115 height 15
paste input "3011715409"
type input "3011715409"
click at [362, 44] on icon "search button" at bounding box center [357, 42] width 9 height 9
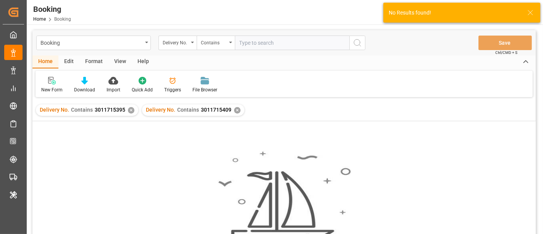
click at [128, 111] on div "✕" at bounding box center [131, 110] width 6 height 6
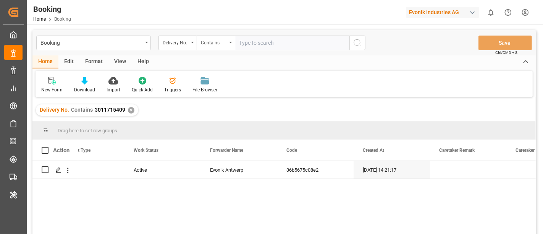
click at [266, 47] on input "text" at bounding box center [292, 43] width 115 height 15
paste input "3011715412"
type input "3011715412"
click at [357, 41] on icon "search button" at bounding box center [357, 42] width 9 height 9
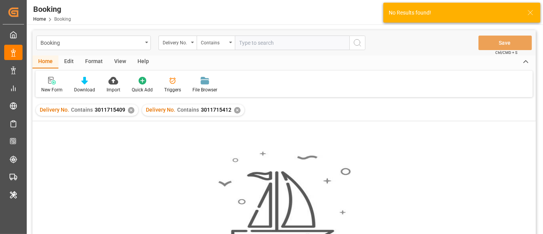
click at [128, 109] on div "✕" at bounding box center [131, 110] width 6 height 6
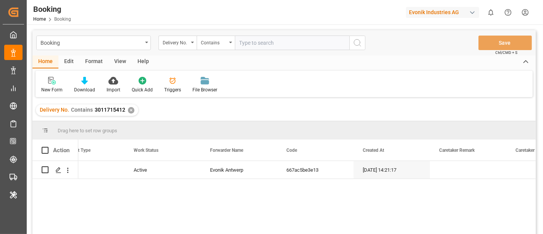
click at [260, 38] on input "text" at bounding box center [292, 43] width 115 height 15
paste input "3011715410"
type input "3011715410"
click at [357, 41] on icon "search button" at bounding box center [357, 42] width 9 height 9
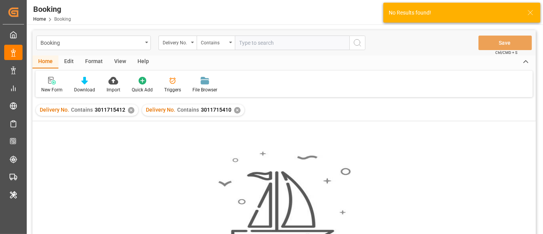
click at [131, 109] on div "✕" at bounding box center [131, 110] width 6 height 6
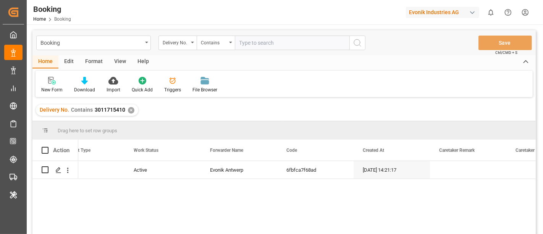
click at [255, 40] on input "text" at bounding box center [292, 43] width 115 height 15
paste input "3011715408"
type input "3011715408"
click at [357, 39] on circle "search button" at bounding box center [357, 42] width 6 height 6
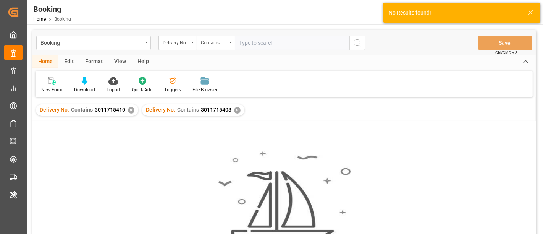
click at [129, 109] on div "✕" at bounding box center [131, 110] width 6 height 6
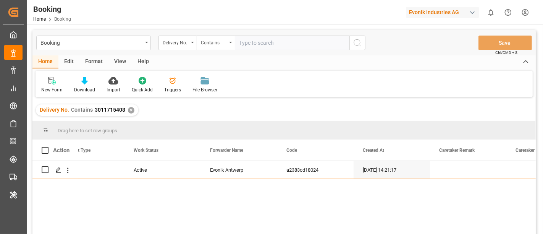
click at [242, 42] on input "text" at bounding box center [292, 43] width 115 height 15
paste input "3011647434"
type input "3011647434"
click at [361, 36] on button "search button" at bounding box center [357, 43] width 16 height 15
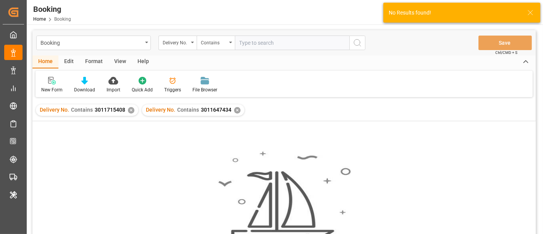
click at [129, 110] on div "✕" at bounding box center [131, 110] width 6 height 6
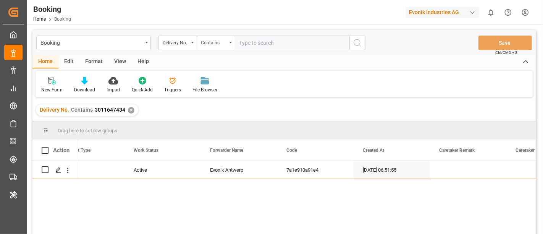
click at [258, 47] on input "text" at bounding box center [292, 43] width 115 height 15
paste input "3011658874"
type input "3011658874"
click at [360, 42] on circle "search button" at bounding box center [357, 42] width 6 height 6
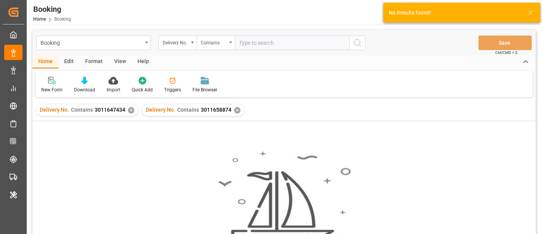
click at [128, 109] on div "✕" at bounding box center [131, 110] width 6 height 6
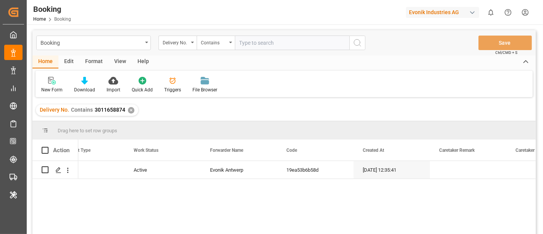
click at [273, 51] on div "Booking Delivery No. Contains Save Ctrl/CMD + S" at bounding box center [283, 42] width 503 height 25
click at [271, 45] on input "text" at bounding box center [292, 43] width 115 height 15
paste input "3011658873"
type input "3011658873"
click at [354, 40] on circle "search button" at bounding box center [357, 42] width 6 height 6
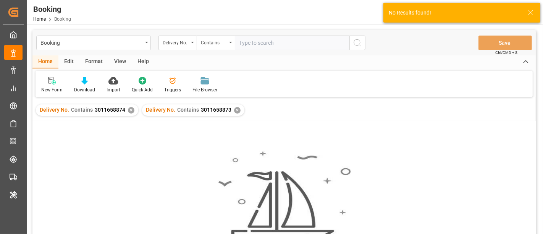
click at [128, 109] on div "✕" at bounding box center [131, 110] width 6 height 6
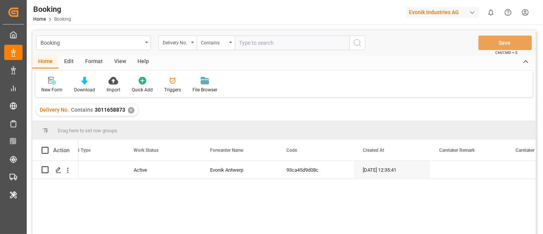
click at [250, 47] on input "text" at bounding box center [292, 43] width 115 height 15
paste input "3011658872"
type input "3011658872"
click at [357, 41] on icon "search button" at bounding box center [357, 42] width 9 height 9
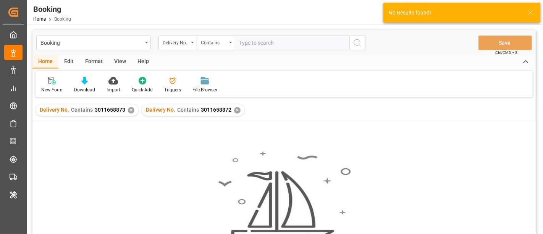
click at [128, 109] on div "✕" at bounding box center [131, 110] width 6 height 6
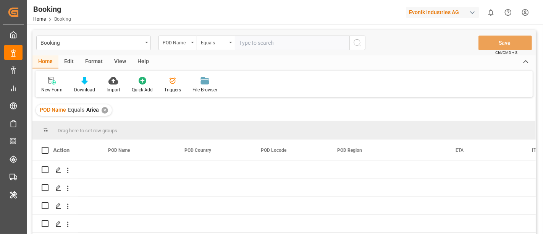
scroll to position [0, 4255]
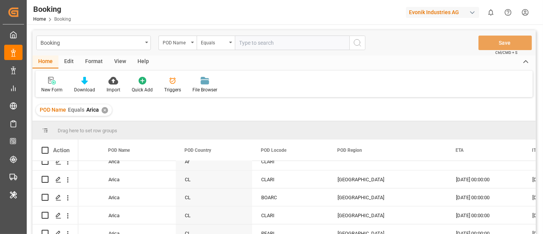
click at [255, 45] on input "text" at bounding box center [292, 43] width 115 height 15
paste input "[GEOGRAPHIC_DATA]"
type input "[GEOGRAPHIC_DATA]"
click at [358, 44] on icon "search button" at bounding box center [357, 42] width 9 height 9
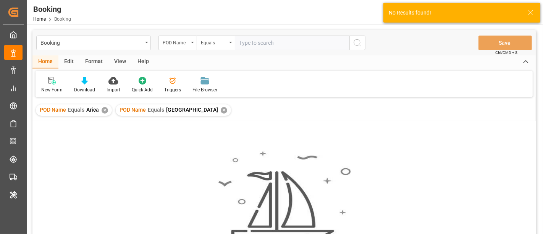
click at [103, 110] on div "✕" at bounding box center [105, 110] width 6 height 6
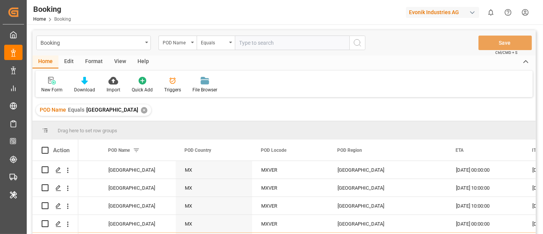
click at [240, 42] on input "text" at bounding box center [292, 43] width 115 height 15
paste input "Gebze"
type input "Gebze"
click at [354, 44] on circle "search button" at bounding box center [357, 42] width 6 height 6
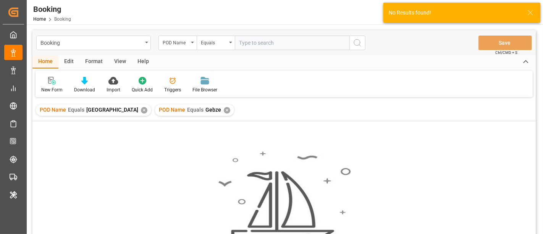
click at [141, 110] on div "✕" at bounding box center [144, 110] width 6 height 6
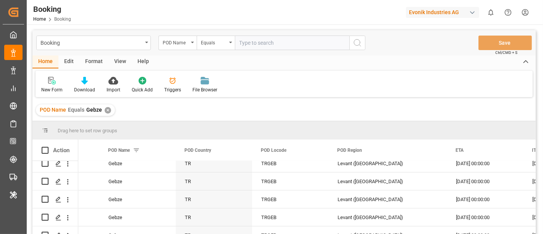
click at [251, 41] on input "text" at bounding box center [292, 43] width 115 height 15
paste input "Keelung (Chilung)"
type input "Keelung (Chilung)"
click at [358, 42] on icon "search button" at bounding box center [357, 42] width 9 height 9
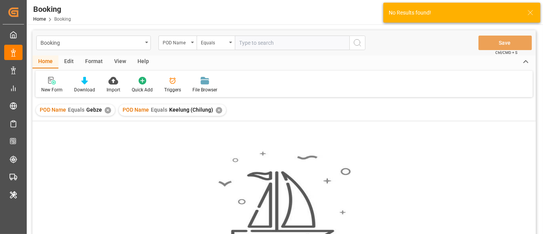
click at [108, 110] on div "✕" at bounding box center [108, 110] width 6 height 6
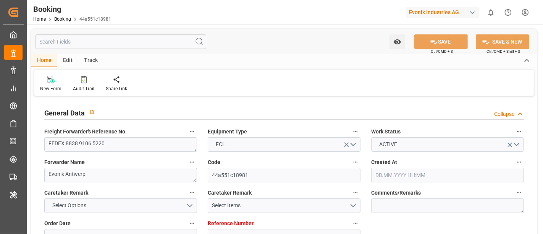
type input "0"
type input "Maersk"
type input "Maersk Line AS"
type input "NLRTM"
type input "CLARI"
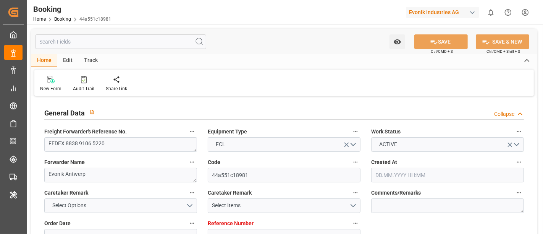
type input "[DATE] 07:52"
type input "[DATE]"
type input "13.10.2025"
type input "14.08.2025"
type input "27.08.2025 08:02"
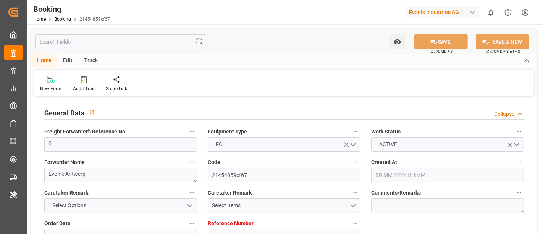
type input "0"
type input "Hapag [PERSON_NAME]"
type input "Hapag [PERSON_NAME] Aktiengesellschaft"
type input "NLRTM"
type input "MXVER"
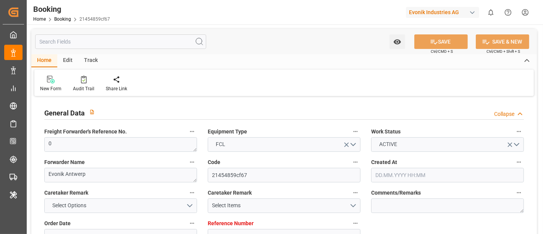
type input "[DATE] 14:19"
type input "[DATE]"
type input "[DATE] 15:36"
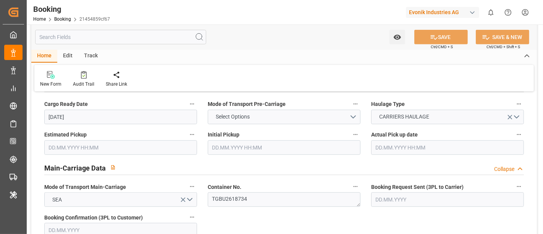
scroll to position [424, 0]
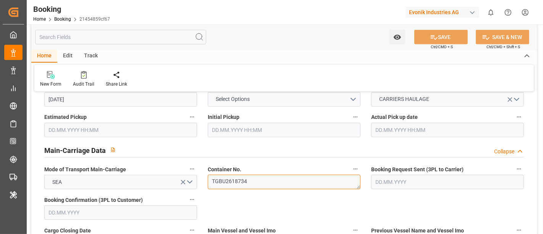
click at [284, 181] on textarea "TGBU2618734" at bounding box center [284, 181] width 153 height 15
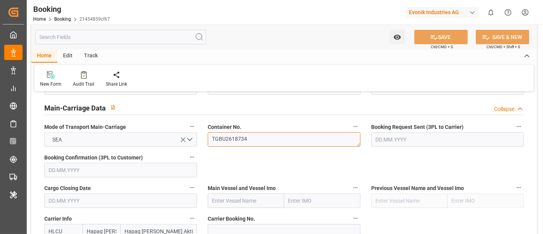
scroll to position [509, 0]
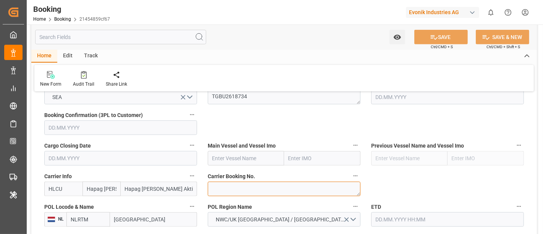
click at [225, 191] on textarea at bounding box center [284, 188] width 153 height 15
click at [222, 187] on textarea at bounding box center [284, 188] width 153 height 15
paste textarea "22472647"
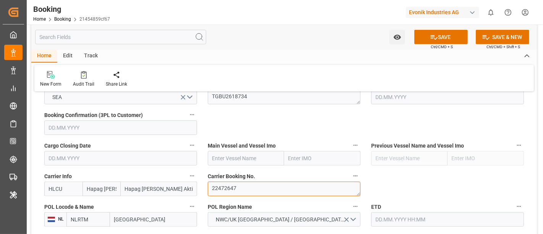
type textarea "22472647"
click at [210, 188] on textarea "22472647" at bounding box center [284, 188] width 153 height 15
click at [225, 160] on input "text" at bounding box center [246, 158] width 76 height 15
click at [224, 157] on input "text" at bounding box center [246, 158] width 76 height 15
paste input "W KLAIPEDA"
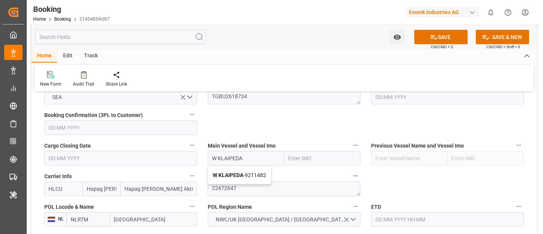
click at [237, 169] on div "W KLAIPEDA - 9211482" at bounding box center [239, 174] width 63 height 17
type input "W KLAIPEDA"
type input "9211482"
type input "W KLAIPEDA"
click at [129, 216] on input "[GEOGRAPHIC_DATA]" at bounding box center [153, 219] width 87 height 15
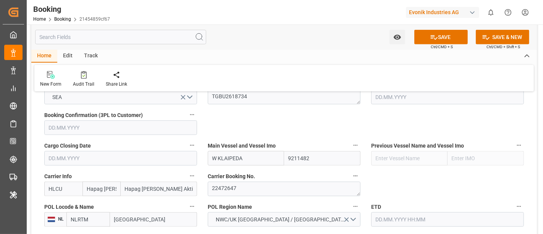
click at [129, 216] on input "[GEOGRAPHIC_DATA]" at bounding box center [153, 219] width 87 height 15
paste input "[GEOGRAPHIC_DATA]"
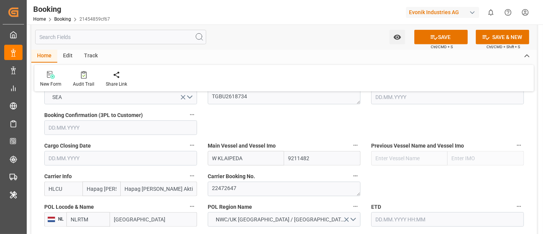
type input "[GEOGRAPHIC_DATA]"
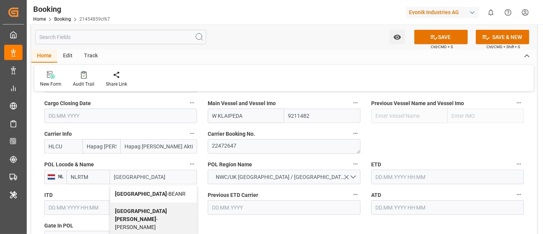
click at [143, 193] on span "Antwerp - BEANR" at bounding box center [150, 193] width 71 height 6
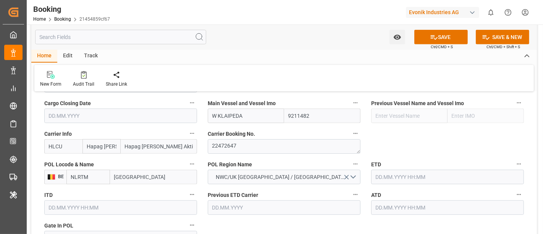
type input "BEANR"
type input "[GEOGRAPHIC_DATA]"
click at [68, 147] on input "HLCU" at bounding box center [63, 146] width 38 height 15
click at [55, 162] on b "HLCU" at bounding box center [56, 163] width 14 height 6
type input "HLCU"
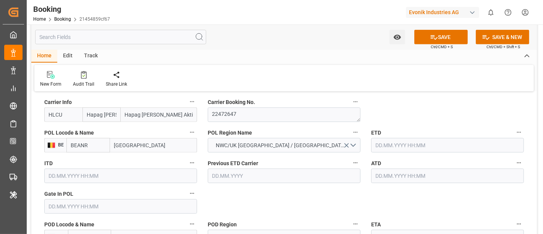
scroll to position [594, 0]
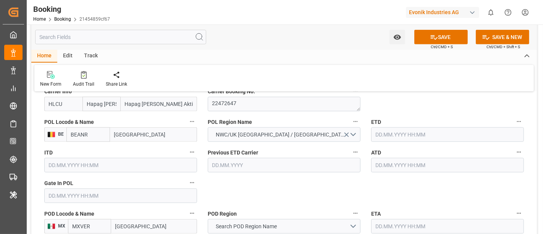
click at [86, 199] on input "text" at bounding box center [120, 195] width 153 height 15
paste input "2025-08-06"
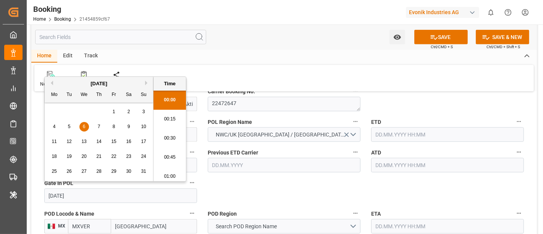
scroll to position [1280, 0]
click at [80, 124] on div "6" at bounding box center [84, 126] width 10 height 9
type input "06.08.2025 00:00"
click at [388, 138] on input "text" at bounding box center [447, 134] width 153 height 15
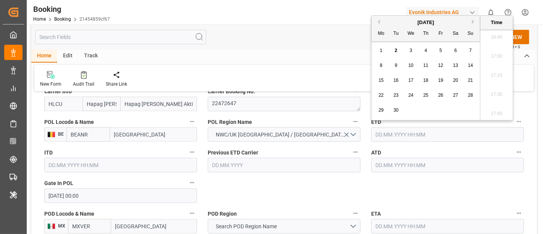
paste input "2025-08-13"
click at [409, 79] on span "13" at bounding box center [410, 79] width 5 height 5
type input "13.08.2025 00:00"
click at [394, 164] on input "text" at bounding box center [447, 165] width 153 height 15
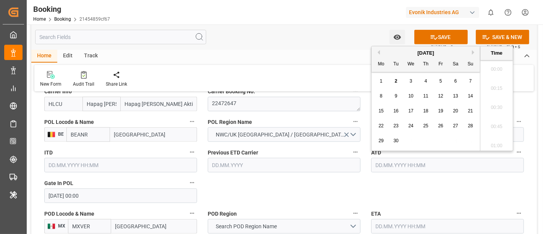
paste input "2025-08-13"
click at [410, 112] on span "13" at bounding box center [410, 110] width 5 height 5
type input "13.08.2025 00:00"
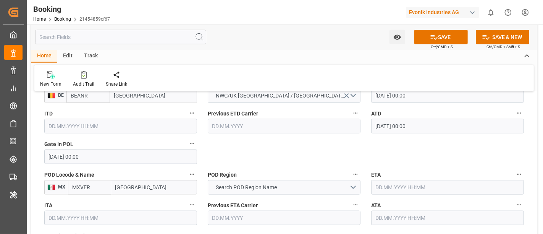
scroll to position [636, 0]
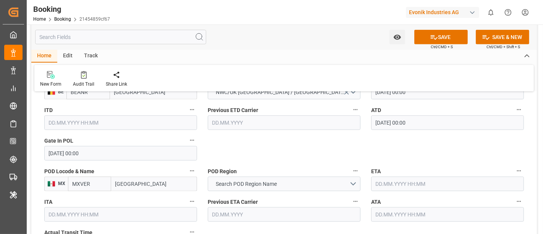
click at [115, 183] on input "[GEOGRAPHIC_DATA]" at bounding box center [154, 183] width 86 height 15
click at [248, 180] on span "Search POD Region Name" at bounding box center [246, 184] width 69 height 8
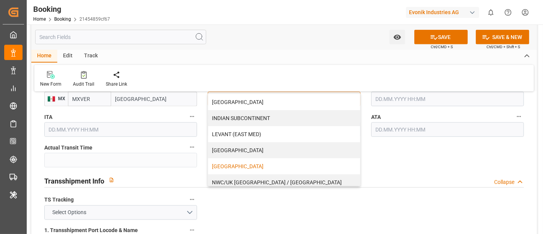
scroll to position [169, 0]
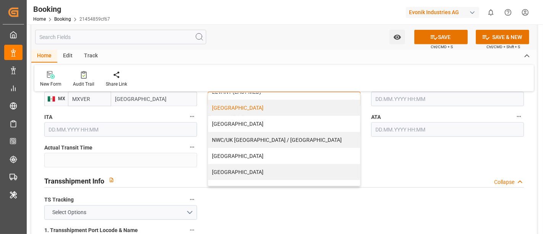
click at [265, 107] on div "MEXICO" at bounding box center [284, 108] width 152 height 16
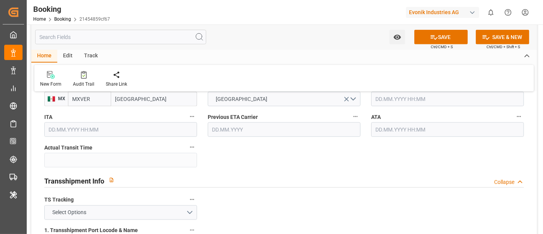
click at [281, 186] on div "Transshipment Info Collapse" at bounding box center [284, 181] width 490 height 22
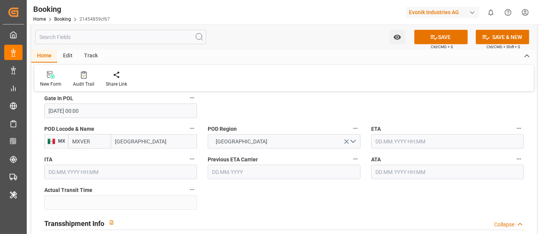
click at [383, 143] on input "text" at bounding box center [447, 141] width 153 height 15
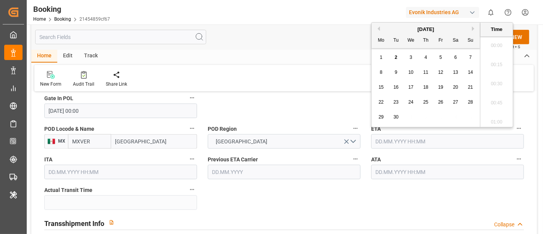
paste input "2025-09-01"
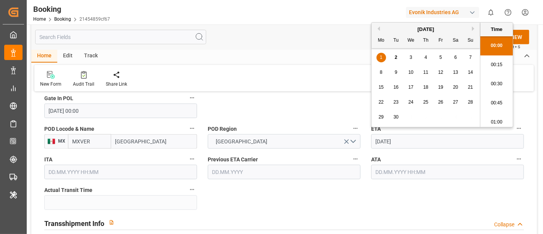
scroll to position [1280, 0]
click at [379, 57] on div "1" at bounding box center [381, 57] width 10 height 9
type input "01.09.2025 00:00"
click at [381, 169] on input "text" at bounding box center [447, 172] width 153 height 15
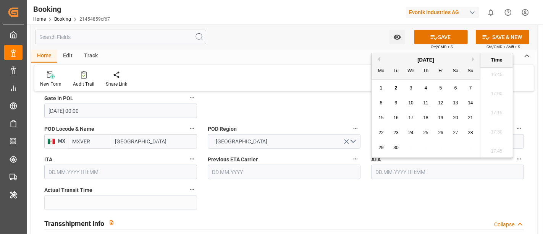
paste input "2025-09-01"
click at [380, 89] on span "1" at bounding box center [381, 87] width 3 height 5
type input "01.09.2025 00:00"
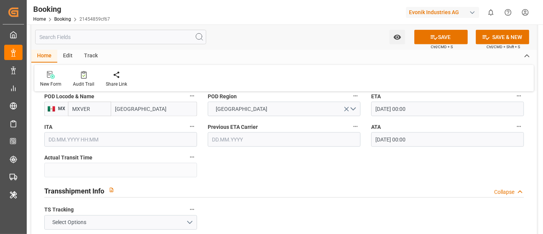
scroll to position [721, 0]
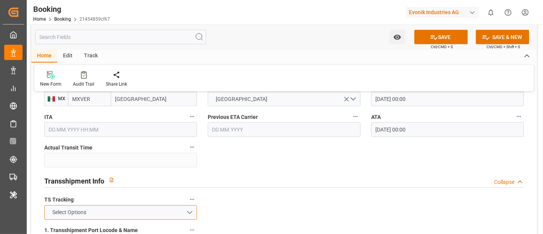
click at [102, 213] on button "Select Options" at bounding box center [120, 212] width 153 height 15
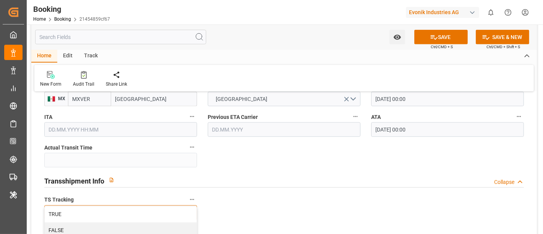
click at [99, 222] on div "FALSE" at bounding box center [121, 230] width 152 height 16
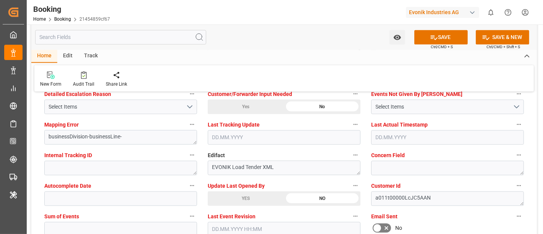
scroll to position [1484, 0]
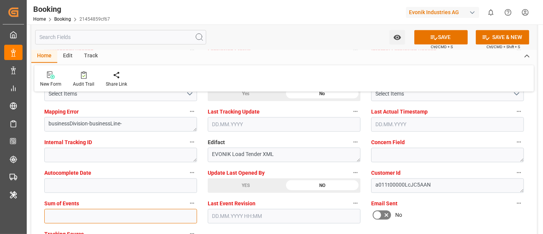
click at [65, 213] on input "text" at bounding box center [120, 215] width 153 height 15
type input "0"
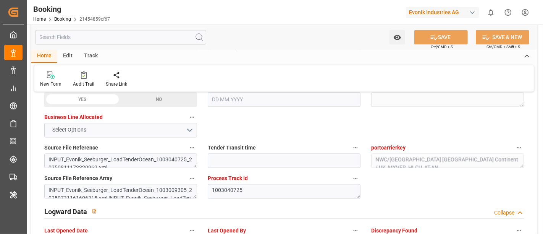
scroll to position [1230, 0]
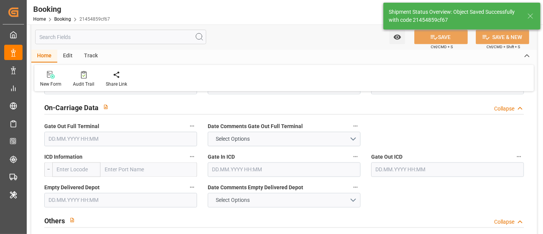
type textarea "[PERSON_NAME]"
type input "19"
type input "13.08.2025 00:00"
type input "01.09.2025 00:00"
type input "02.09.2025 11:59"
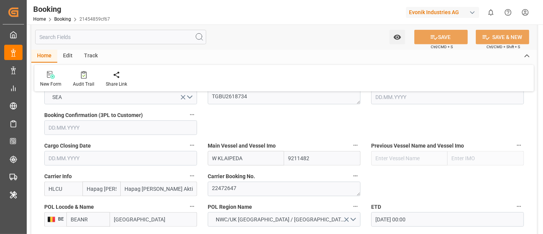
scroll to position [466, 0]
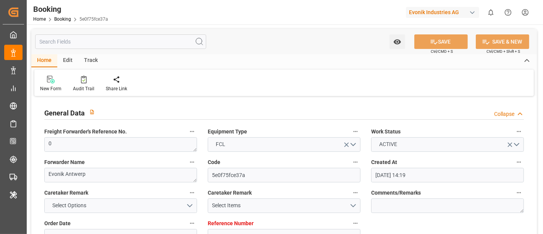
scroll to position [551, 0]
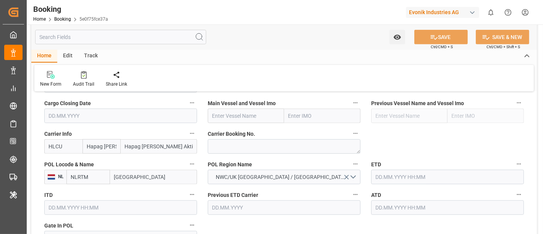
click at [126, 173] on input "[GEOGRAPHIC_DATA]" at bounding box center [153, 176] width 87 height 15
paste input "[GEOGRAPHIC_DATA]"
type input "[GEOGRAPHIC_DATA]"
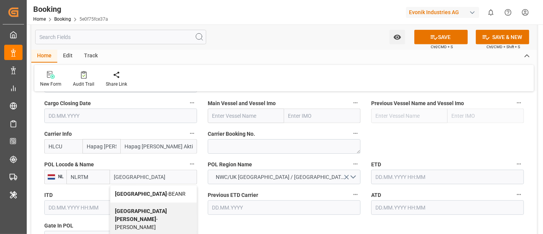
click at [149, 190] on span "Antwerp - BEANR" at bounding box center [150, 193] width 71 height 6
type input "BEANR"
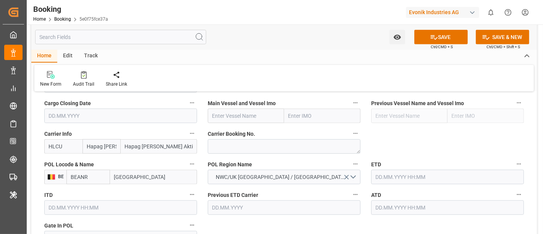
type input "[GEOGRAPHIC_DATA]"
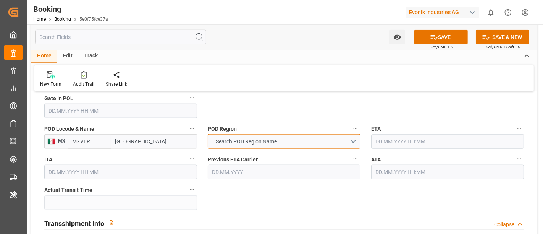
click at [234, 141] on span "Search POD Region Name" at bounding box center [246, 141] width 69 height 8
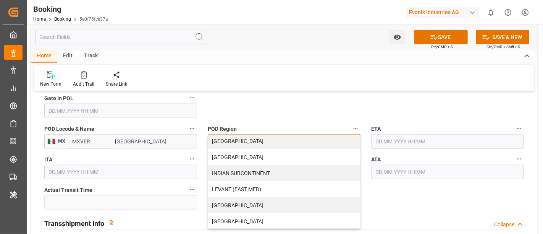
scroll to position [127, 0]
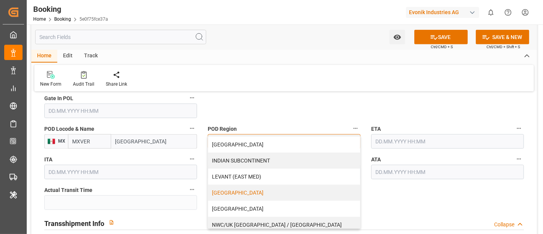
click at [255, 185] on div "[GEOGRAPHIC_DATA]" at bounding box center [284, 192] width 152 height 16
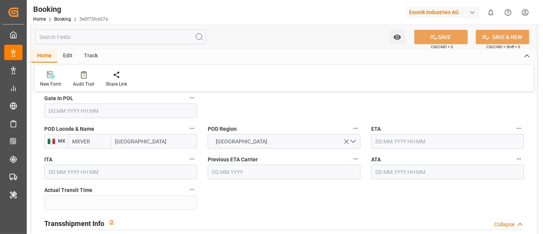
scroll to position [636, 0]
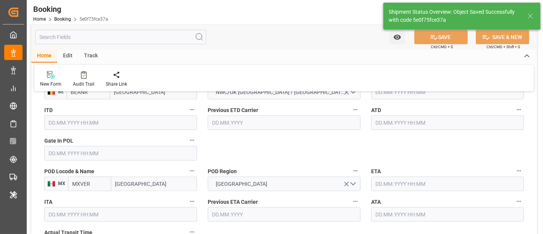
type input "[DATE] 12:00"
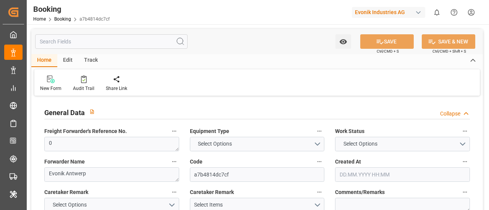
type input "0"
type input "Hapag [PERSON_NAME]"
type input "Hapag [PERSON_NAME] Aktiengesellschaft"
type input "NLRTM"
type input "MXVER"
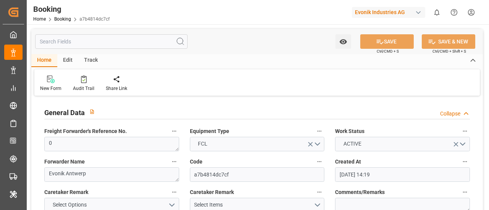
type input "[DATE] 14:19"
type input "[DATE]"
type input "[DATE] 15:36"
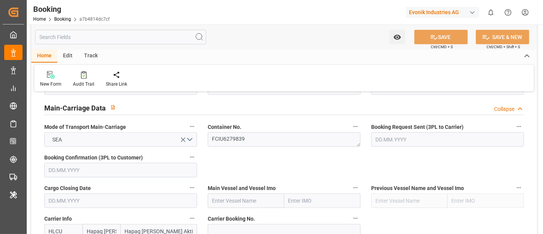
scroll to position [551, 0]
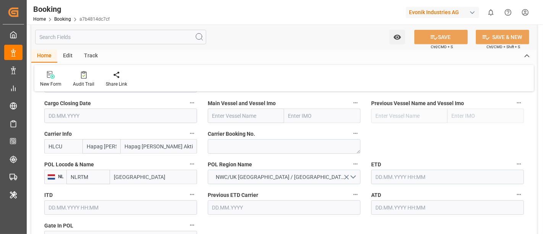
click at [124, 178] on input "[GEOGRAPHIC_DATA]" at bounding box center [153, 176] width 87 height 15
paste input "[GEOGRAPHIC_DATA]"
type input "[GEOGRAPHIC_DATA]"
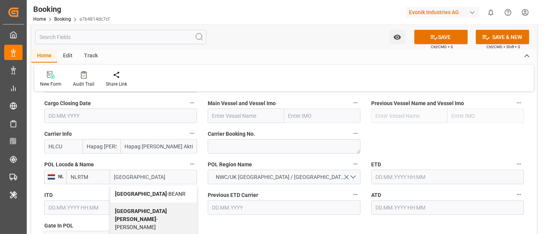
click at [136, 192] on span "Antwerp - BEANR" at bounding box center [150, 193] width 71 height 6
type input "BEANR"
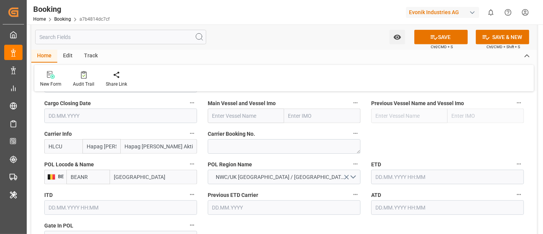
scroll to position [636, 0]
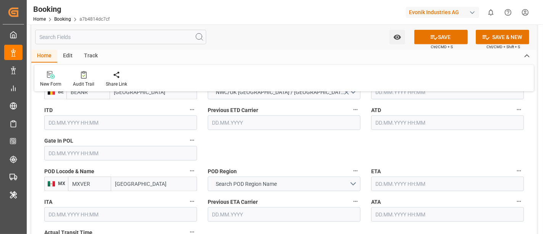
type input "[GEOGRAPHIC_DATA]"
click at [143, 183] on input "[GEOGRAPHIC_DATA]" at bounding box center [154, 183] width 86 height 15
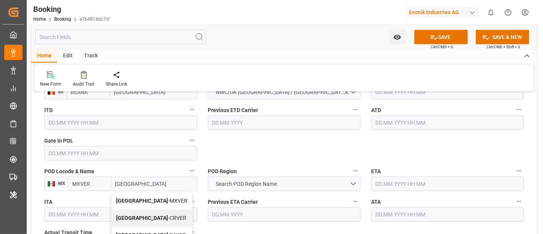
click at [144, 195] on div "Veracruz - MXVER" at bounding box center [151, 200] width 81 height 17
type input "[GEOGRAPHIC_DATA]"
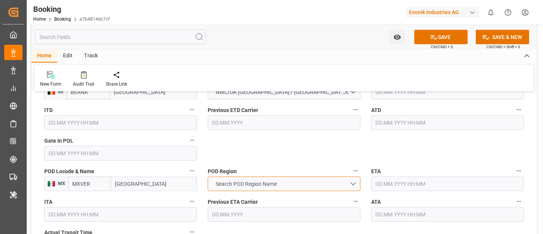
click at [251, 185] on span "Search POD Region Name" at bounding box center [246, 184] width 69 height 8
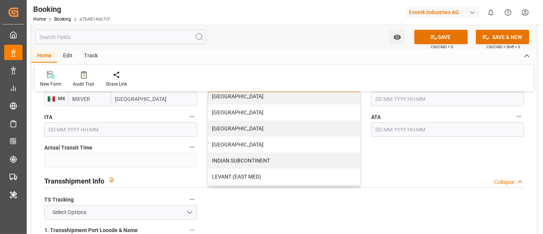
scroll to position [127, 0]
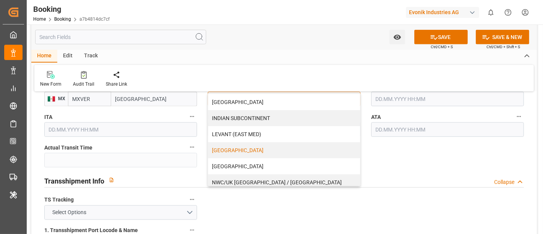
click at [257, 147] on div "[GEOGRAPHIC_DATA]" at bounding box center [284, 150] width 152 height 16
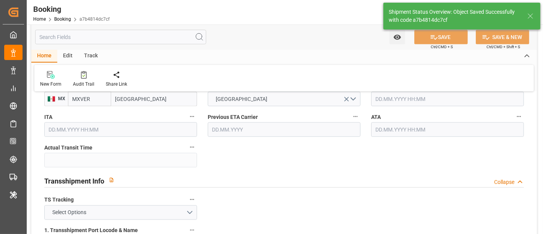
type textarea "[PERSON_NAME]"
type input "[DATE] 12:00"
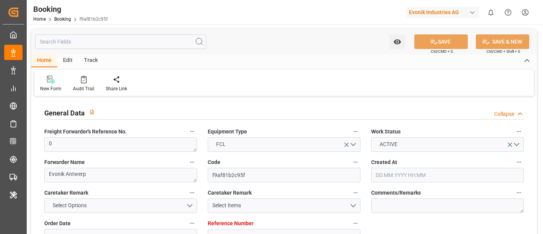
type input "[DATE] 14:19"
type input "[DATE]"
type input "[DATE] 15:36"
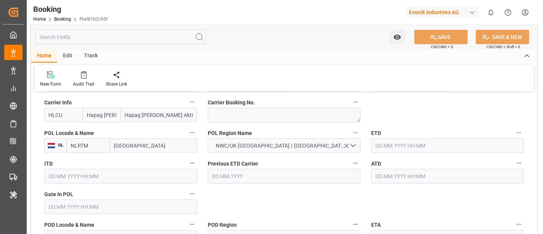
scroll to position [594, 0]
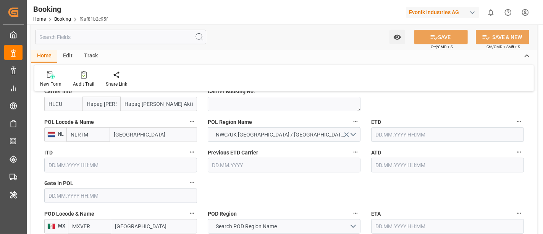
click at [127, 130] on input "[GEOGRAPHIC_DATA]" at bounding box center [153, 134] width 87 height 15
paste input "[GEOGRAPHIC_DATA]"
type input "[GEOGRAPHIC_DATA]"
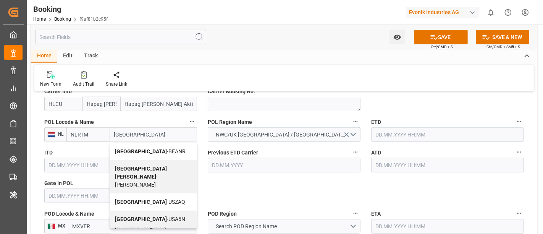
click at [156, 149] on div "Antwerp - BEANR" at bounding box center [153, 151] width 86 height 17
type input "BEANR"
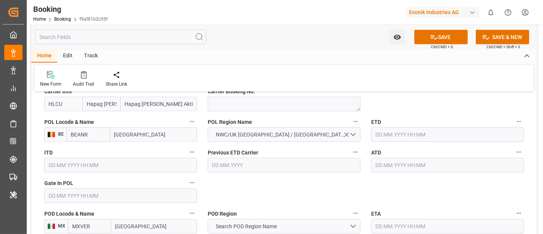
scroll to position [678, 0]
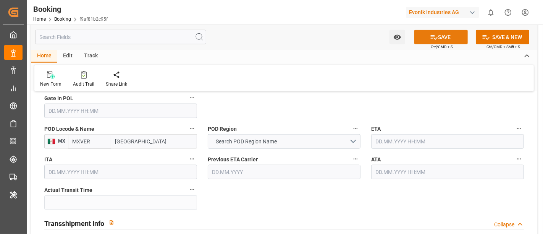
type input "[GEOGRAPHIC_DATA]"
click at [452, 33] on button "SAVE" at bounding box center [440, 37] width 53 height 15
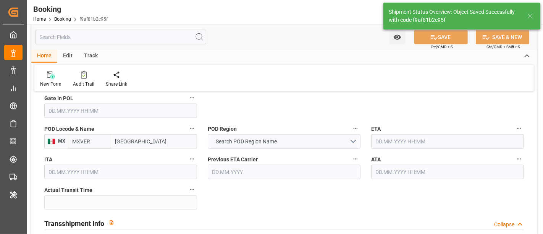
type textarea "[PERSON_NAME]"
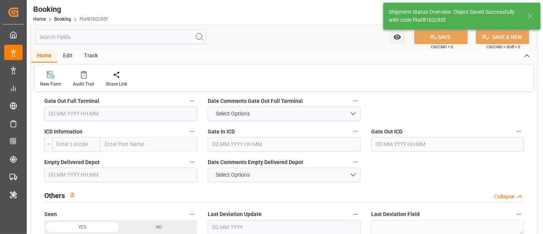
type input "[DATE] 12:01"
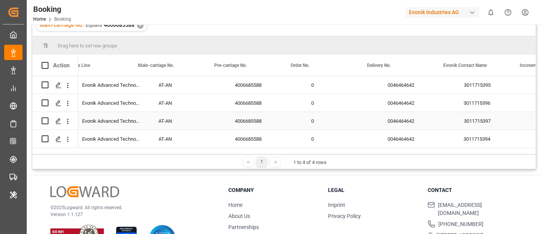
scroll to position [0, 971]
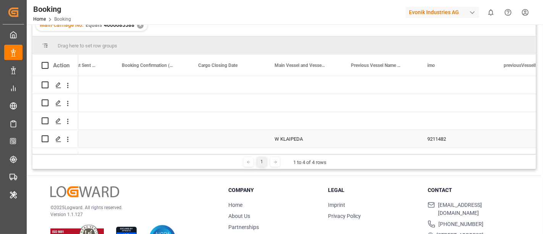
click at [283, 137] on div "W KLAIPEDA" at bounding box center [303, 139] width 76 height 18
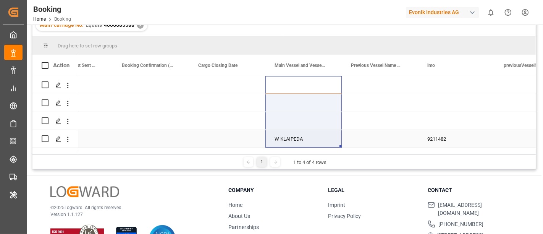
drag, startPoint x: 292, startPoint y: 77, endPoint x: 293, endPoint y: 129, distance: 52.3
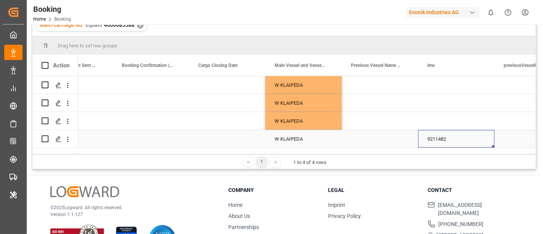
click at [441, 136] on div "9211482" at bounding box center [456, 139] width 76 height 18
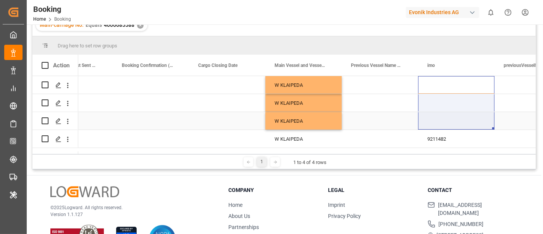
drag, startPoint x: 436, startPoint y: 76, endPoint x: 437, endPoint y: 129, distance: 52.7
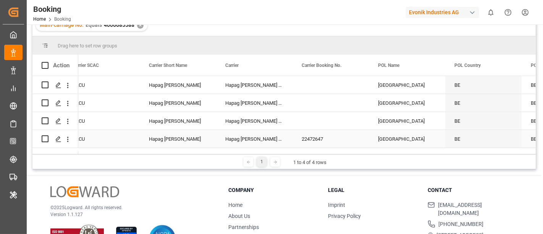
click at [307, 134] on div "22472647" at bounding box center [330, 139] width 76 height 18
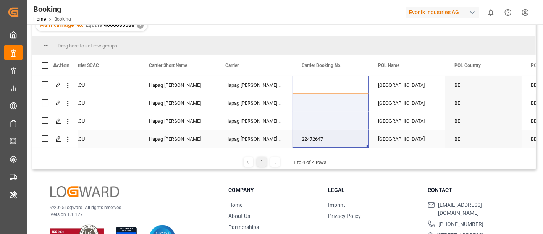
drag, startPoint x: 320, startPoint y: 82, endPoint x: 318, endPoint y: 132, distance: 50.0
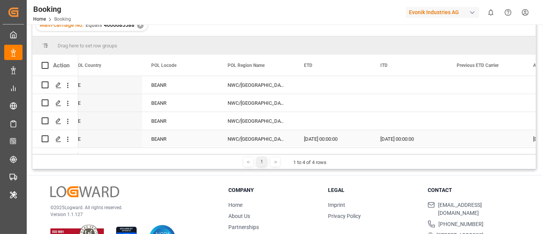
click at [329, 134] on div "[DATE] 00:00:00" at bounding box center [333, 139] width 76 height 18
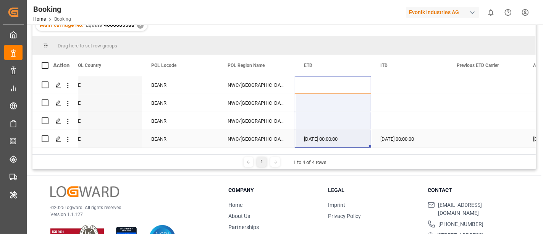
drag, startPoint x: 317, startPoint y: 77, endPoint x: 319, endPoint y: 131, distance: 53.8
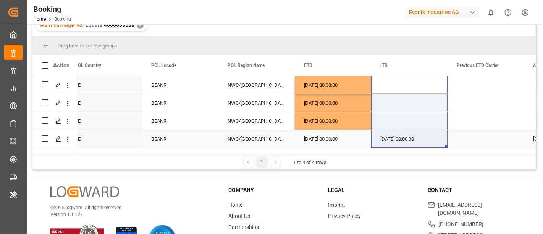
drag, startPoint x: 391, startPoint y: 81, endPoint x: 395, endPoint y: 136, distance: 55.5
click at [396, 135] on div "[DATE] 00:00:00" at bounding box center [409, 139] width 76 height 18
drag, startPoint x: 394, startPoint y: 78, endPoint x: 397, endPoint y: 128, distance: 50.5
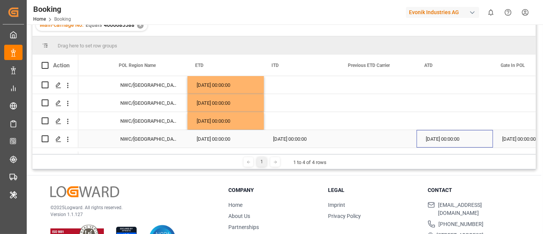
click at [444, 134] on div "[DATE] 00:00:00" at bounding box center [454, 139] width 76 height 18
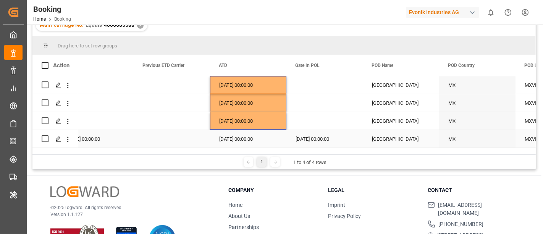
click at [326, 140] on div "[DATE] 00:00:00" at bounding box center [324, 139] width 76 height 18
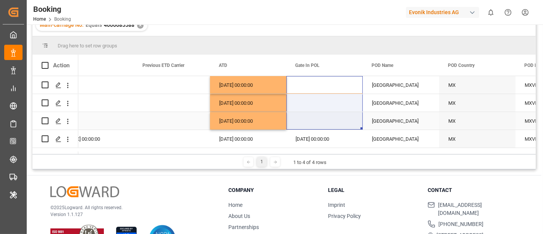
drag, startPoint x: 315, startPoint y: 78, endPoint x: 316, endPoint y: 129, distance: 51.2
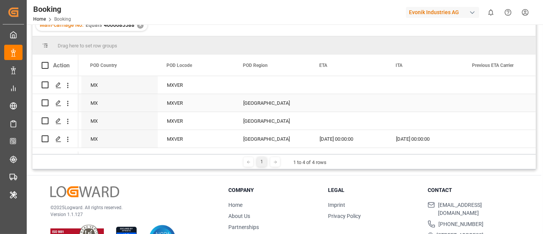
click at [252, 103] on div "[GEOGRAPHIC_DATA]" at bounding box center [272, 103] width 76 height 18
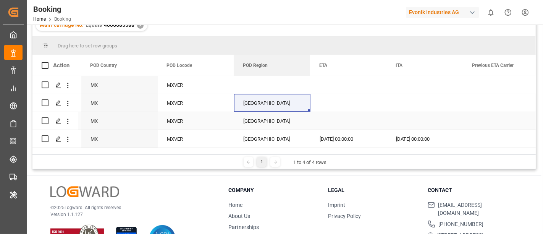
drag, startPoint x: 251, startPoint y: 75, endPoint x: 254, endPoint y: 126, distance: 50.9
click at [254, 126] on div "Action Gate In POL POD Name [GEOGRAPHIC_DATA]" at bounding box center [283, 104] width 503 height 99
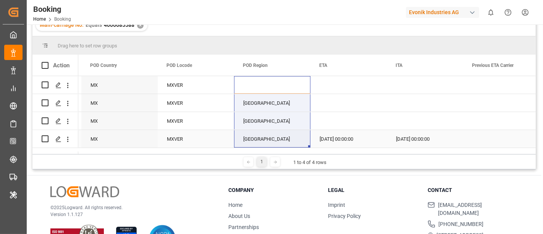
drag, startPoint x: 255, startPoint y: 82, endPoint x: 257, endPoint y: 130, distance: 48.1
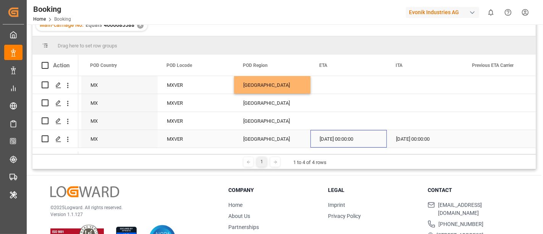
click at [331, 136] on div "[DATE] 00:00:00" at bounding box center [348, 139] width 76 height 18
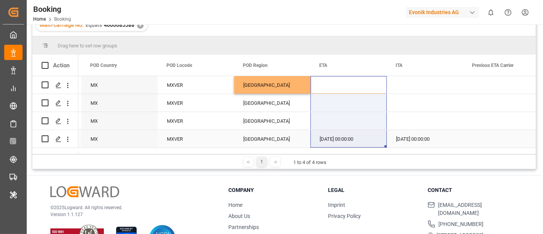
drag, startPoint x: 337, startPoint y: 81, endPoint x: 336, endPoint y: 136, distance: 54.6
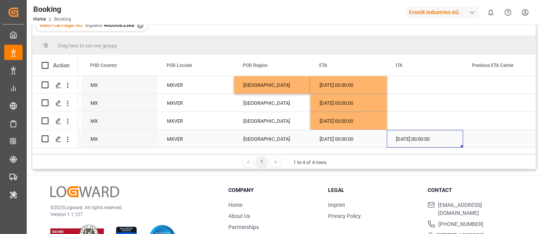
click at [411, 136] on div "[DATE] 00:00:00" at bounding box center [425, 139] width 76 height 18
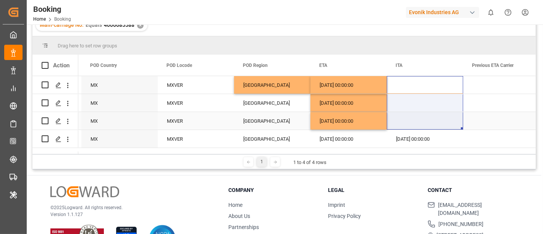
drag, startPoint x: 409, startPoint y: 82, endPoint x: 412, endPoint y: 126, distance: 44.0
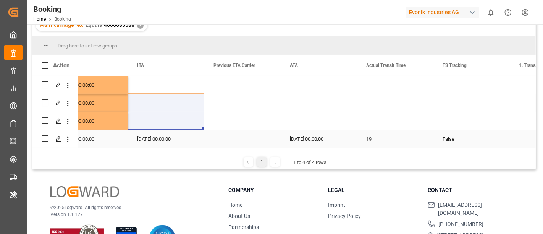
click at [319, 138] on div "[DATE] 00:00:00" at bounding box center [319, 139] width 76 height 18
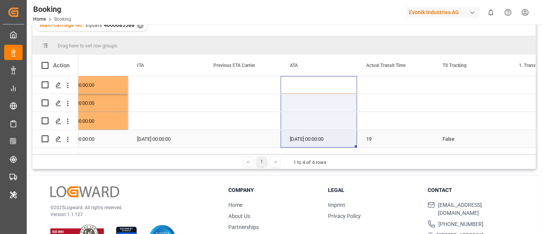
drag, startPoint x: 305, startPoint y: 81, endPoint x: 310, endPoint y: 132, distance: 51.7
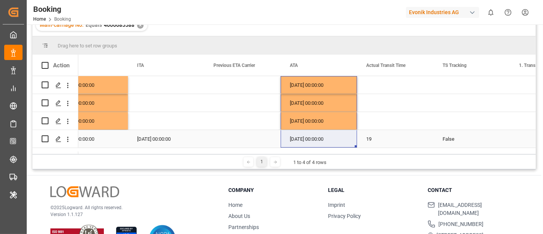
click at [385, 137] on div "19" at bounding box center [395, 139] width 76 height 18
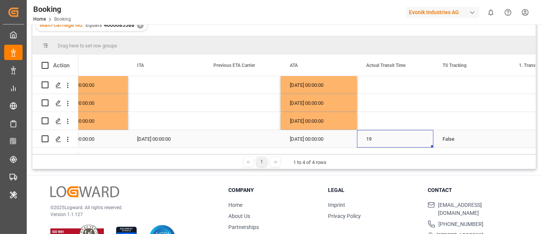
click at [446, 134] on div "False" at bounding box center [471, 139] width 76 height 18
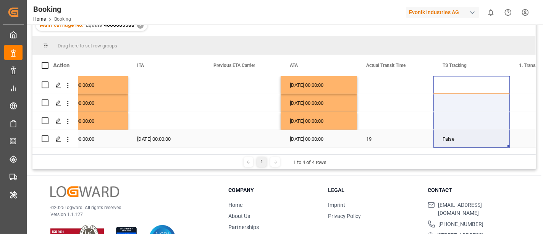
drag, startPoint x: 449, startPoint y: 79, endPoint x: 452, endPoint y: 134, distance: 55.8
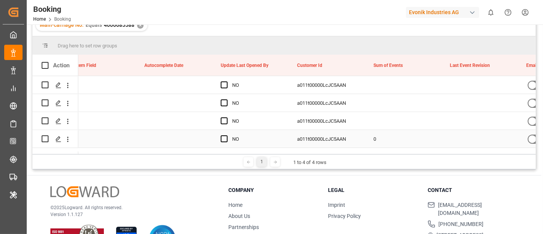
click at [376, 136] on div "0" at bounding box center [402, 139] width 76 height 18
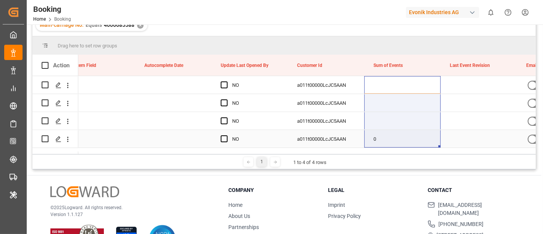
drag, startPoint x: 377, startPoint y: 83, endPoint x: 381, endPoint y: 140, distance: 57.4
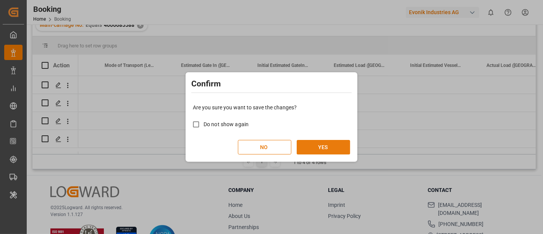
click at [333, 148] on button "YES" at bounding box center [323, 147] width 53 height 15
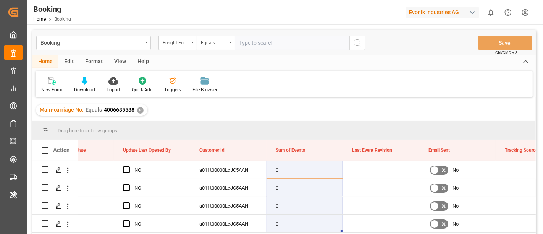
click at [264, 44] on input "text" at bounding box center [292, 43] width 115 height 15
click at [174, 37] on div "Freight Forwarder's Reference No." at bounding box center [176, 41] width 26 height 9
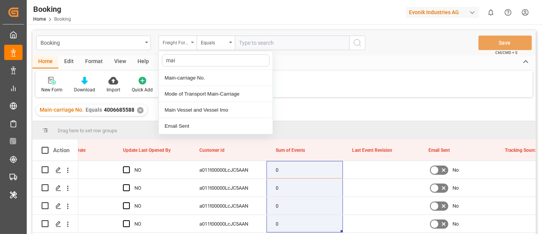
type input "main"
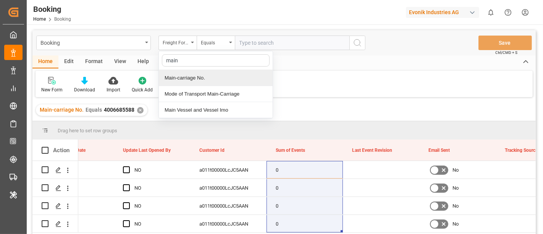
click at [226, 77] on div "Main-carriage No." at bounding box center [216, 78] width 114 height 16
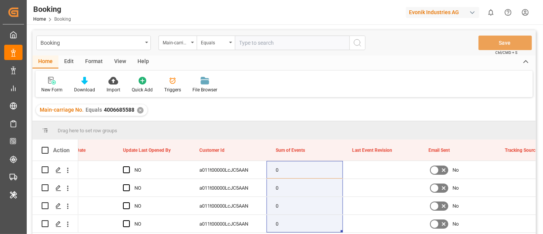
click at [261, 41] on input "text" at bounding box center [292, 43] width 115 height 15
paste input "4006685589"
type input "4006685589"
click at [359, 40] on icon "search button" at bounding box center [357, 42] width 9 height 9
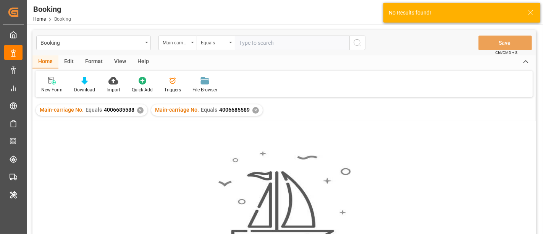
click at [137, 110] on div "✕" at bounding box center [140, 110] width 6 height 6
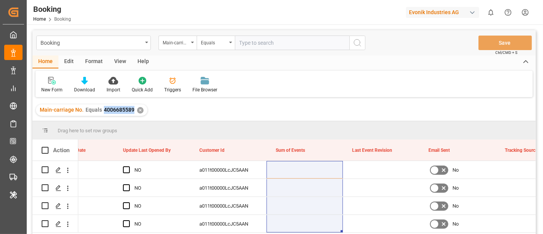
drag, startPoint x: 102, startPoint y: 110, endPoint x: 132, endPoint y: 115, distance: 29.8
click at [132, 115] on div "Main-carriage No. Equals 4006685589 ✕" at bounding box center [91, 109] width 111 height 11
copy span "4006685589"
click at [69, 169] on icon "open menu" at bounding box center [68, 170] width 8 height 8
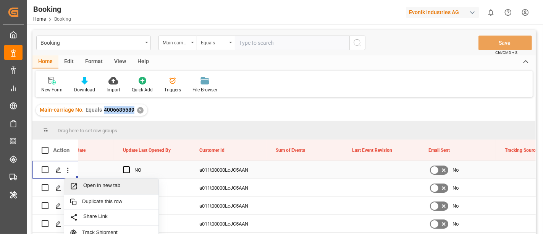
click at [109, 179] on div "Open in new tab" at bounding box center [111, 186] width 94 height 16
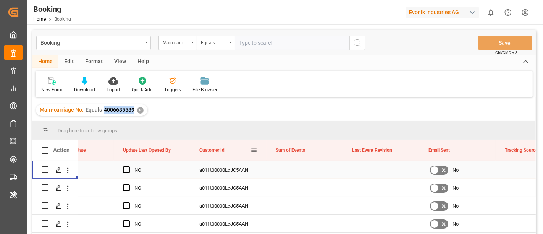
scroll to position [62, 0]
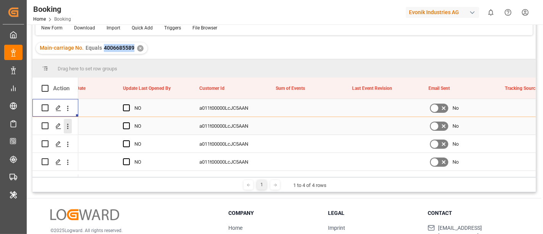
click at [68, 129] on icon "open menu" at bounding box center [68, 126] width 8 height 8
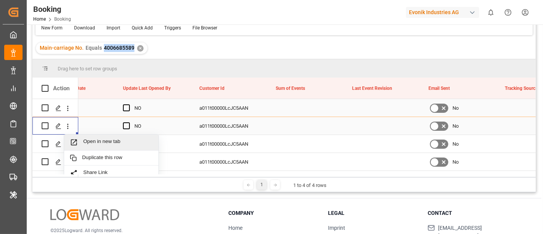
click at [101, 140] on span "Open in new tab" at bounding box center [117, 142] width 69 height 8
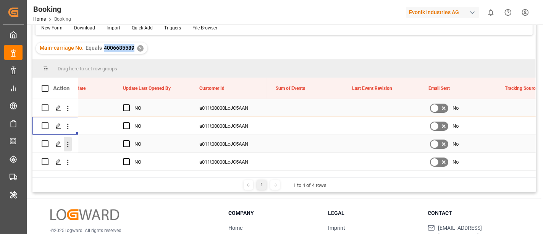
click at [64, 145] on icon "open menu" at bounding box center [68, 144] width 8 height 8
click at [90, 157] on span "Open in new tab" at bounding box center [117, 160] width 69 height 8
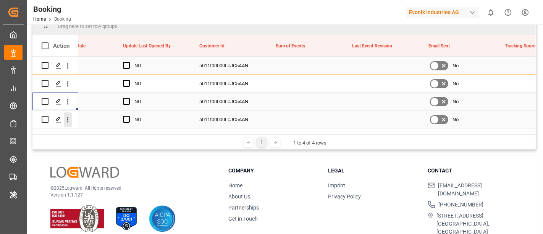
click at [68, 121] on icon "open menu" at bounding box center [68, 119] width 2 height 5
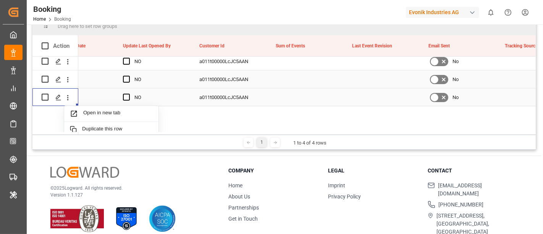
scroll to position [42, 0]
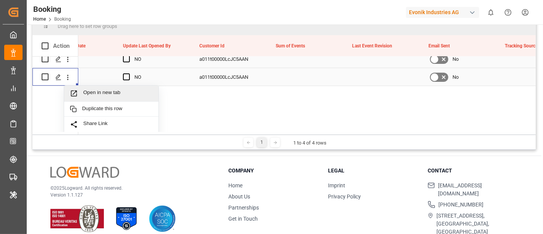
click at [113, 90] on span "Open in new tab" at bounding box center [117, 93] width 69 height 8
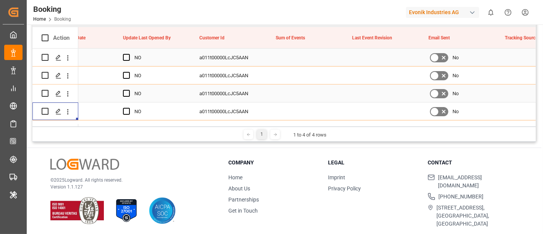
scroll to position [50, 0]
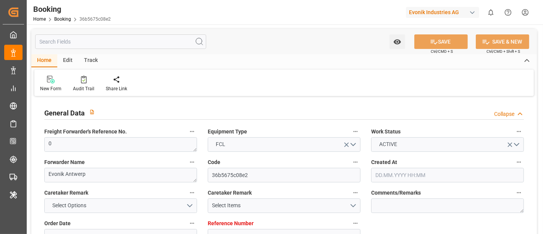
type input "0"
type input "Hapag [PERSON_NAME]"
type input "Hapag [PERSON_NAME] Aktiengesellschaft"
type input "NLRTM"
type input "MXVER"
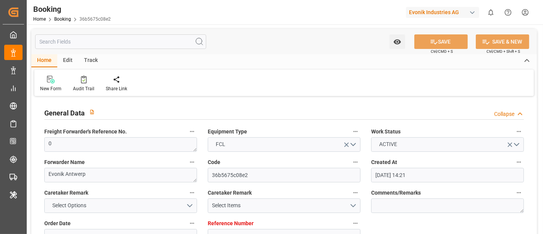
type input "[DATE] 14:21"
type input "[DATE]"
type input "[DATE] 15:36"
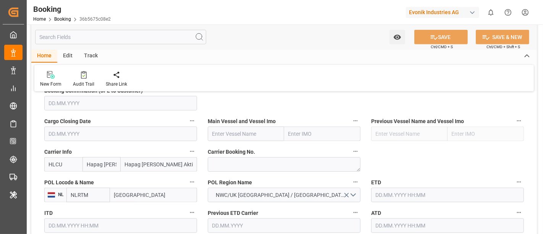
scroll to position [551, 0]
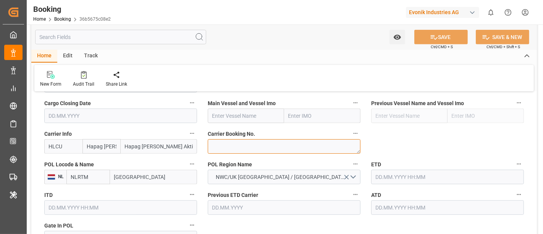
click at [227, 144] on textarea at bounding box center [284, 146] width 153 height 15
paste textarea "39356650"
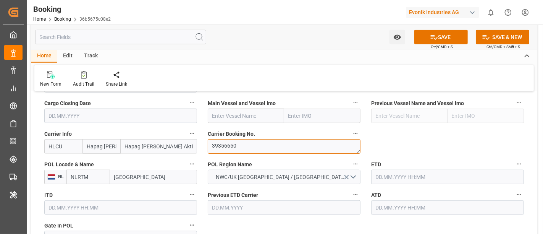
click at [210, 145] on textarea "39356650" at bounding box center [284, 146] width 153 height 15
type textarea "39356650"
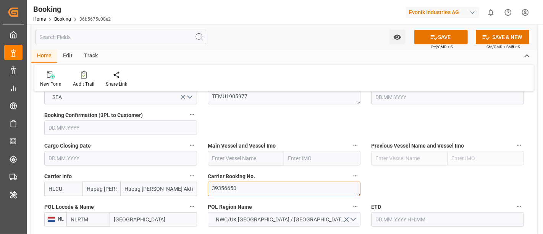
scroll to position [466, 0]
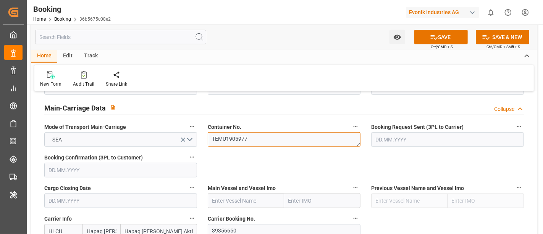
click at [231, 139] on textarea "TEMU1905977" at bounding box center [284, 139] width 153 height 15
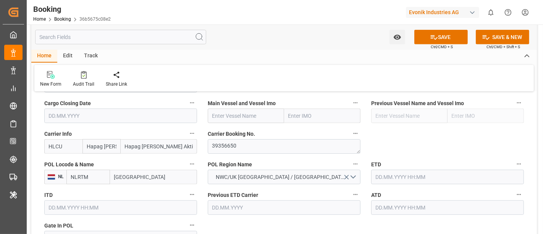
scroll to position [594, 0]
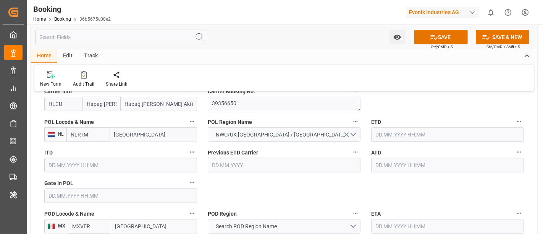
click at [129, 136] on input "[GEOGRAPHIC_DATA]" at bounding box center [153, 134] width 87 height 15
paste input "[GEOGRAPHIC_DATA]"
type input "[GEOGRAPHIC_DATA]"
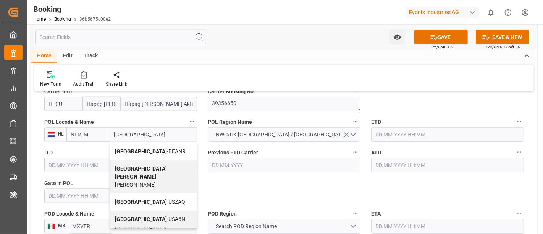
click at [141, 148] on span "Antwerp - BEANR" at bounding box center [150, 151] width 71 height 6
type input "BEANR"
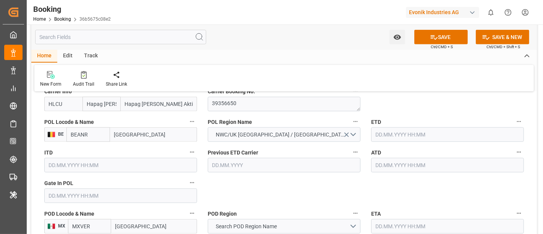
type input "[GEOGRAPHIC_DATA]"
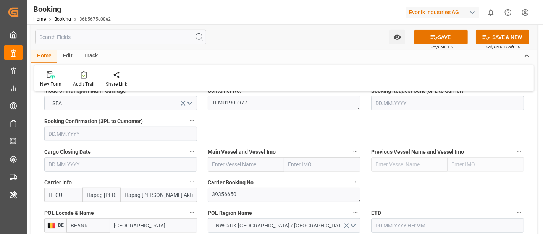
scroll to position [509, 0]
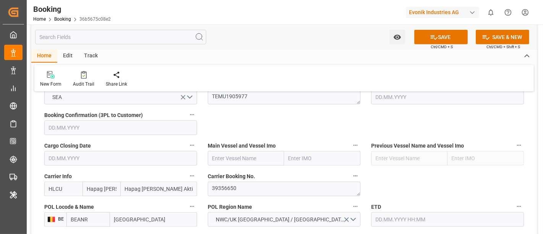
click at [218, 157] on input "text" at bounding box center [246, 158] width 76 height 15
paste input "W KLAIPEDA"
click at [250, 169] on div "W KLAIPEDA - 9211482" at bounding box center [239, 174] width 63 height 17
type input "W KLAIPEDA"
type input "9211482"
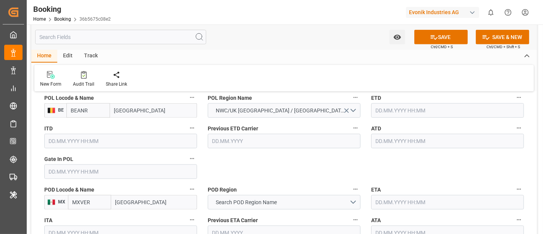
scroll to position [636, 0]
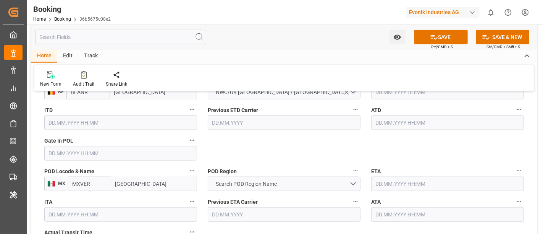
type input "W KLAIPEDA"
click at [73, 153] on input "text" at bounding box center [120, 153] width 153 height 15
paste input "2025-08-07"
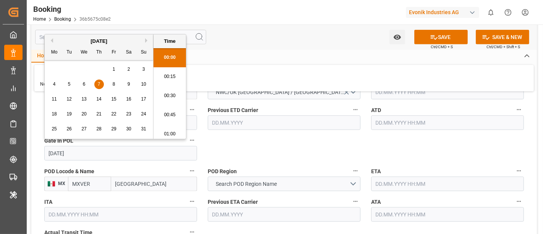
scroll to position [1299, 0]
click at [98, 83] on span "7" at bounding box center [99, 83] width 3 height 5
type input "07.08.2025 00:00"
click at [394, 122] on input "text" at bounding box center [447, 122] width 153 height 15
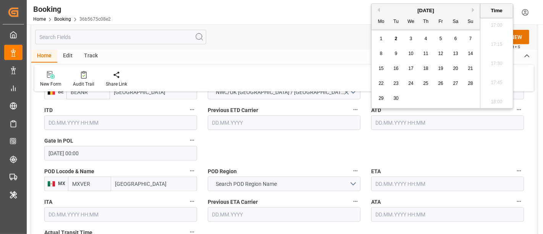
paste input "2025-08-13"
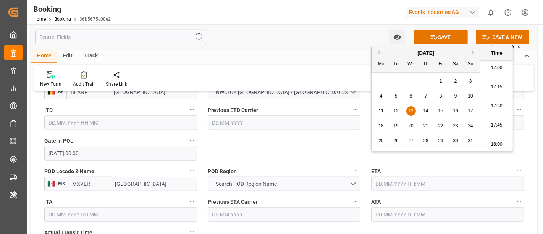
scroll to position [594, 0]
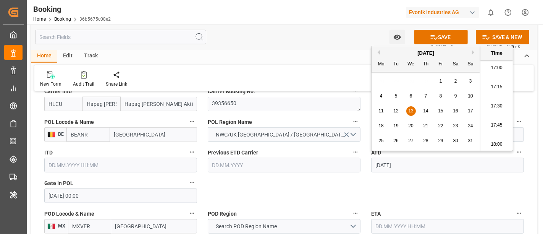
click at [408, 109] on span "13" at bounding box center [410, 110] width 5 height 5
type input "13.08.2025 00:00"
click at [404, 173] on div "ATD 13.08.2025 00:00" at bounding box center [447, 159] width 163 height 31
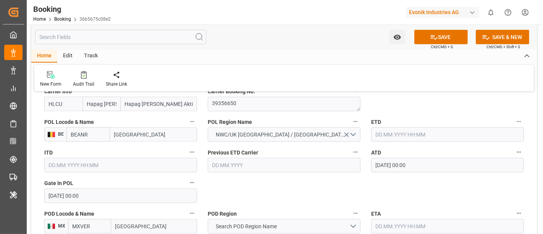
click at [377, 131] on input "text" at bounding box center [447, 134] width 153 height 15
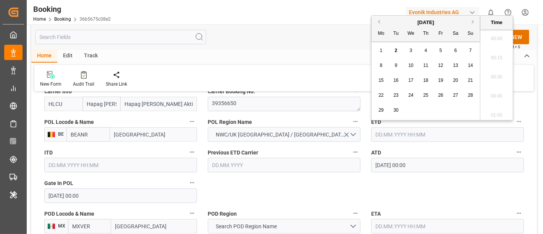
paste input "2025-08-13"
click at [413, 78] on span "13" at bounding box center [410, 79] width 5 height 5
type input "13.08.2025 00:00"
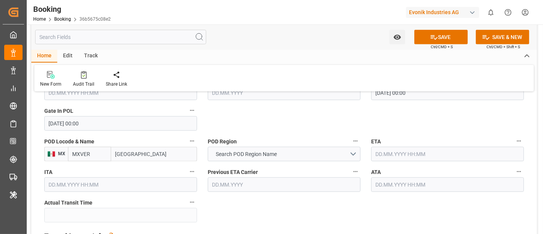
scroll to position [678, 0]
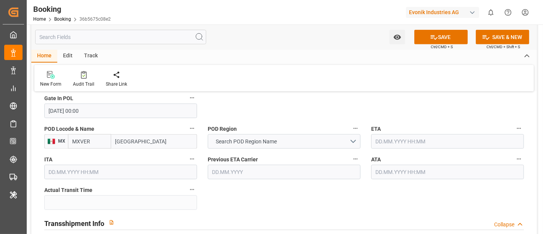
click at [391, 143] on input "text" at bounding box center [447, 141] width 153 height 15
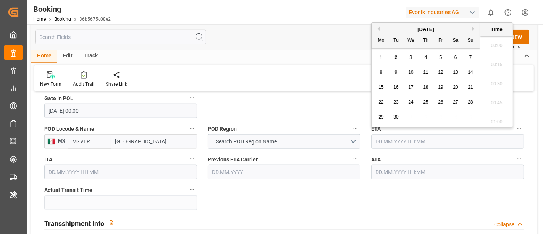
scroll to position [1299, 0]
paste input "2025-09-01"
click at [381, 57] on span "1" at bounding box center [381, 57] width 3 height 5
type input "01.09.2025 00:00"
click at [376, 174] on input "text" at bounding box center [447, 172] width 153 height 15
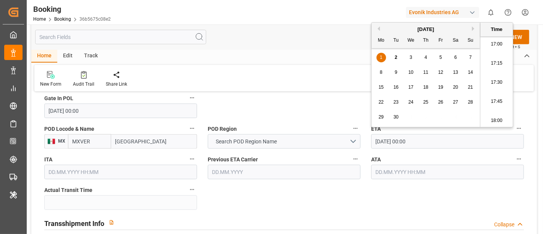
paste input "2025-09-01"
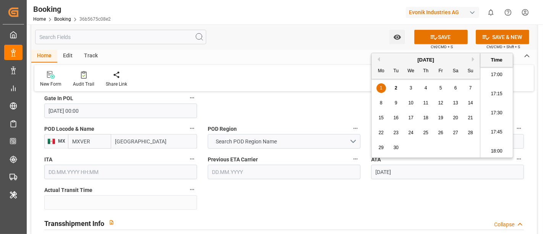
click at [380, 87] on span "1" at bounding box center [381, 87] width 3 height 5
type input "01.09.2025 00:00"
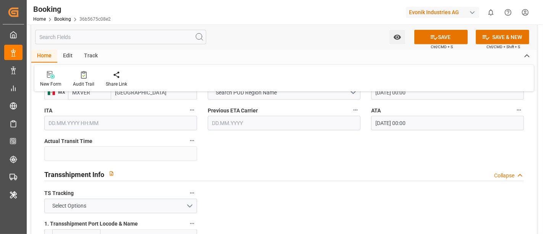
scroll to position [678, 0]
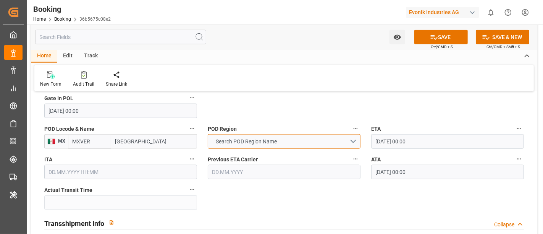
click at [242, 135] on button "Search POD Region Name" at bounding box center [284, 141] width 153 height 15
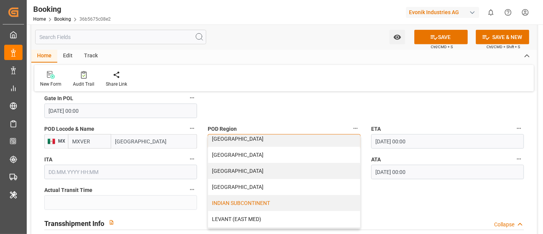
scroll to position [169, 0]
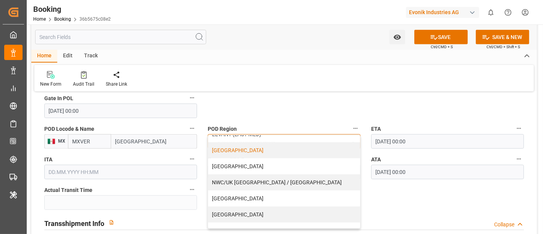
click at [257, 149] on div "MEXICO" at bounding box center [284, 150] width 152 height 16
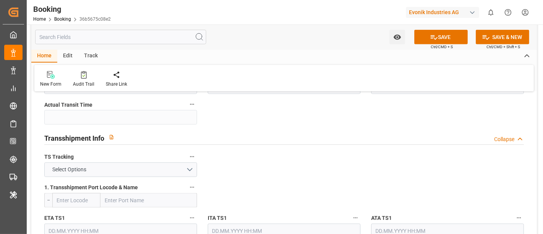
scroll to position [806, 0]
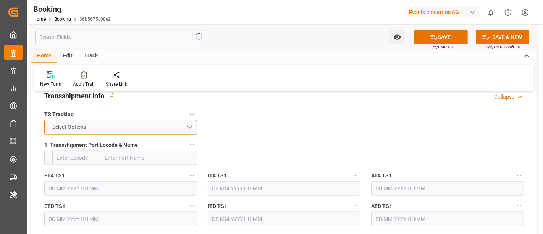
click at [81, 120] on button "Select Options" at bounding box center [120, 127] width 153 height 15
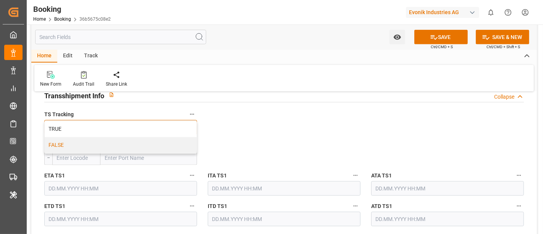
click at [70, 140] on div "FALSE" at bounding box center [121, 145] width 152 height 16
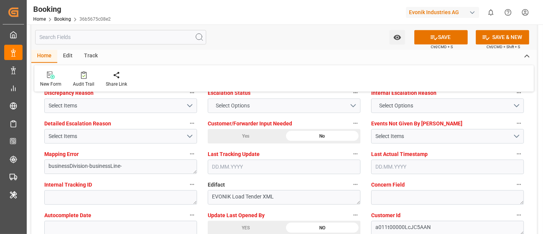
scroll to position [1484, 0]
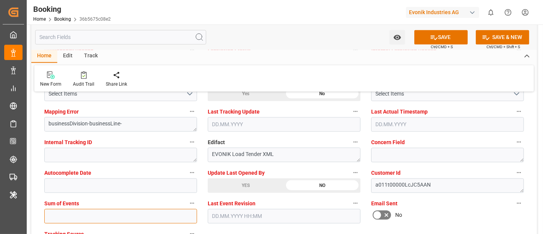
click at [130, 211] on input "text" at bounding box center [120, 215] width 153 height 15
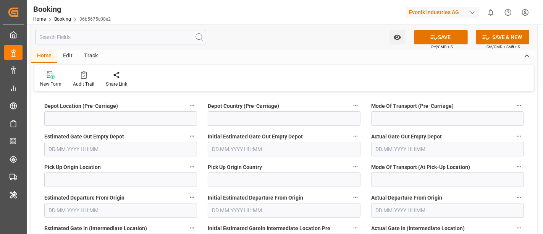
scroll to position [2078, 0]
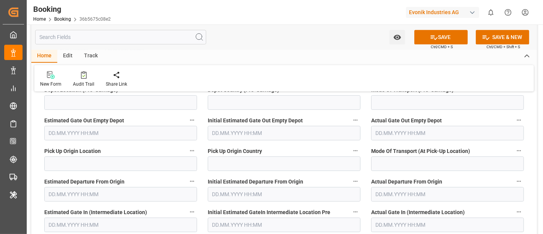
type input "0"
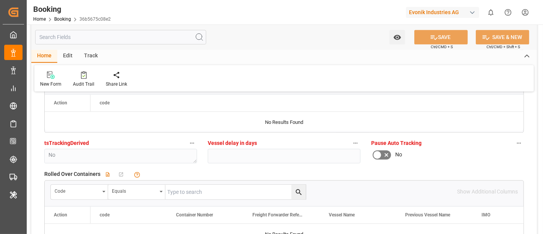
scroll to position [1700, 0]
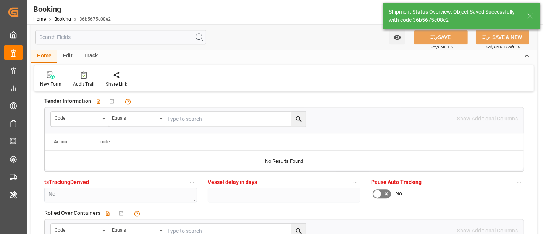
type textarea "Meenakshi Manjunatha"
type input "19"
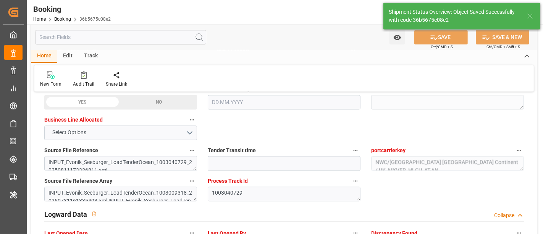
type input "13.08.2025 00:00"
type input "01.09.2025 00:00"
type input "02.09.2025 12:07"
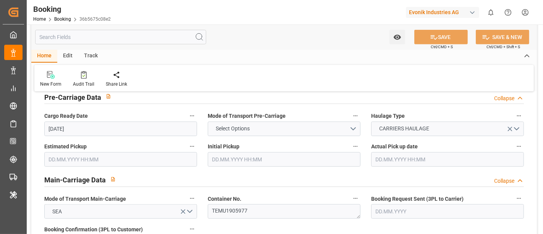
scroll to position [382, 0]
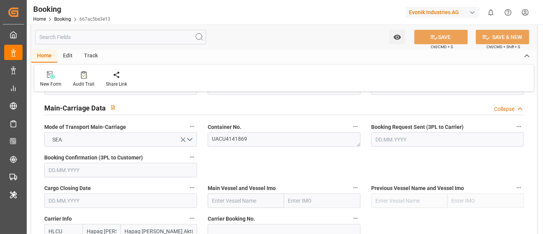
scroll to position [551, 0]
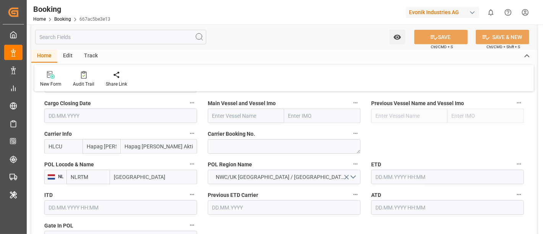
click at [128, 179] on input "[GEOGRAPHIC_DATA]" at bounding box center [153, 176] width 87 height 15
paste input "[GEOGRAPHIC_DATA]"
type input "[GEOGRAPHIC_DATA]"
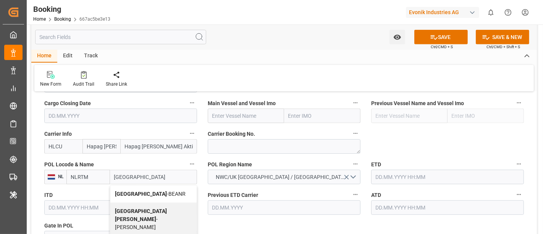
click at [139, 190] on span "Antwerp - BEANR" at bounding box center [150, 193] width 71 height 6
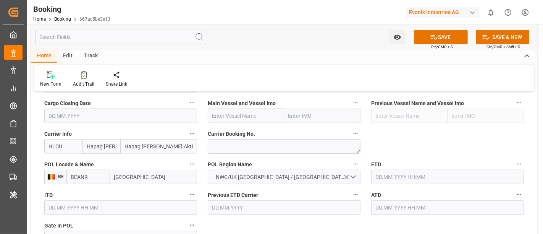
type input "BEANR"
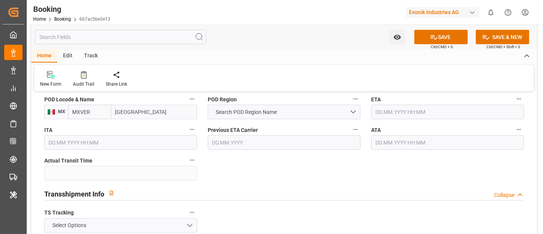
scroll to position [763, 0]
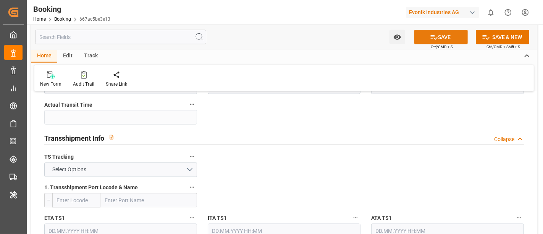
type input "[GEOGRAPHIC_DATA]"
click at [434, 34] on icon at bounding box center [434, 37] width 8 height 8
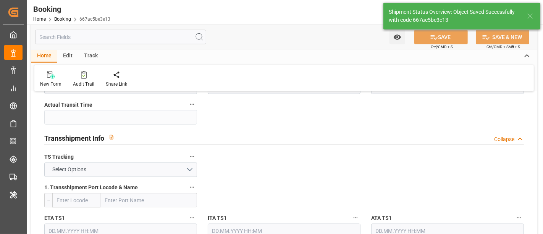
type textarea "[PERSON_NAME]"
type input "[DATE] 12:08"
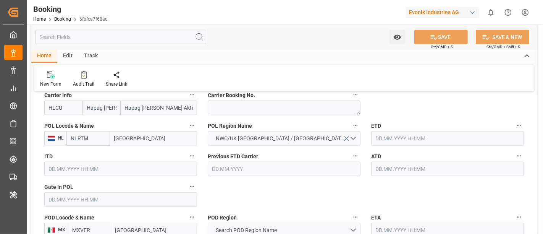
scroll to position [594, 0]
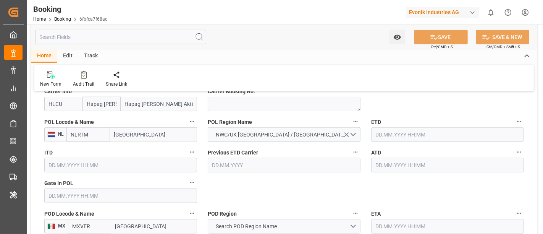
click at [126, 132] on input "[GEOGRAPHIC_DATA]" at bounding box center [153, 134] width 87 height 15
paste input "[GEOGRAPHIC_DATA]"
type input "[GEOGRAPHIC_DATA]"
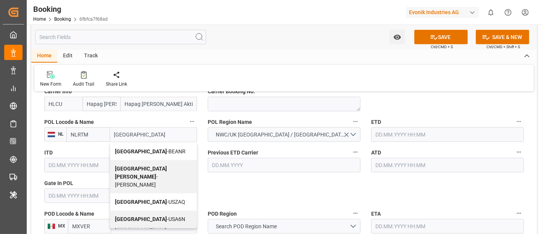
click at [152, 146] on div "Antwerp - BEANR" at bounding box center [153, 151] width 86 height 17
type input "BEANR"
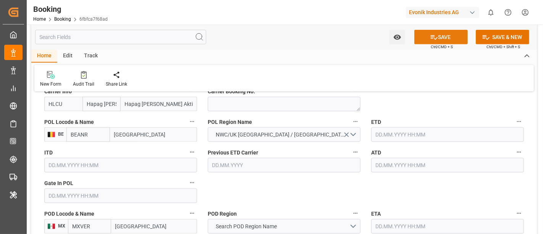
type input "[GEOGRAPHIC_DATA]"
click at [427, 32] on button "SAVE" at bounding box center [440, 37] width 53 height 15
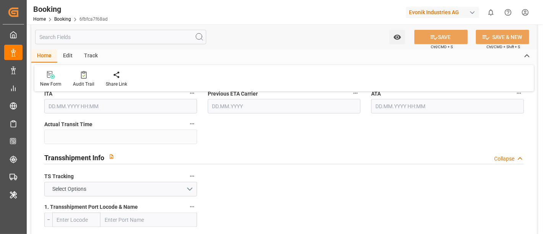
scroll to position [763, 0]
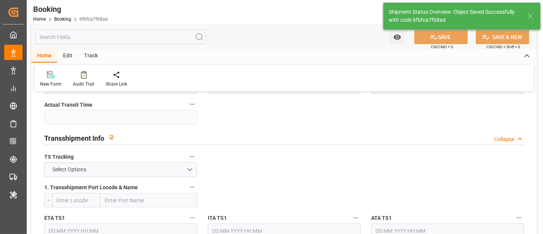
type input "[DATE] 12:08"
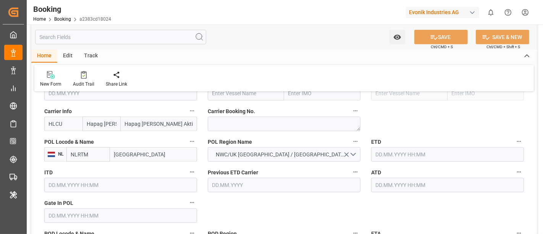
scroll to position [594, 0]
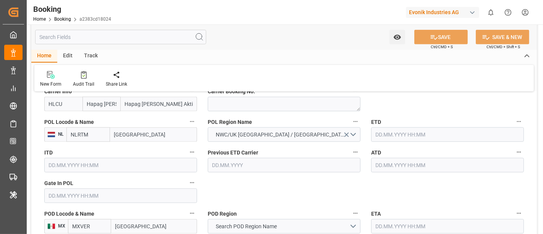
click at [127, 135] on input "[GEOGRAPHIC_DATA]" at bounding box center [153, 134] width 87 height 15
paste input "[GEOGRAPHIC_DATA]"
type input "[GEOGRAPHIC_DATA]"
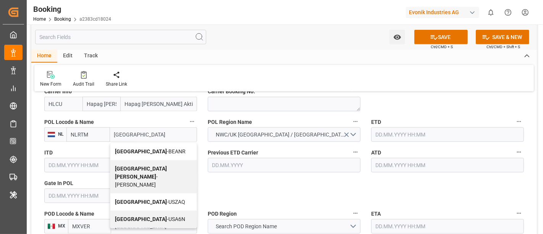
click at [143, 148] on span "Antwerp - BEANR" at bounding box center [150, 151] width 71 height 6
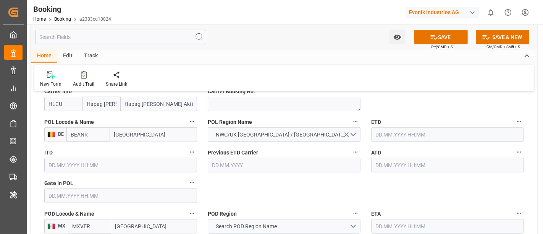
type input "BEANR"
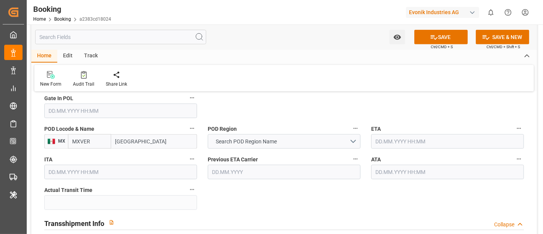
type input "[GEOGRAPHIC_DATA]"
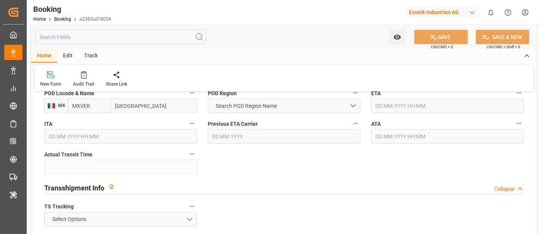
scroll to position [721, 0]
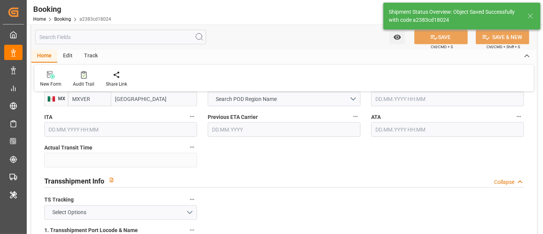
type textarea "[PERSON_NAME]"
type input "02.09.2025 12:08"
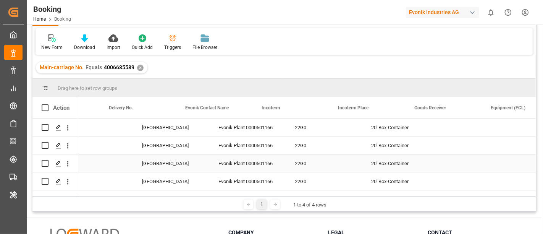
scroll to position [0, 1399]
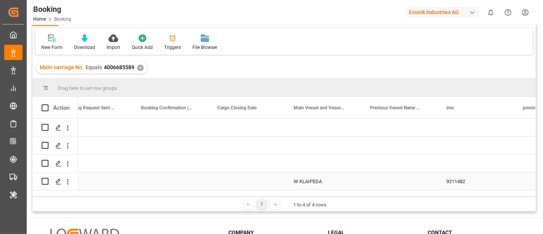
click at [308, 184] on div "W KLAIPEDA" at bounding box center [322, 181] width 76 height 18
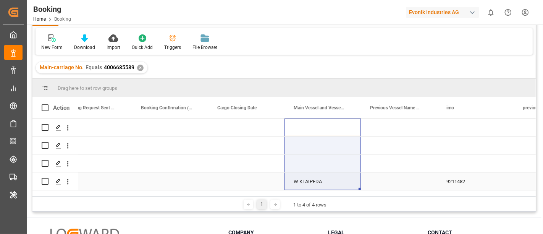
drag, startPoint x: 310, startPoint y: 122, endPoint x: 308, endPoint y: 174, distance: 51.9
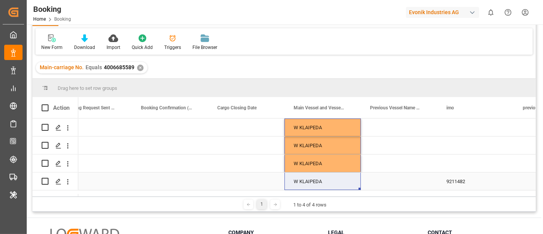
click at [466, 179] on div "9211482" at bounding box center [475, 181] width 76 height 18
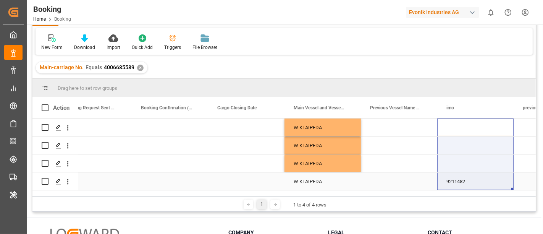
drag, startPoint x: 457, startPoint y: 131, endPoint x: 458, endPoint y: 175, distance: 43.9
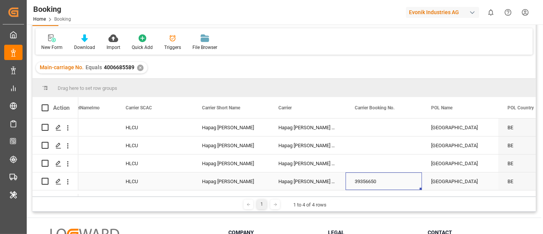
click at [376, 176] on div "39356650" at bounding box center [383, 181] width 76 height 18
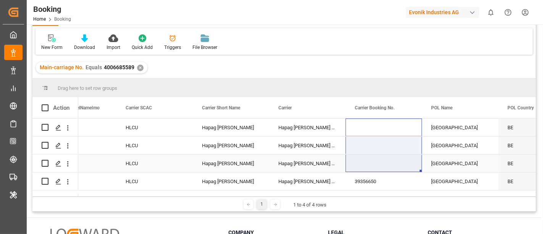
drag, startPoint x: 367, startPoint y: 124, endPoint x: 366, endPoint y: 168, distance: 44.3
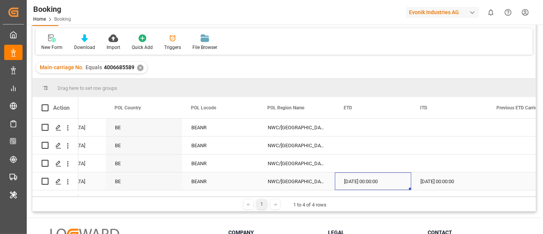
click at [369, 176] on div "13.08.2025 00:00:00" at bounding box center [373, 181] width 76 height 18
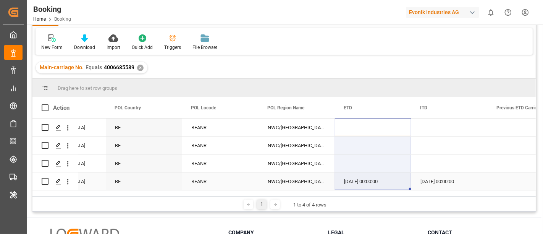
drag, startPoint x: 353, startPoint y: 124, endPoint x: 354, endPoint y: 179, distance: 55.0
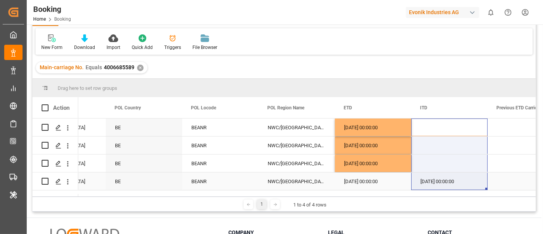
drag, startPoint x: 431, startPoint y: 122, endPoint x: 434, endPoint y: 176, distance: 54.3
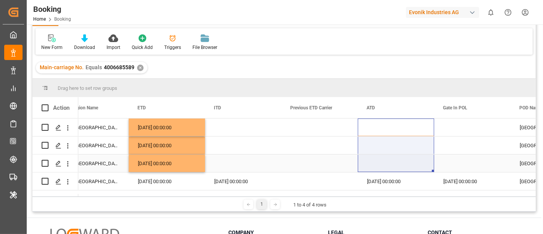
drag, startPoint x: 382, startPoint y: 120, endPoint x: 383, endPoint y: 171, distance: 50.4
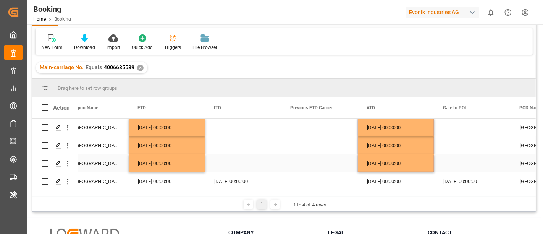
click at [460, 171] on div "Press SPACE to select this row." at bounding box center [472, 163] width 76 height 18
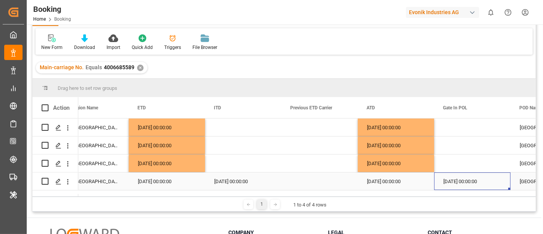
click at [461, 180] on div "07.08.2025 00:00:00" at bounding box center [472, 181] width 76 height 18
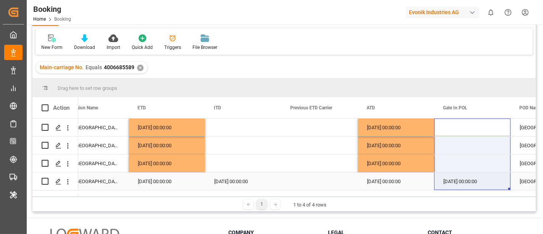
drag, startPoint x: 457, startPoint y: 124, endPoint x: 457, endPoint y: 172, distance: 47.3
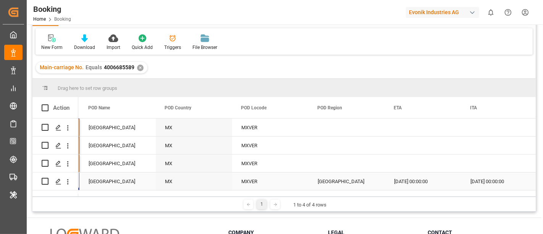
click at [331, 181] on div "Mexico" at bounding box center [346, 181] width 76 height 18
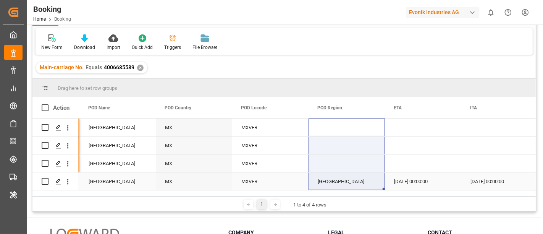
drag, startPoint x: 330, startPoint y: 128, endPoint x: 335, endPoint y: 180, distance: 52.2
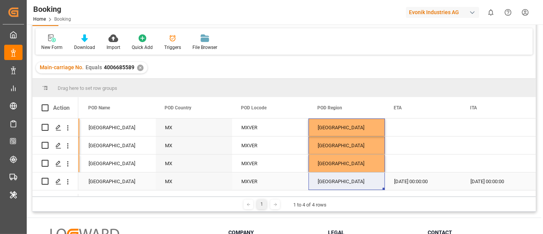
click at [404, 177] on div "01.09.2025 00:00:00" at bounding box center [423, 181] width 76 height 18
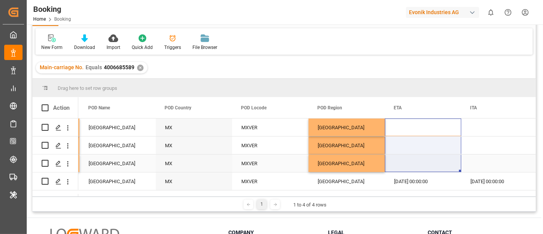
drag, startPoint x: 405, startPoint y: 125, endPoint x: 408, endPoint y: 167, distance: 42.1
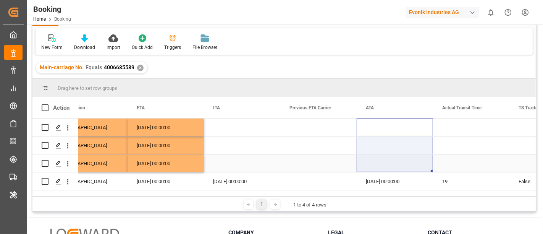
drag, startPoint x: 386, startPoint y: 129, endPoint x: 386, endPoint y: 171, distance: 42.4
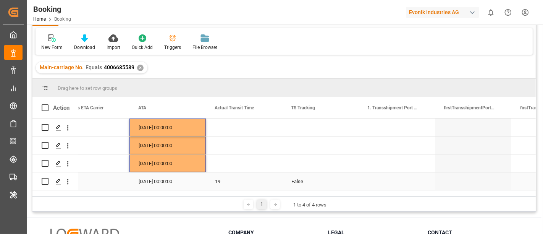
click at [310, 177] on div "False" at bounding box center [320, 181] width 76 height 18
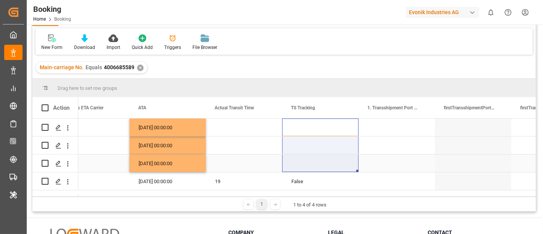
drag, startPoint x: 300, startPoint y: 122, endPoint x: 299, endPoint y: 168, distance: 45.8
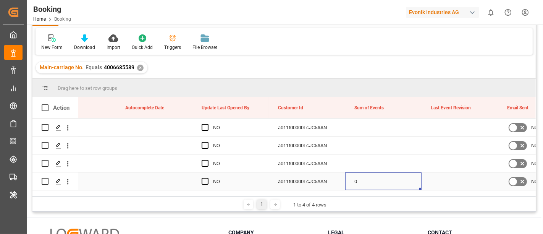
click at [365, 179] on div "0" at bounding box center [383, 181] width 76 height 18
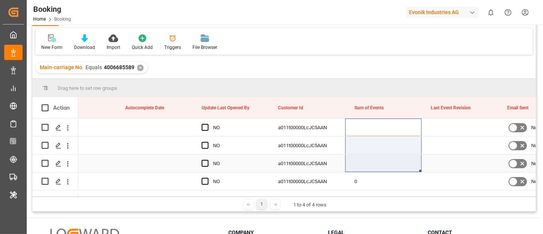
drag, startPoint x: 364, startPoint y: 127, endPoint x: 364, endPoint y: 170, distance: 42.8
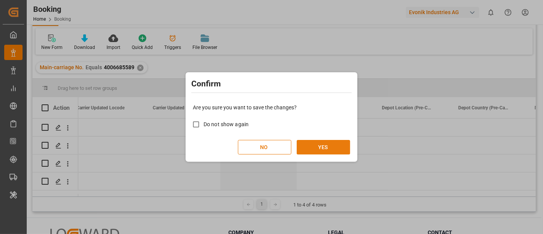
click at [325, 148] on button "YES" at bounding box center [323, 147] width 53 height 15
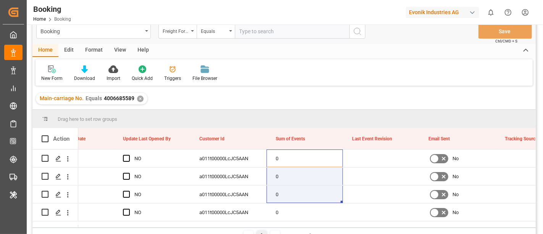
scroll to position [0, 0]
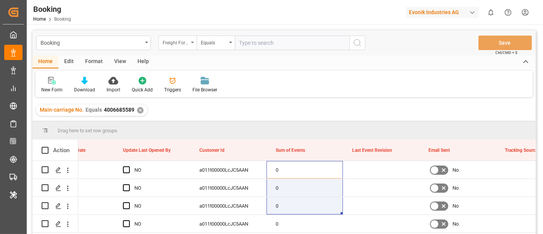
click at [170, 43] on div "Freight Forwarder's Reference No." at bounding box center [176, 41] width 26 height 9
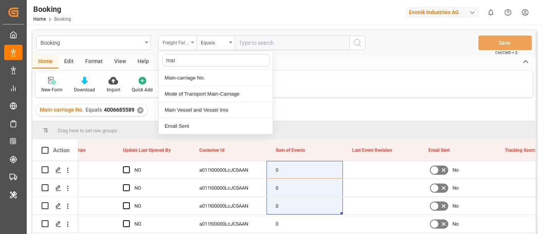
type input "main"
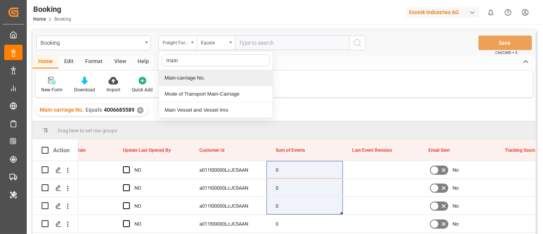
click at [215, 77] on div "Main-carriage No." at bounding box center [216, 78] width 114 height 16
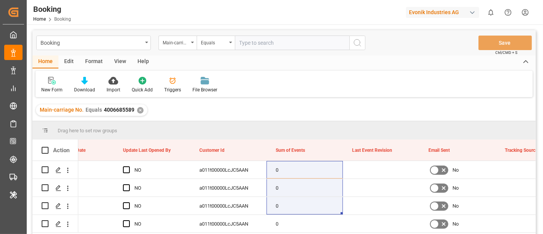
click at [269, 48] on input "text" at bounding box center [292, 43] width 115 height 15
paste input "4006659977"
type input "4006659977"
click at [350, 44] on button "search button" at bounding box center [357, 43] width 16 height 15
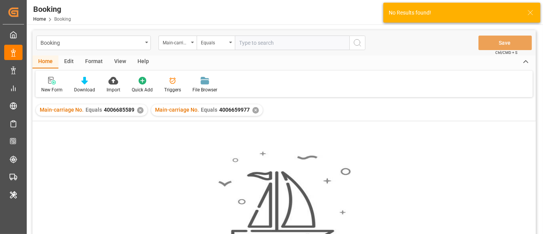
click at [138, 111] on div "✕" at bounding box center [140, 110] width 6 height 6
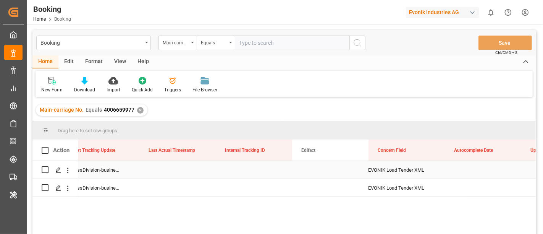
scroll to position [0, 9163]
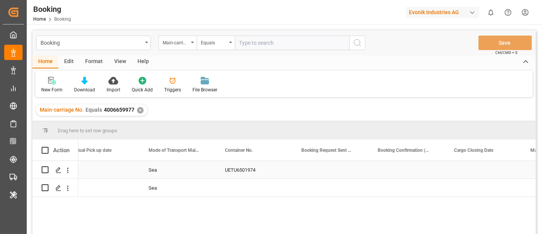
click at [230, 171] on div "UETU6501974" at bounding box center [254, 170] width 76 height 18
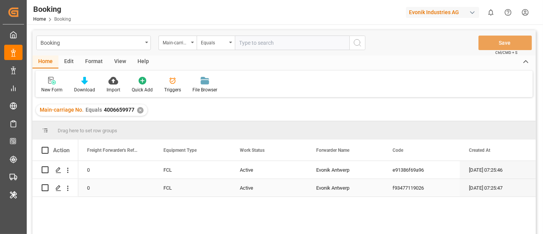
click at [245, 190] on div "Active" at bounding box center [269, 188] width 76 height 18
click at [253, 185] on span "Active" at bounding box center [249, 183] width 15 height 8
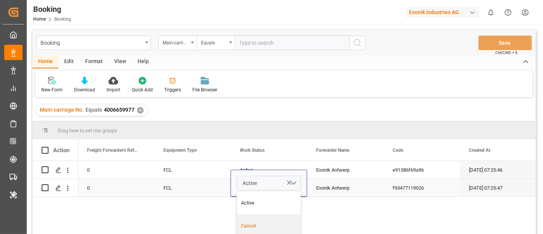
click at [254, 223] on div "Cancel" at bounding box center [268, 226] width 55 height 8
click at [456, 189] on div "f93477119026" at bounding box center [421, 188] width 76 height 18
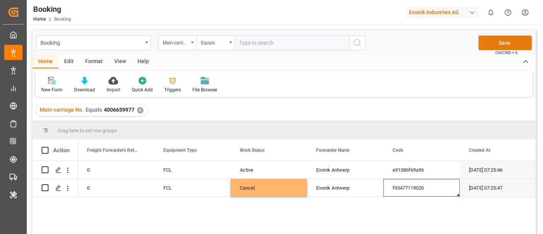
click at [506, 43] on button "Save" at bounding box center [504, 43] width 53 height 15
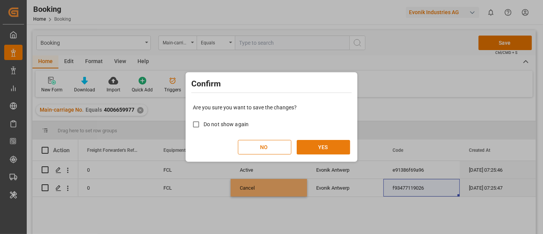
click at [321, 147] on button "YES" at bounding box center [323, 147] width 53 height 15
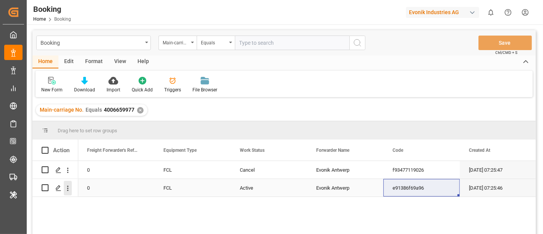
click at [68, 189] on icon "open menu" at bounding box center [68, 187] width 2 height 5
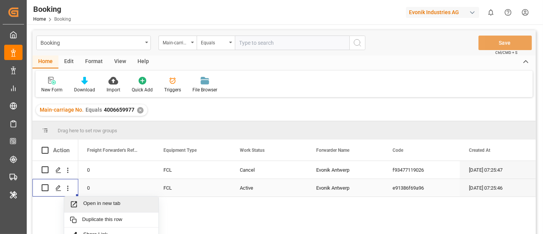
click at [96, 202] on span "Open in new tab" at bounding box center [117, 204] width 69 height 8
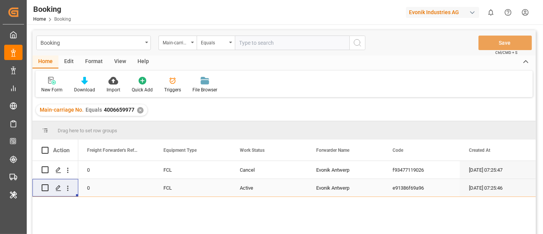
click at [264, 46] on input "text" at bounding box center [292, 43] width 115 height 15
paste input "4006659966"
type input "4006659966"
click at [355, 45] on circle "search button" at bounding box center [357, 42] width 6 height 6
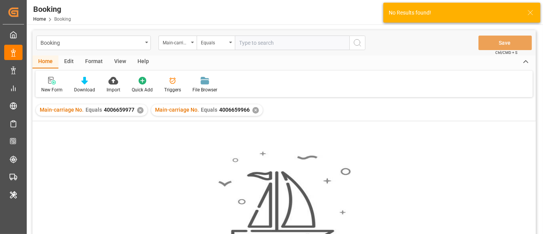
click at [138, 109] on div "✕" at bounding box center [140, 110] width 6 height 6
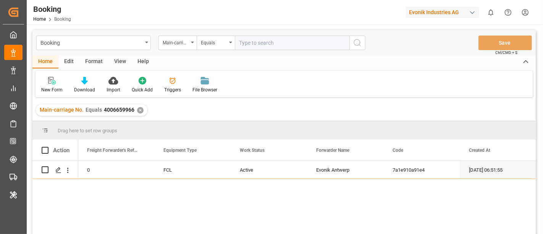
click at [261, 39] on input "text" at bounding box center [292, 43] width 115 height 15
paste input "4006664389"
type input "4006664389"
click at [362, 41] on button "search button" at bounding box center [357, 43] width 16 height 15
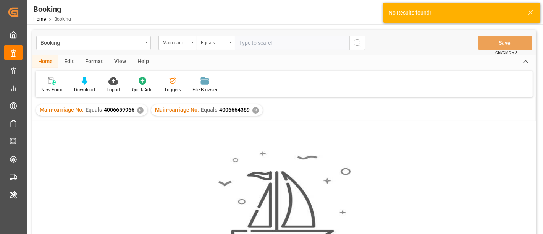
click at [137, 108] on div "✕" at bounding box center [140, 110] width 6 height 6
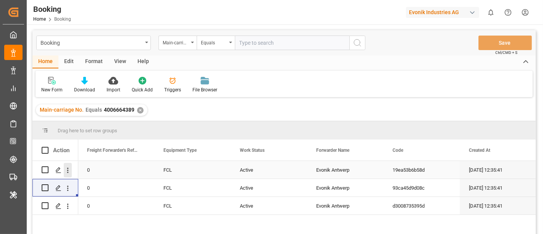
click at [69, 169] on icon "open menu" at bounding box center [68, 170] width 8 height 8
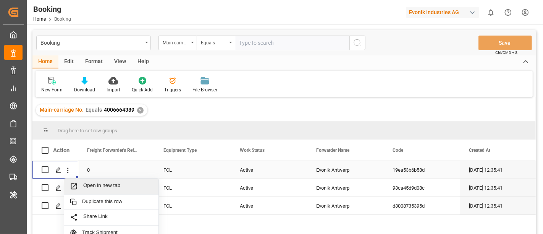
click at [108, 182] on span "Open in new tab" at bounding box center [117, 186] width 69 height 8
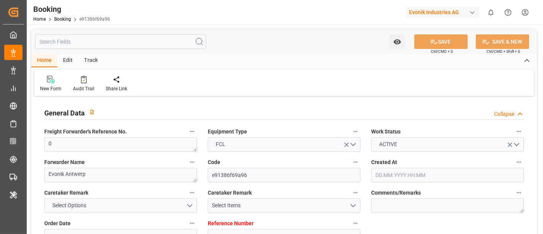
type input "0"
type input "CMACGM"
type input "CMA CGM Group"
type input "NLRTM"
type input "TRGEB"
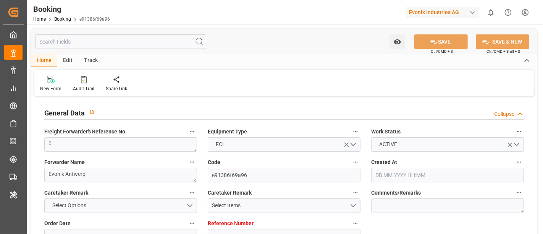
type input "[DATE] 07:25"
type input "[DATE]"
type input "[DATE] 07:59"
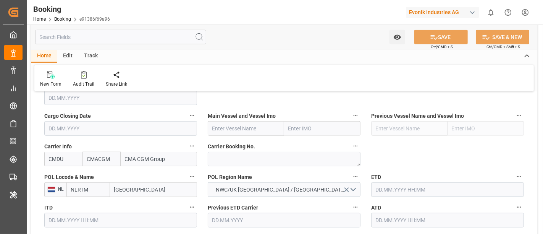
scroll to position [551, 0]
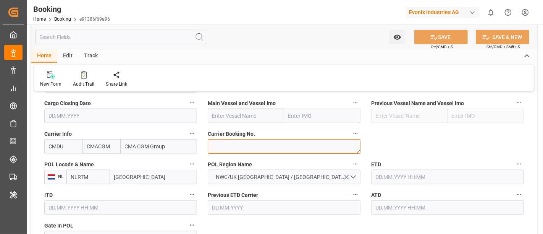
click at [218, 142] on textarea at bounding box center [284, 146] width 153 height 15
paste textarea "ANT1923164"
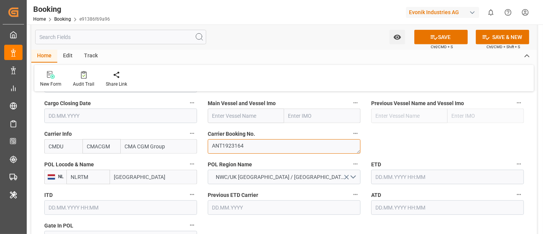
click at [211, 145] on textarea "ANT1923164" at bounding box center [284, 146] width 153 height 15
type textarea "ANT1923164"
click at [238, 119] on input "text" at bounding box center [246, 115] width 76 height 15
paste input "CMA CGM [GEOGRAPHIC_DATA]"
type input "CMA CGM [GEOGRAPHIC_DATA]"
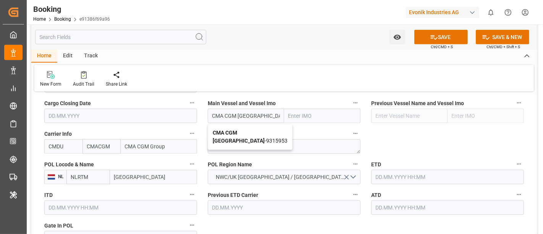
click at [249, 131] on b "CMA CGM [GEOGRAPHIC_DATA]" at bounding box center [239, 136] width 52 height 14
type input "9315953"
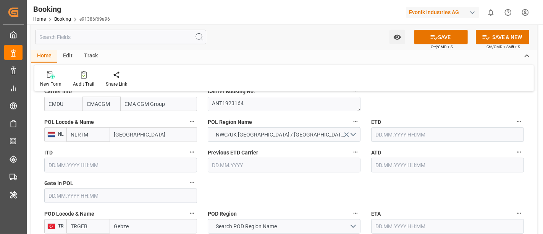
type input "CMA CGM SYDNEY"
click at [129, 132] on input "[GEOGRAPHIC_DATA]" at bounding box center [153, 134] width 87 height 15
paste input "[GEOGRAPHIC_DATA]"
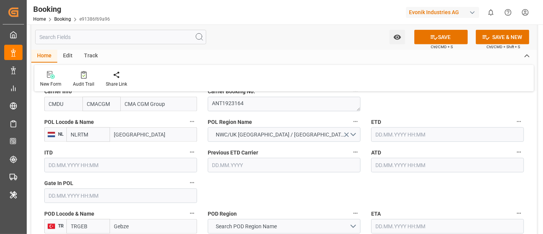
type input "[GEOGRAPHIC_DATA]"
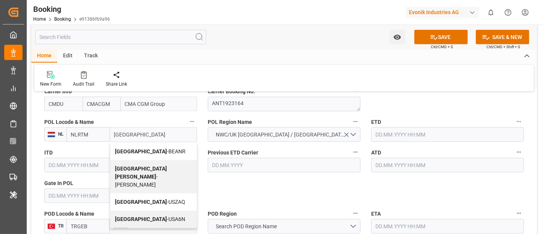
click at [158, 147] on div "Antwerp - BEANR" at bounding box center [153, 151] width 86 height 17
type input "BEANR"
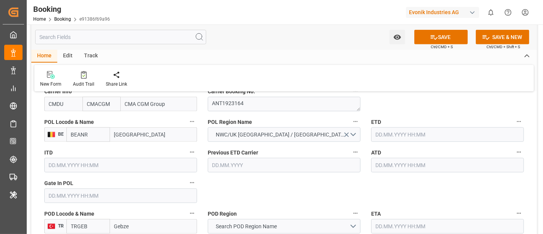
type input "[GEOGRAPHIC_DATA]"
click at [68, 194] on input "text" at bounding box center [120, 195] width 153 height 15
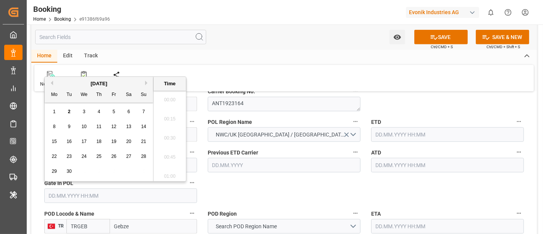
scroll to position [1319, 0]
click at [51, 83] on button "Previous Month" at bounding box center [50, 83] width 5 height 5
click at [109, 157] on div "22" at bounding box center [114, 156] width 10 height 9
type input "22.08.2025 00:00"
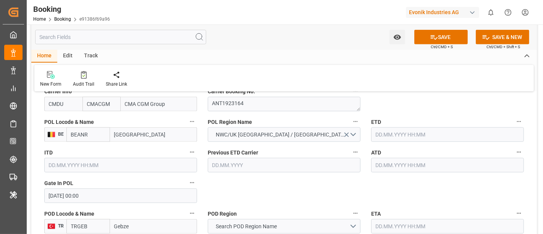
click at [391, 132] on input "text" at bounding box center [447, 134] width 153 height 15
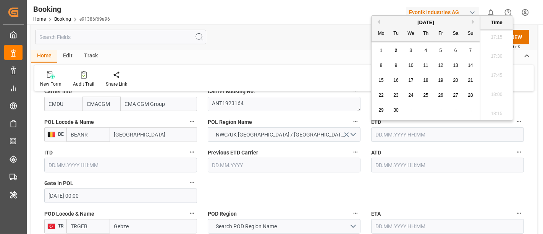
click at [378, 23] on button "Previous Month" at bounding box center [377, 21] width 5 height 5
click at [439, 108] on span "29" at bounding box center [440, 109] width 5 height 5
type input "29.08.2025 00:00"
click at [419, 137] on input "29.08.2025 00:00" at bounding box center [447, 134] width 153 height 15
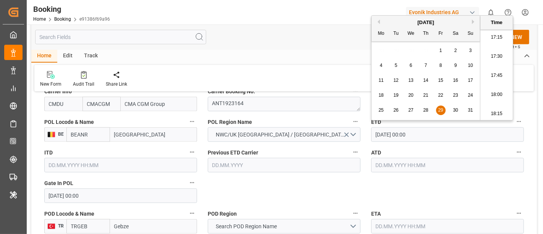
click at [419, 137] on input "29.08.2025 00:00" at bounding box center [447, 134] width 153 height 15
click at [401, 158] on input "text" at bounding box center [447, 165] width 153 height 15
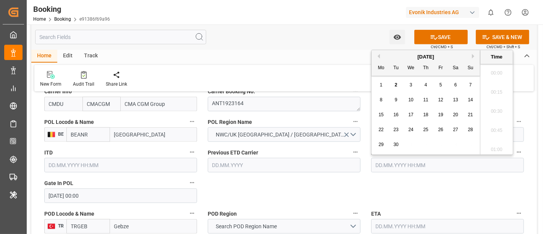
paste input "29.08.2025 00:00"
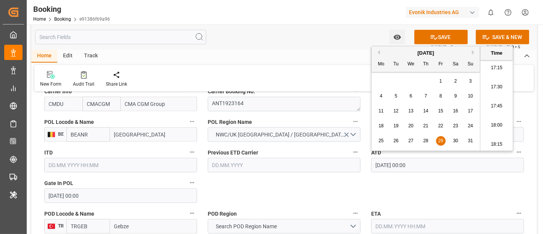
type input "29.08.2025 00:00"
click at [437, 139] on div "29" at bounding box center [441, 140] width 10 height 9
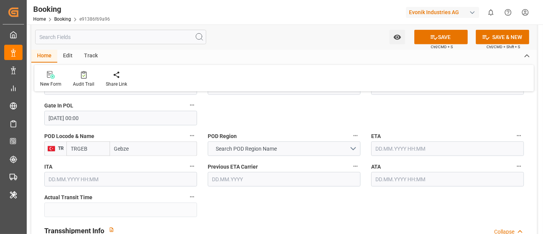
scroll to position [678, 0]
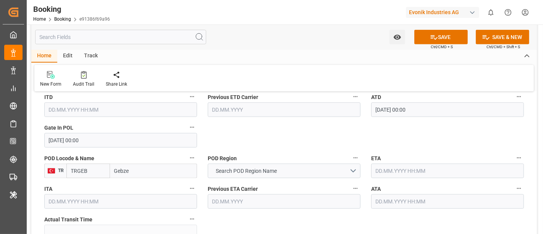
scroll to position [636, 0]
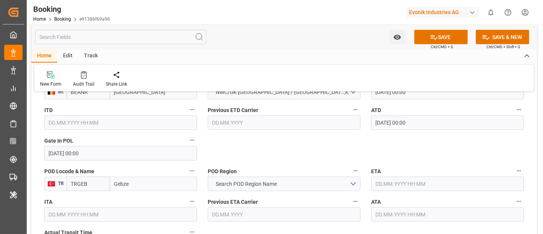
click at [138, 185] on input "Gebze" at bounding box center [153, 183] width 87 height 15
paste input "EBZE"
click at [139, 195] on div "Gebze - TRGEB" at bounding box center [131, 200] width 43 height 17
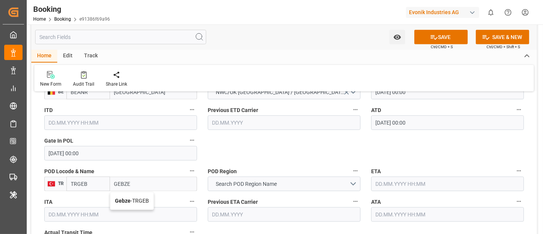
type input "Gebze"
click at [119, 185] on input "Gebze" at bounding box center [153, 183] width 87 height 15
click at [239, 180] on span "Search POD Region Name" at bounding box center [246, 184] width 69 height 8
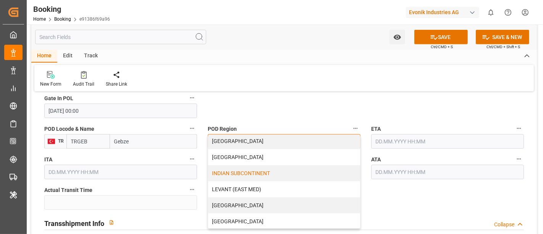
scroll to position [127, 0]
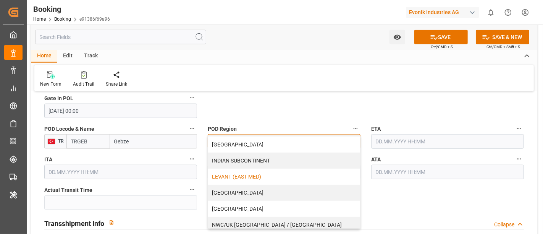
click at [267, 173] on div "LEVANT (EAST MED)" at bounding box center [284, 176] width 152 height 16
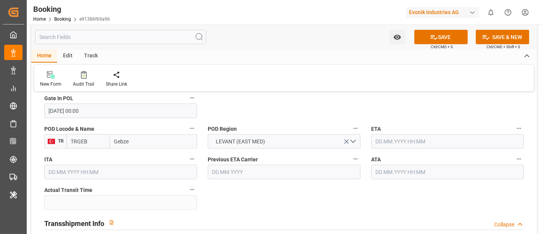
click at [405, 139] on input "text" at bounding box center [447, 141] width 153 height 15
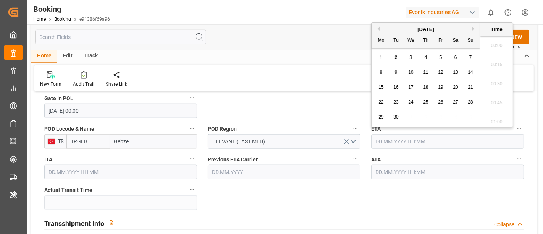
scroll to position [1319, 0]
click at [428, 89] on div "18" at bounding box center [426, 87] width 10 height 9
type input "18.09.2025 00:00"
click at [303, 212] on div "Transshipment Info Collapse" at bounding box center [284, 223] width 490 height 22
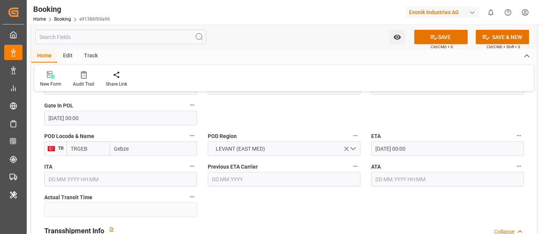
scroll to position [721, 0]
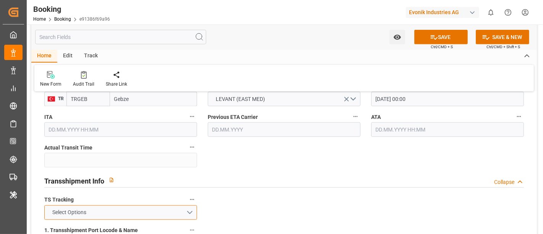
click at [101, 210] on button "Select Options" at bounding box center [120, 212] width 153 height 15
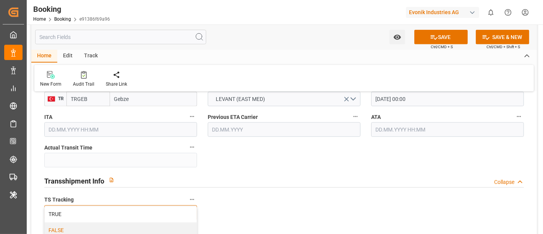
click at [96, 224] on div "FALSE" at bounding box center [121, 230] width 152 height 16
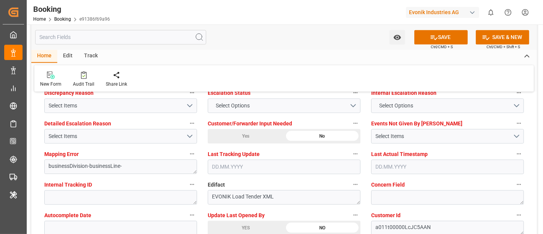
scroll to position [1484, 0]
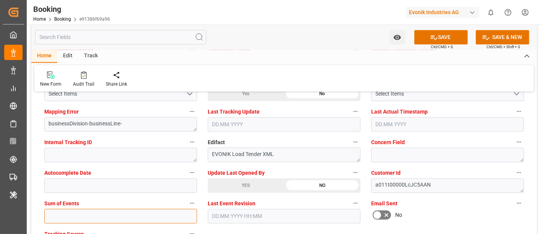
click at [64, 213] on input "text" at bounding box center [120, 215] width 153 height 15
type input "0"
click at [461, 204] on label "Email Sent" at bounding box center [447, 203] width 153 height 11
click at [514, 204] on button "Email Sent" at bounding box center [519, 203] width 10 height 10
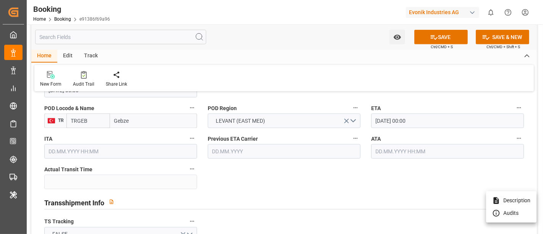
scroll to position [678, 0]
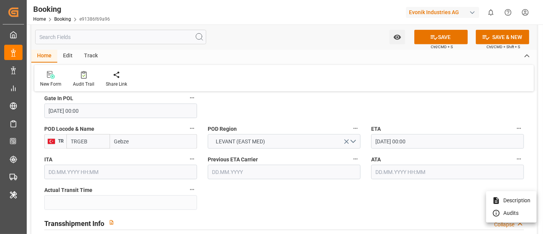
click at [261, 110] on div at bounding box center [271, 117] width 543 height 234
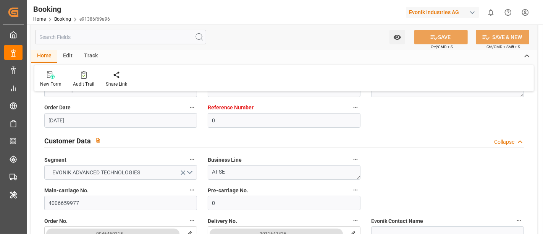
scroll to position [71, 0]
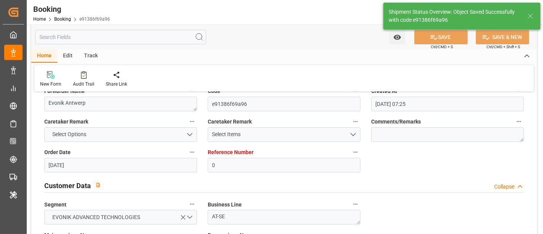
type textarea "Meenakshi Manjunatha"
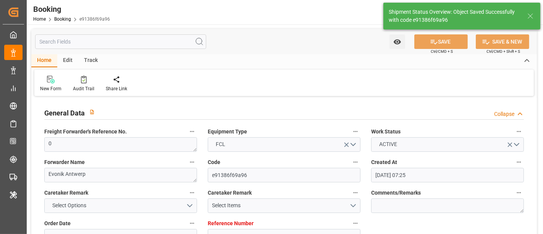
type input "29.08.2025 00:00"
type input "18.09.2025 00:00"
type input "02.09.2025 12:17"
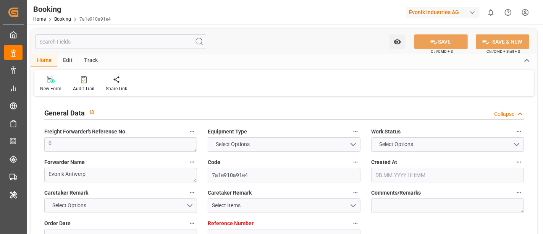
type input "0"
type input "CMACGM"
type input "CMA CGM Group"
type input "NLRTM"
type input "TWKEL"
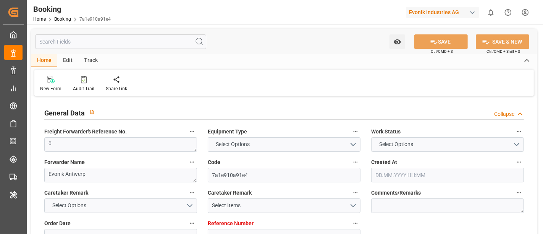
type input "[DATE] 06:51"
type input "[DATE]"
type input "[DATE] 05:33"
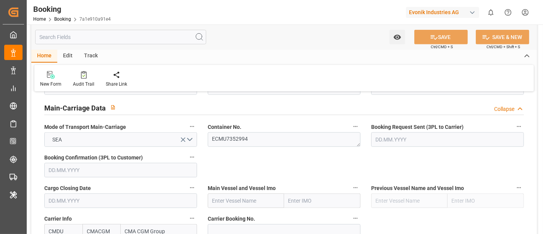
scroll to position [509, 0]
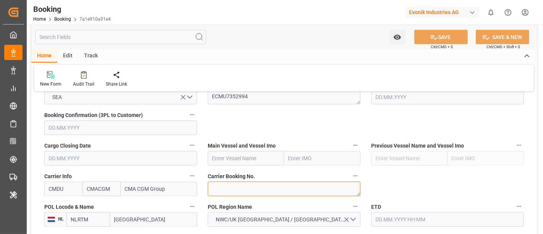
click at [218, 190] on textarea at bounding box center [284, 188] width 153 height 15
paste textarea "ANT1923148"
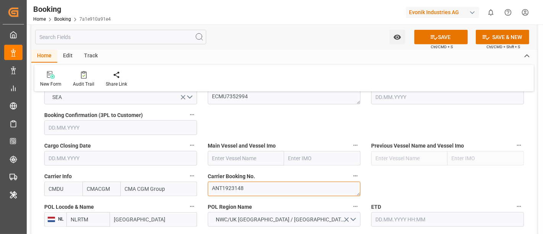
click at [212, 189] on textarea "ANT1923148" at bounding box center [284, 188] width 153 height 15
type textarea "ANT1923148"
click at [129, 218] on input "[GEOGRAPHIC_DATA]" at bounding box center [153, 219] width 87 height 15
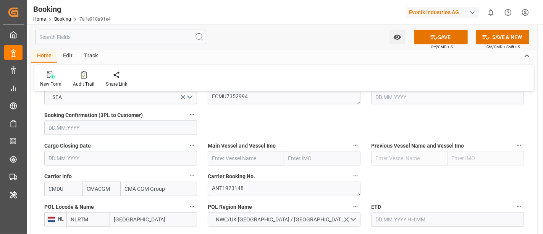
paste input "[GEOGRAPHIC_DATA]"
type input "[GEOGRAPHIC_DATA]"
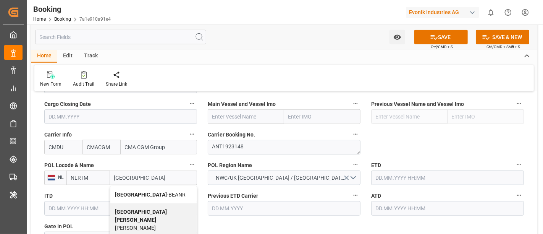
scroll to position [551, 0]
click at [143, 191] on span "Antwerp - BEANR" at bounding box center [150, 193] width 71 height 6
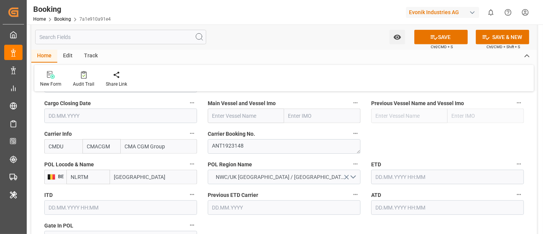
type input "BEANR"
type input "[GEOGRAPHIC_DATA]"
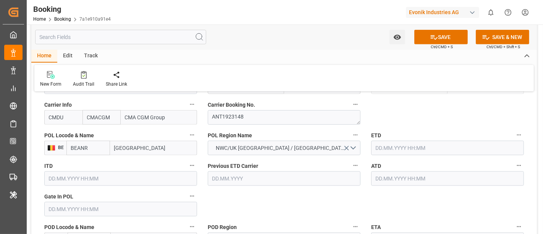
scroll to position [594, 0]
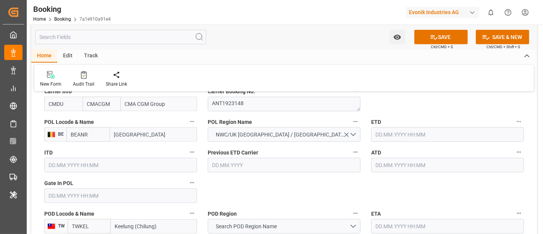
click at [69, 194] on input "text" at bounding box center [120, 195] width 153 height 15
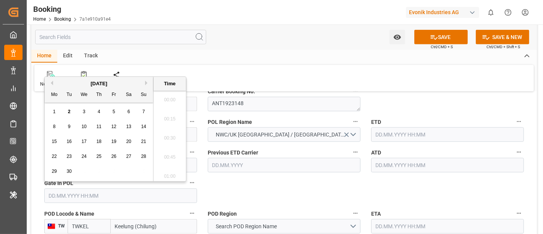
scroll to position [1319, 0]
click at [51, 86] on div "September 2025" at bounding box center [99, 84] width 108 height 8
click at [50, 86] on div "September 2025" at bounding box center [99, 84] width 108 height 8
click at [50, 83] on button "Previous Month" at bounding box center [50, 83] width 5 height 5
click at [83, 160] on div "20" at bounding box center [84, 156] width 10 height 9
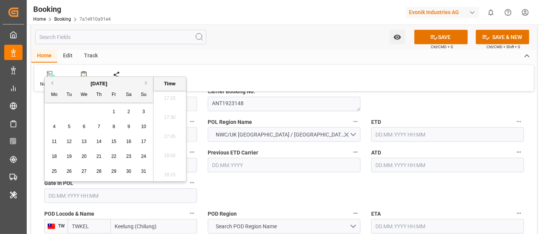
type input "20.08.2025 00:00"
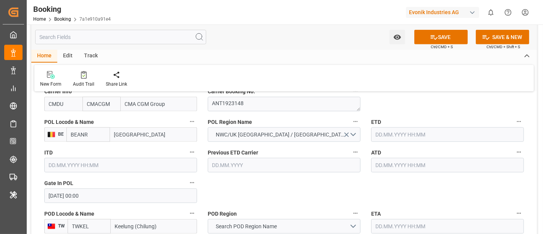
click at [377, 132] on input "text" at bounding box center [447, 134] width 153 height 15
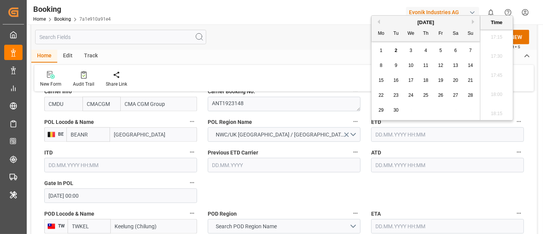
click at [377, 22] on button "Previous Month" at bounding box center [377, 21] width 5 height 5
click at [442, 110] on span "29" at bounding box center [440, 109] width 5 height 5
type input "29.08.2025 00:00"
click at [405, 161] on input "text" at bounding box center [447, 165] width 153 height 15
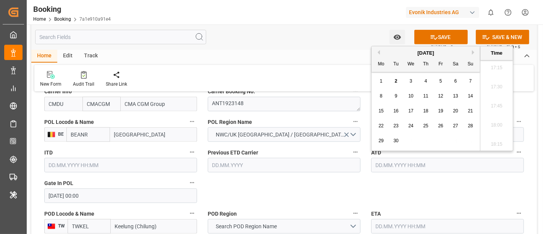
click at [426, 140] on div "29 30 1 2 3 4 5" at bounding box center [426, 140] width 104 height 15
click at [378, 53] on button "Previous Month" at bounding box center [377, 52] width 5 height 5
click at [437, 141] on div "29" at bounding box center [441, 140] width 10 height 9
type input "29.08.2025 00:00"
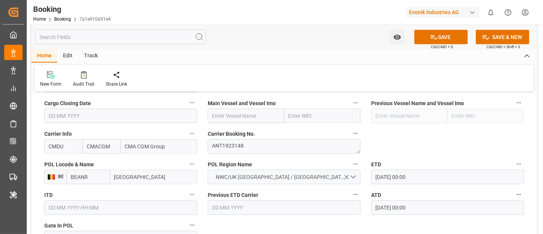
scroll to position [509, 0]
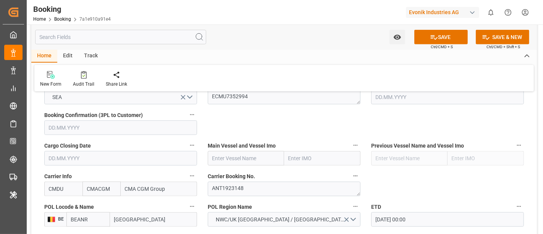
click at [245, 157] on input "text" at bounding box center [246, 158] width 76 height 15
paste input "CMA CGM ANTOINE DE SAINT EXUPERY"
type input "CMA CGM ANTOINE DE SAINT EXUPERY"
click at [252, 174] on b "CMA CGM ANTOINE DE SAINT EXUPERY" at bounding box center [233, 183] width 41 height 22
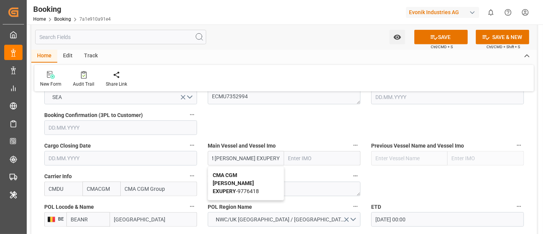
type input "9776418"
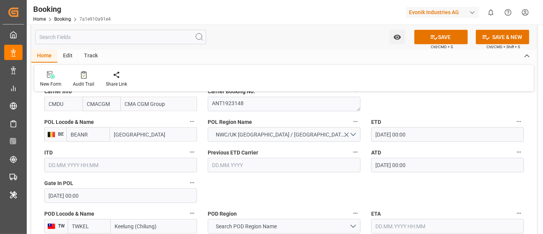
scroll to position [636, 0]
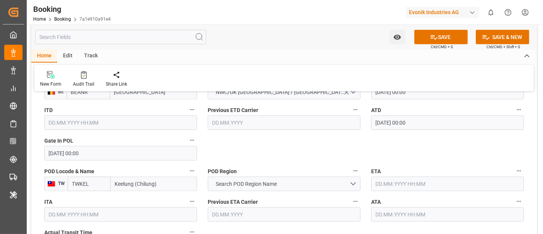
type input "CMA CGM ANTOINE DE SAINT EXUPERY"
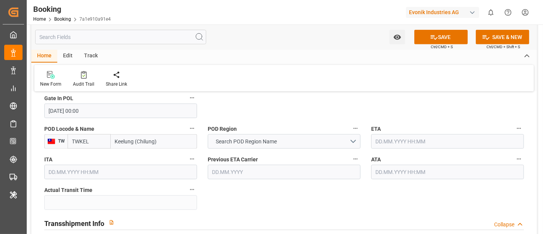
click at [134, 136] on input "Keelung (Chilung)" at bounding box center [154, 141] width 86 height 15
click at [135, 138] on input "Keelung (Chilung)" at bounding box center [154, 141] width 86 height 15
paste input "EELUNG"
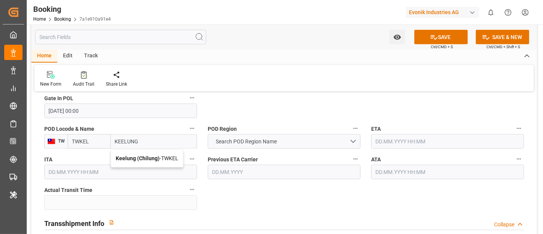
click at [152, 158] on b "Keelung (Chilung)" at bounding box center [138, 158] width 44 height 6
type input "Keelung (Chilung)"
click at [84, 139] on input "TWKEL" at bounding box center [89, 141] width 43 height 15
click at [125, 137] on input "Keelung (Chilung)" at bounding box center [154, 141] width 86 height 15
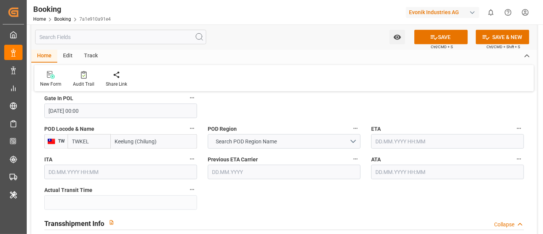
click at [125, 137] on input "Keelung (Chilung)" at bounding box center [154, 141] width 86 height 15
click at [254, 141] on span "Search POD Region Name" at bounding box center [246, 141] width 69 height 8
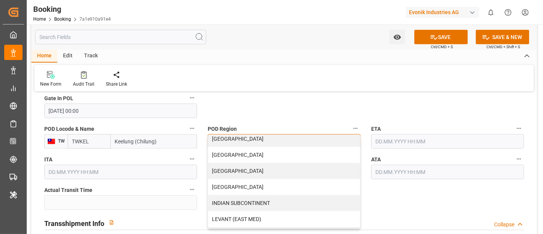
scroll to position [127, 0]
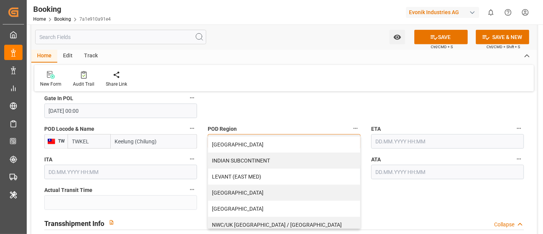
click at [260, 147] on div "FAR EAST" at bounding box center [284, 144] width 152 height 16
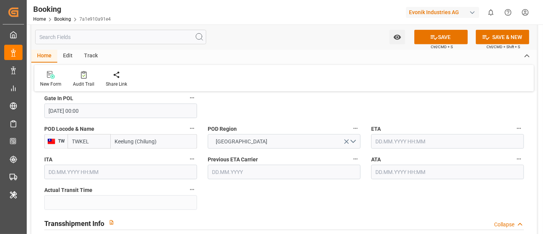
click at [390, 138] on input "text" at bounding box center [447, 141] width 153 height 15
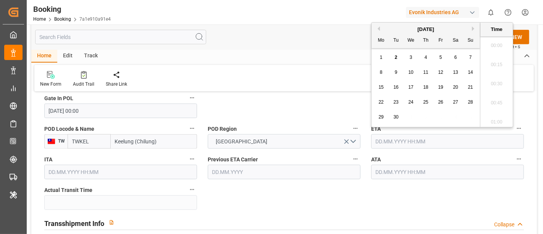
scroll to position [1319, 0]
click at [471, 30] on div "September 2025" at bounding box center [425, 30] width 108 height 8
click at [473, 30] on button "Next Month" at bounding box center [474, 28] width 5 height 5
click at [443, 118] on span "31" at bounding box center [440, 116] width 5 height 5
type input "31.10.2025 00:00"
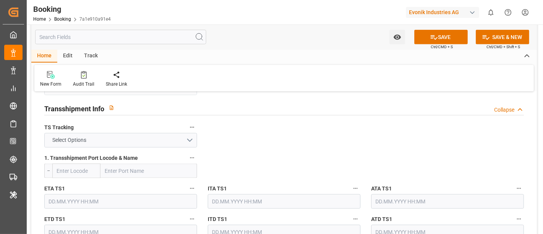
scroll to position [806, 0]
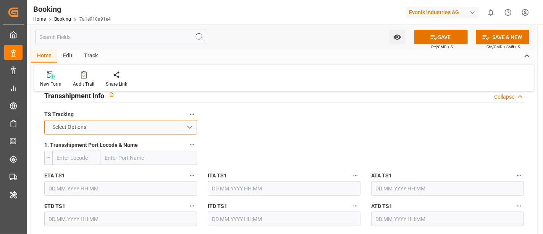
click at [80, 120] on button "Select Options" at bounding box center [120, 127] width 153 height 15
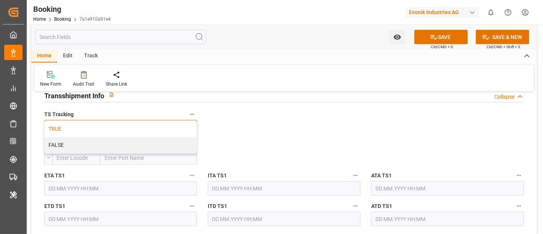
click at [77, 126] on div "TRUE" at bounding box center [121, 129] width 152 height 16
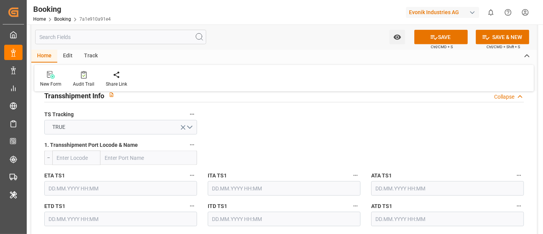
click at [123, 158] on input "text" at bounding box center [148, 157] width 97 height 15
paste input "SHANGHAI"
type input "SHANGHAI"
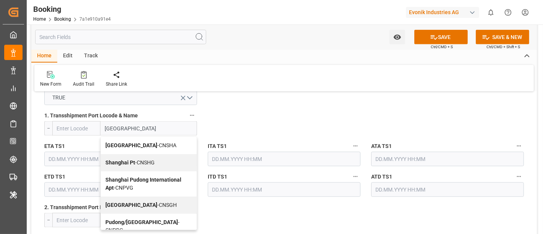
scroll to position [848, 0]
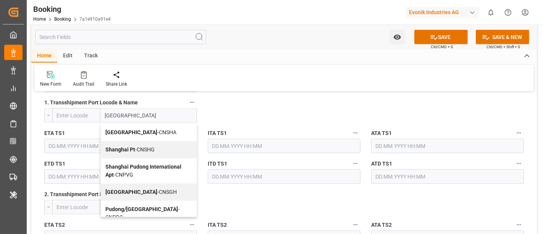
click at [141, 189] on span "Shanghai - CNSGH" at bounding box center [140, 192] width 71 height 6
type input "CNSGH"
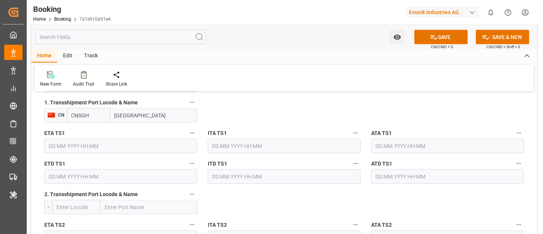
type input "Shanghai"
click at [87, 145] on input "text" at bounding box center [120, 146] width 153 height 15
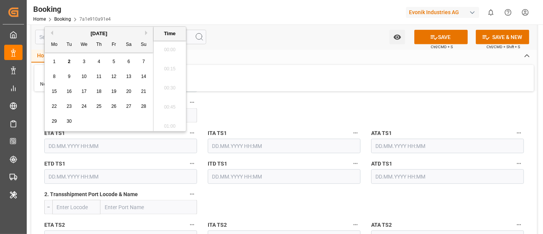
scroll to position [1319, 0]
click at [146, 31] on button "Next Month" at bounding box center [147, 33] width 5 height 5
click at [98, 88] on div "16" at bounding box center [99, 91] width 10 height 9
type input "16.10.2025 00:00"
click at [60, 175] on input "text" at bounding box center [120, 176] width 153 height 15
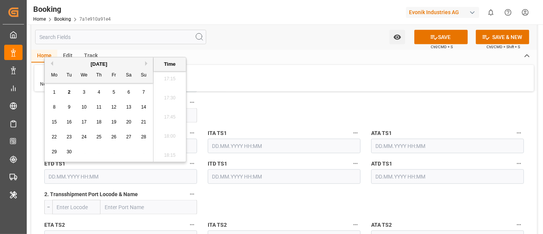
click at [148, 62] on button "Next Month" at bounding box center [147, 63] width 5 height 5
click at [100, 152] on span "30" at bounding box center [98, 151] width 5 height 5
type input "30.10.2025 00:00"
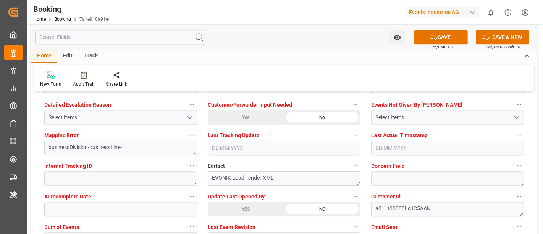
scroll to position [1484, 0]
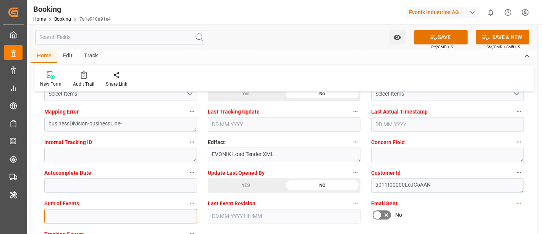
click at [94, 213] on input "text" at bounding box center [120, 215] width 153 height 15
type input "0"
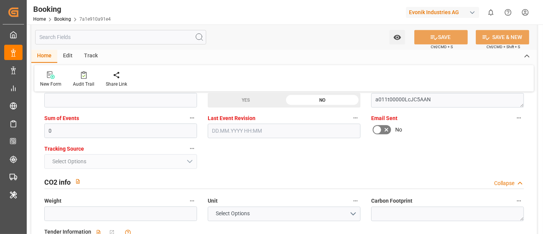
scroll to position [1609, 0]
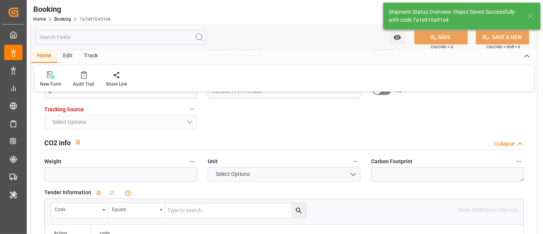
type textarea "Meenakshi Manjunatha"
type textarea "Yes"
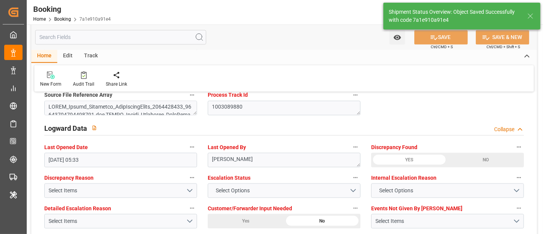
type input "29.08.2025 00:00"
type input "31.10.2025 00:00"
type input "16.10.2025 00:00"
type input "30.10.2025 00:00"
type input "02.09.2025 12:22"
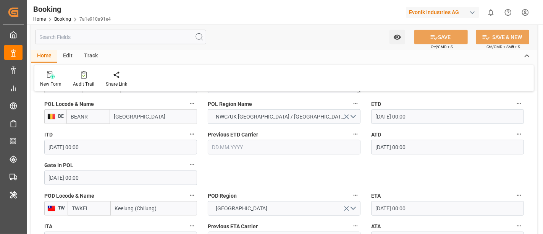
scroll to position [594, 0]
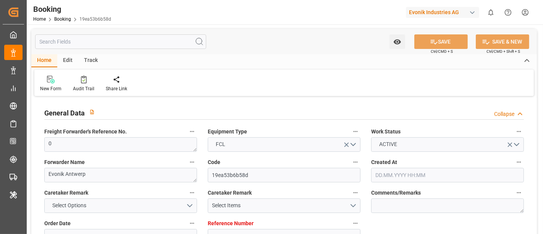
type input "0"
type input "Cosco"
type input "COSCO Shipping Co. Ltd."
type input "NLRTM"
type input "SGSIN"
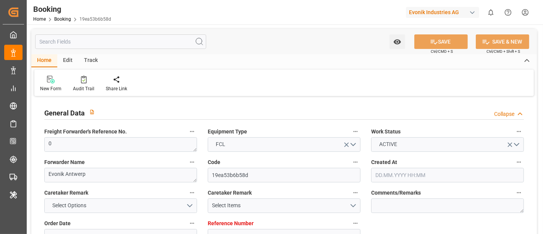
type input "[DATE] 12:35"
type input "[DATE]"
type input "[DATE] 09:40"
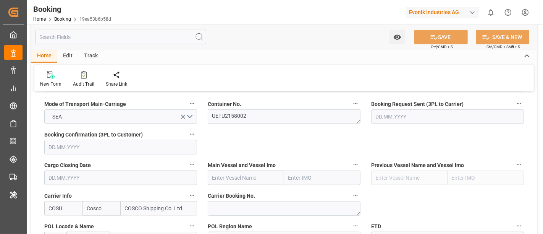
scroll to position [509, 0]
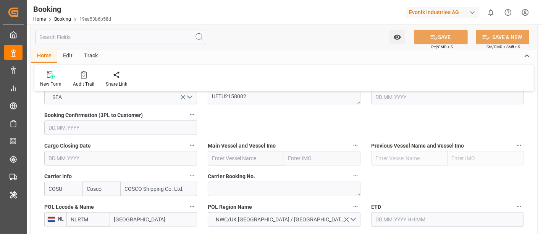
click at [74, 189] on input "COSU" at bounding box center [63, 188] width 38 height 15
click at [63, 209] on div "COSU" at bounding box center [56, 205] width 23 height 17
type input "COSU"
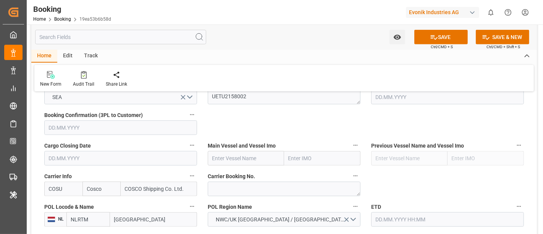
drag, startPoint x: 323, startPoint y: 127, endPoint x: 284, endPoint y: 179, distance: 65.2
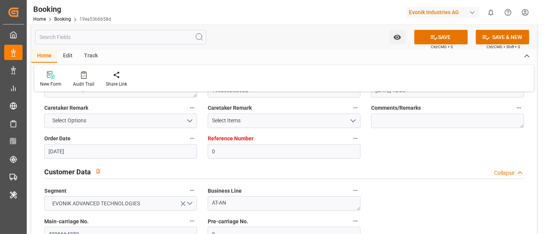
scroll to position [127, 0]
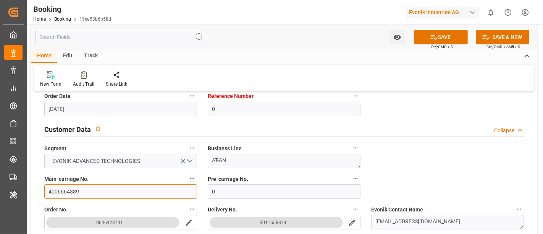
click at [86, 190] on input "4006664389" at bounding box center [120, 191] width 153 height 15
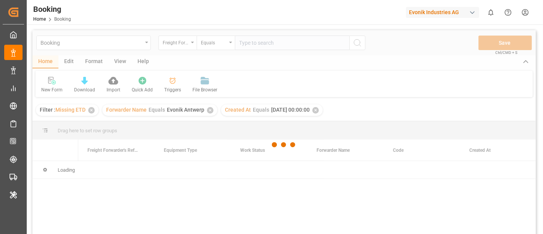
click at [92, 59] on div at bounding box center [283, 144] width 503 height 229
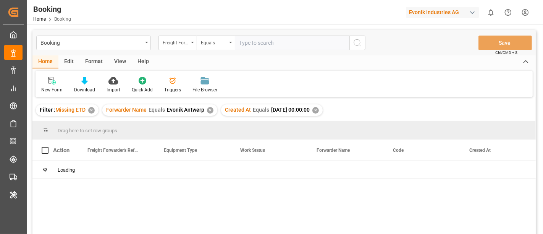
click at [95, 63] on div "Format" at bounding box center [93, 61] width 29 height 13
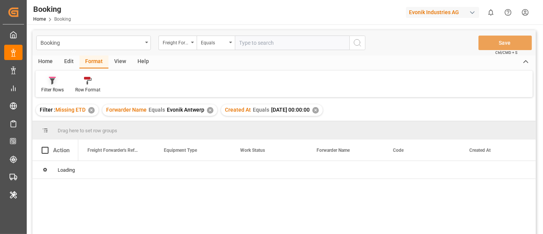
click at [54, 88] on div "Filter Rows" at bounding box center [52, 89] width 23 height 7
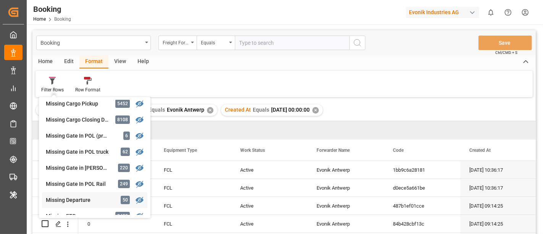
scroll to position [127, 0]
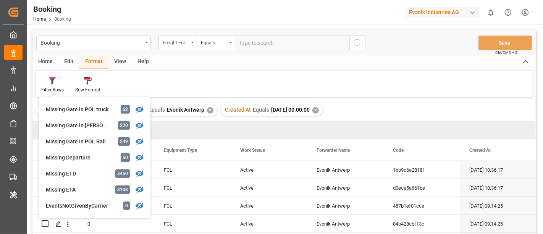
click at [216, 81] on div "Filter Rows GHM Tracking 2710 [PERSON_NAME] 0 Evonik3rdParty 0 Business Line to…" at bounding box center [284, 84] width 497 height 26
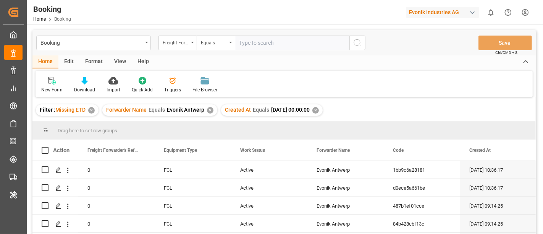
click at [96, 59] on div "Format" at bounding box center [93, 61] width 29 height 13
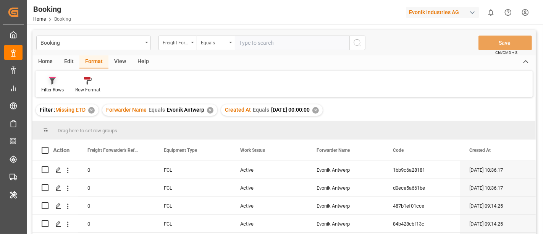
click at [56, 86] on div "Filter Rows" at bounding box center [52, 89] width 23 height 7
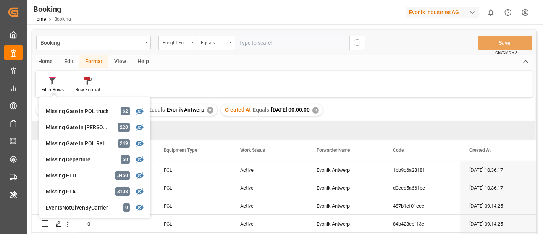
scroll to position [129, 0]
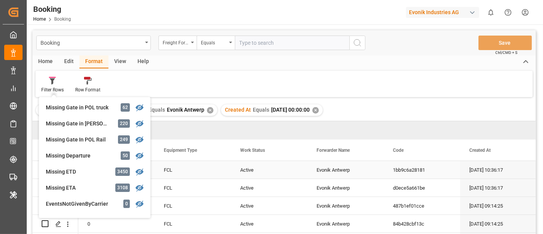
click at [288, 177] on div "Active" at bounding box center [269, 170] width 76 height 18
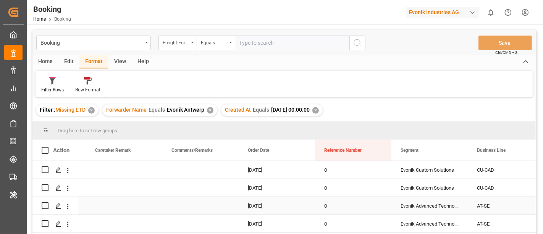
scroll to position [0, 0]
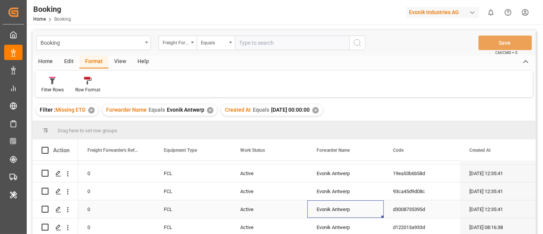
click at [334, 199] on div "Booking Freight Forwarder's Reference No. Equals Save Ctrl/CMD + S Home Edit Fo…" at bounding box center [284, 187] width 515 height 326
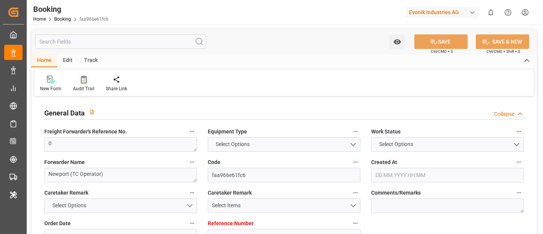
click at [85, 85] on div "Audit Trail" at bounding box center [83, 88] width 21 height 7
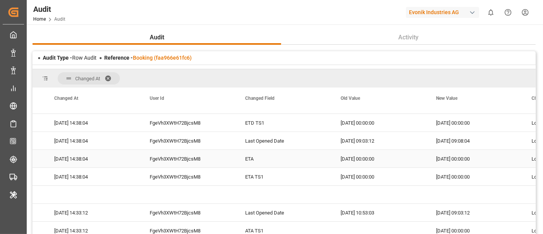
scroll to position [127, 0]
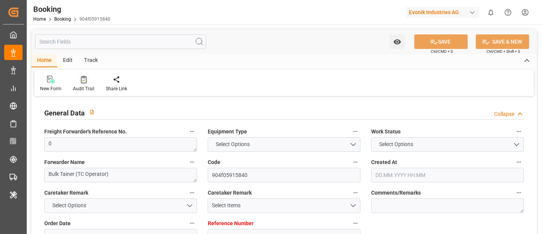
click at [86, 87] on div "Audit Trail" at bounding box center [83, 88] width 21 height 7
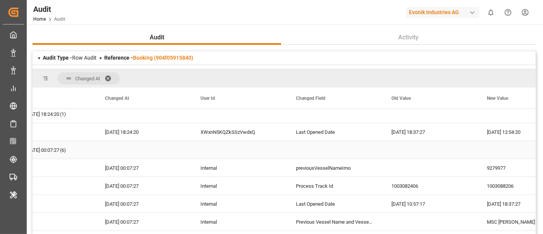
scroll to position [254, 0]
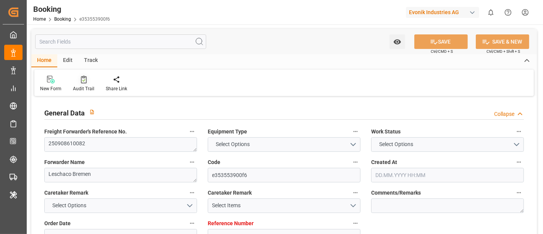
click at [86, 81] on div at bounding box center [83, 79] width 21 height 8
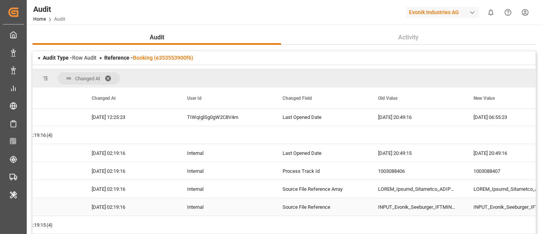
scroll to position [254, 0]
